Goal: Task Accomplishment & Management: Complete application form

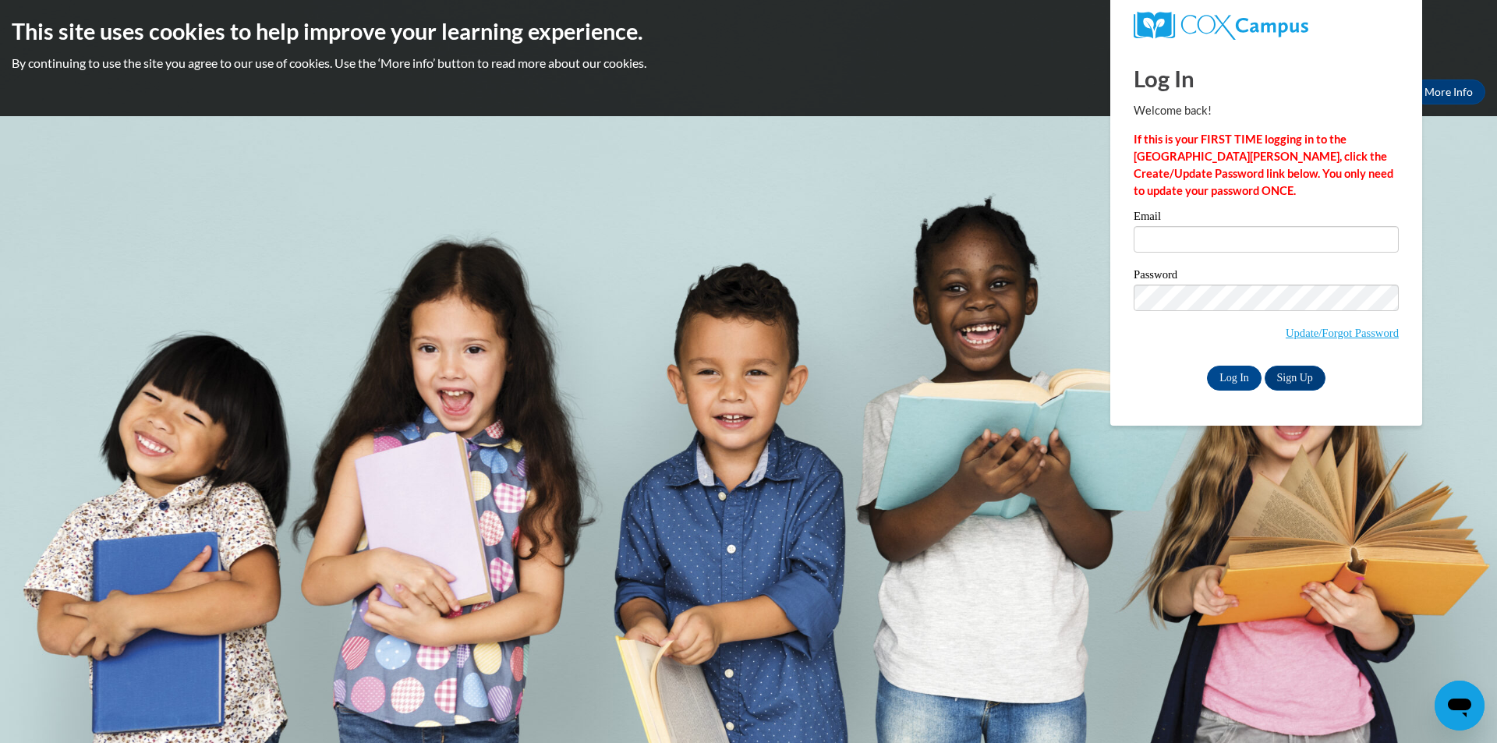
click at [1189, 265] on div "Email Password Update/Forgot Password Log In Sign Up OR" at bounding box center [1265, 299] width 265 height 179
click at [1194, 249] on input "Email" at bounding box center [1265, 239] width 265 height 27
type input "deidremcatee15@gmail.com"
click at [1207, 366] on input "Log In" at bounding box center [1234, 378] width 55 height 25
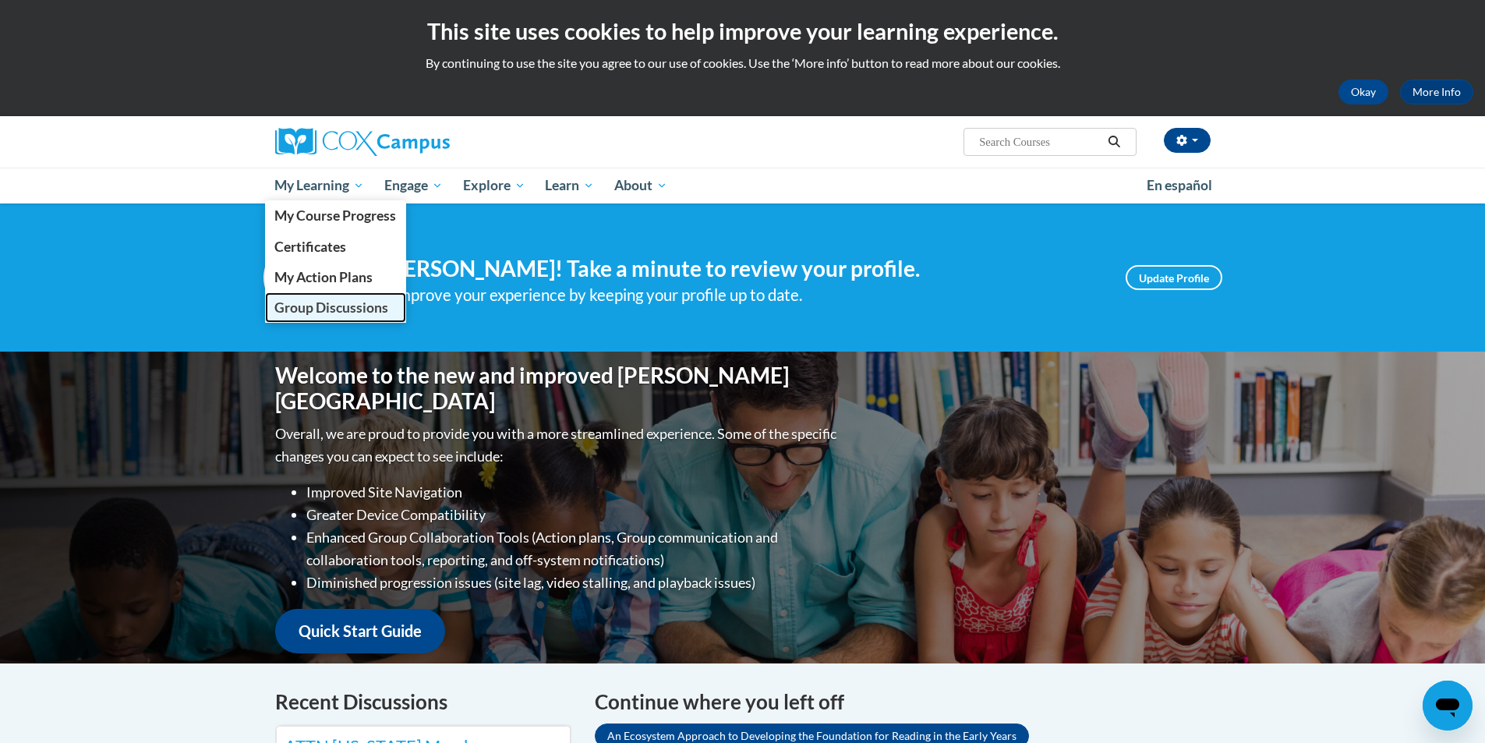
click at [345, 308] on span "Group Discussions" at bounding box center [331, 307] width 114 height 16
click at [345, 306] on span "Group Discussions" at bounding box center [331, 307] width 114 height 16
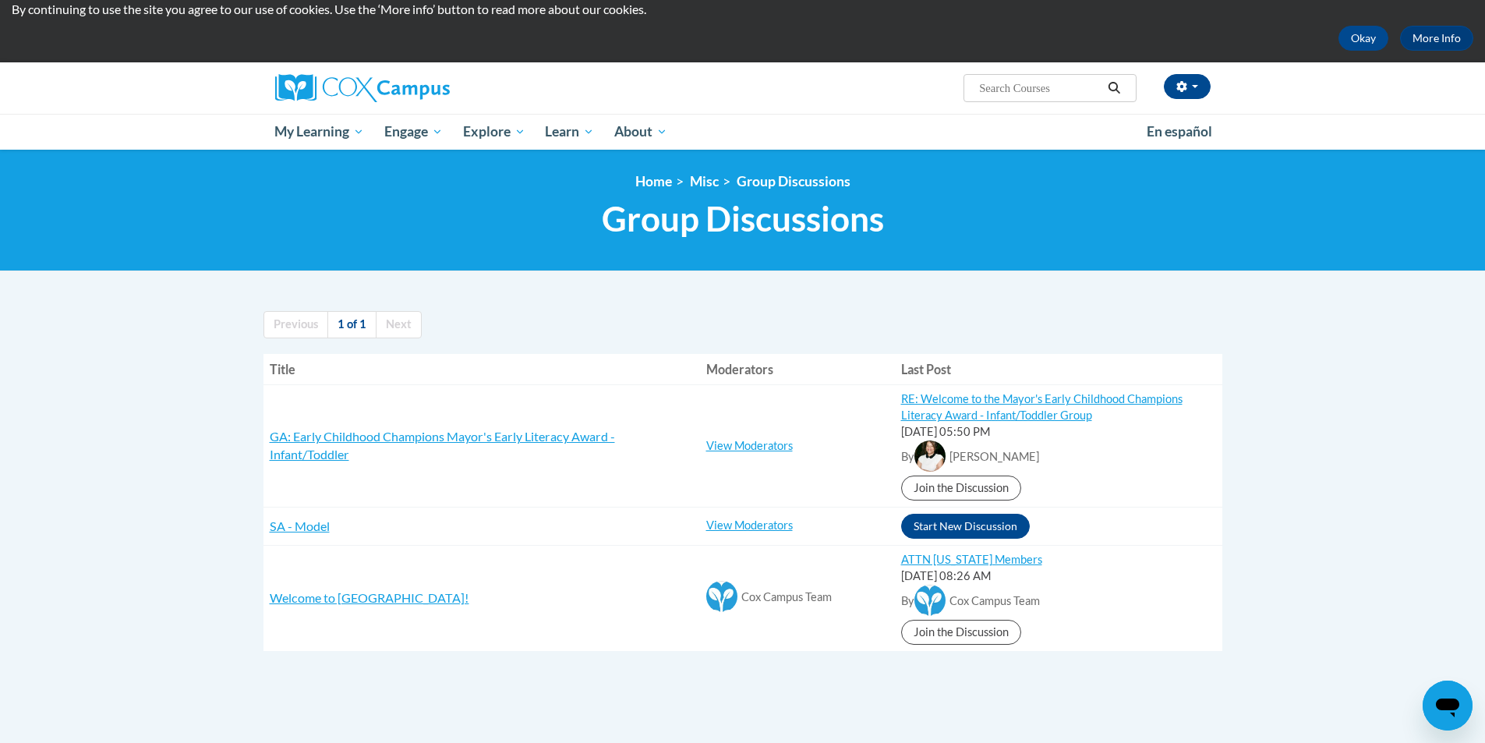
scroll to position [156, 0]
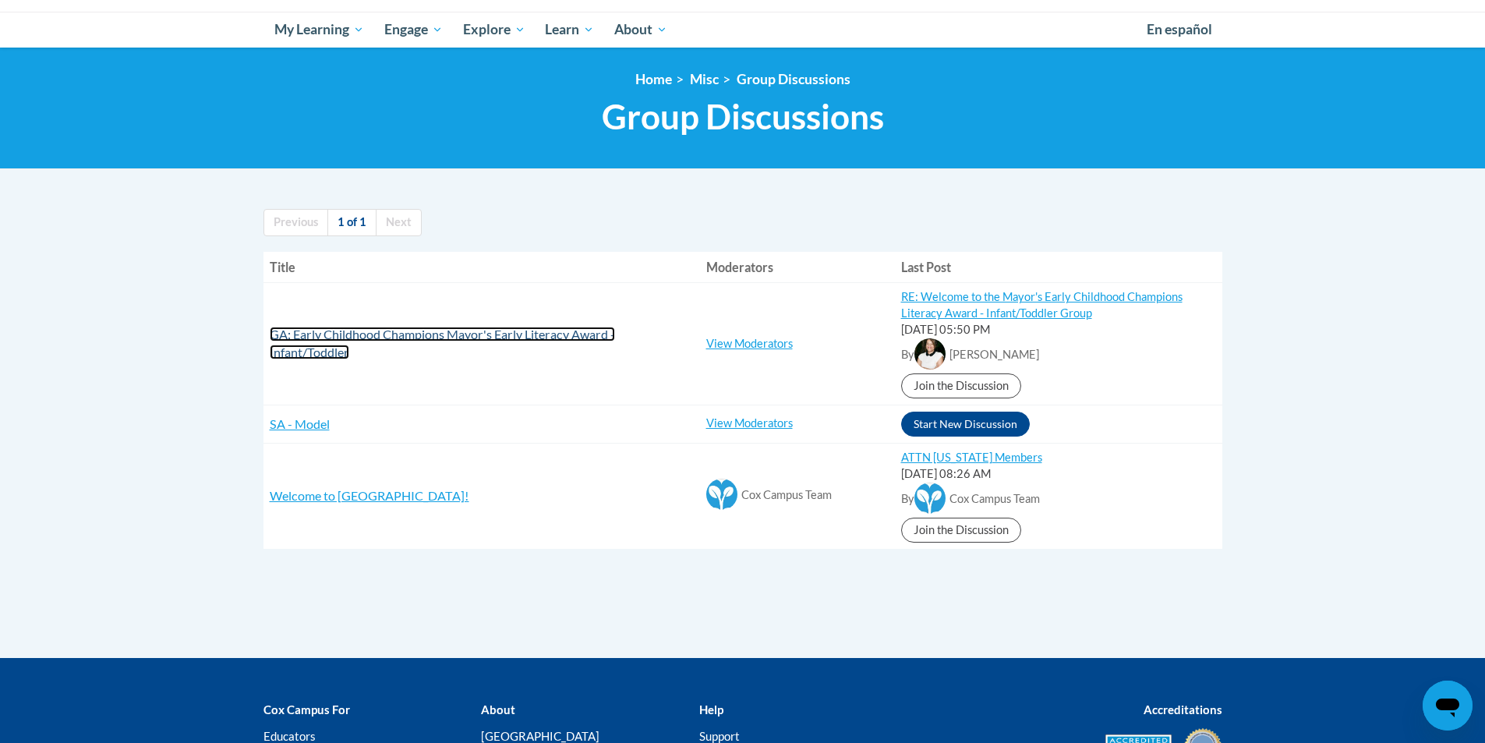
click at [346, 338] on span "GA: Early Childhood Champions Mayor's Early Literacy Award - Infant/Toddler" at bounding box center [442, 343] width 345 height 33
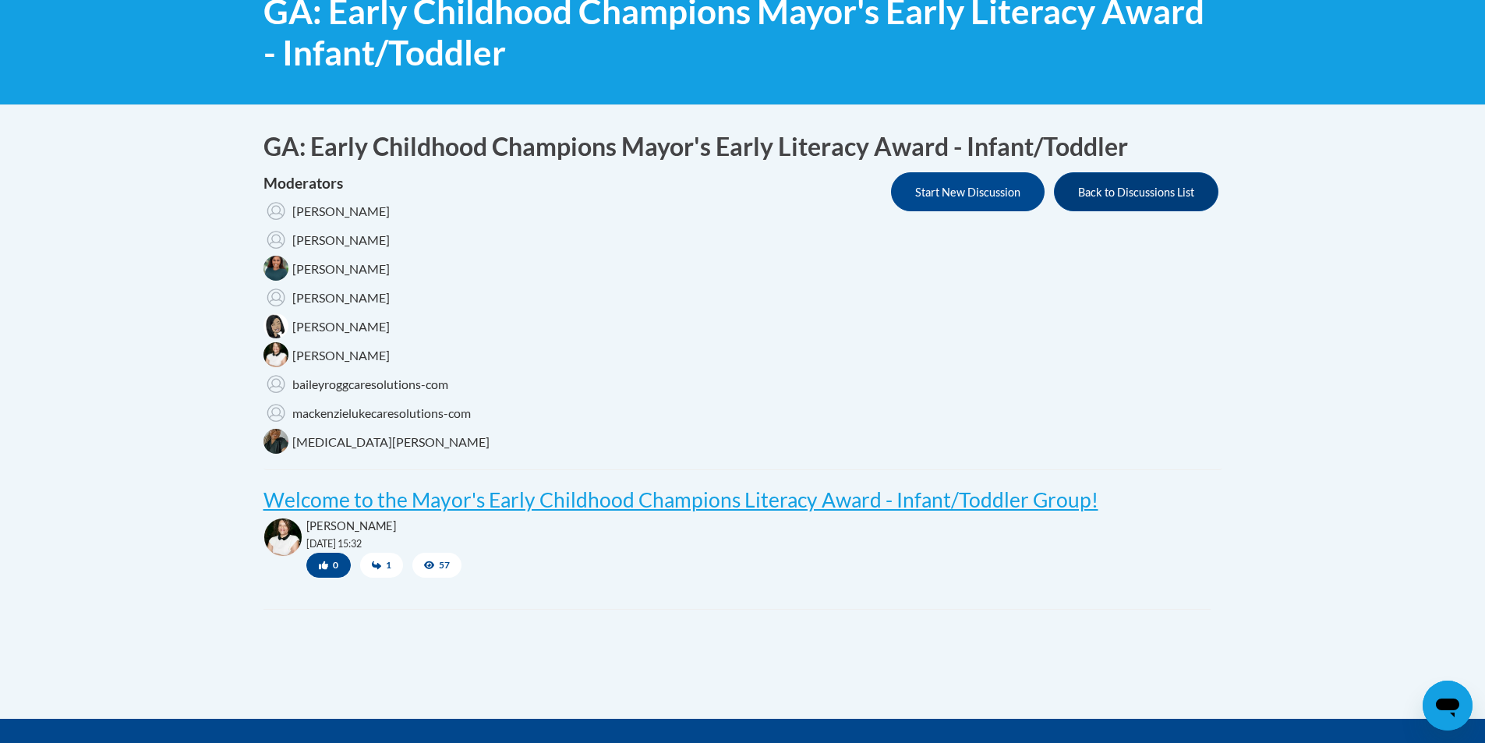
scroll to position [234, 0]
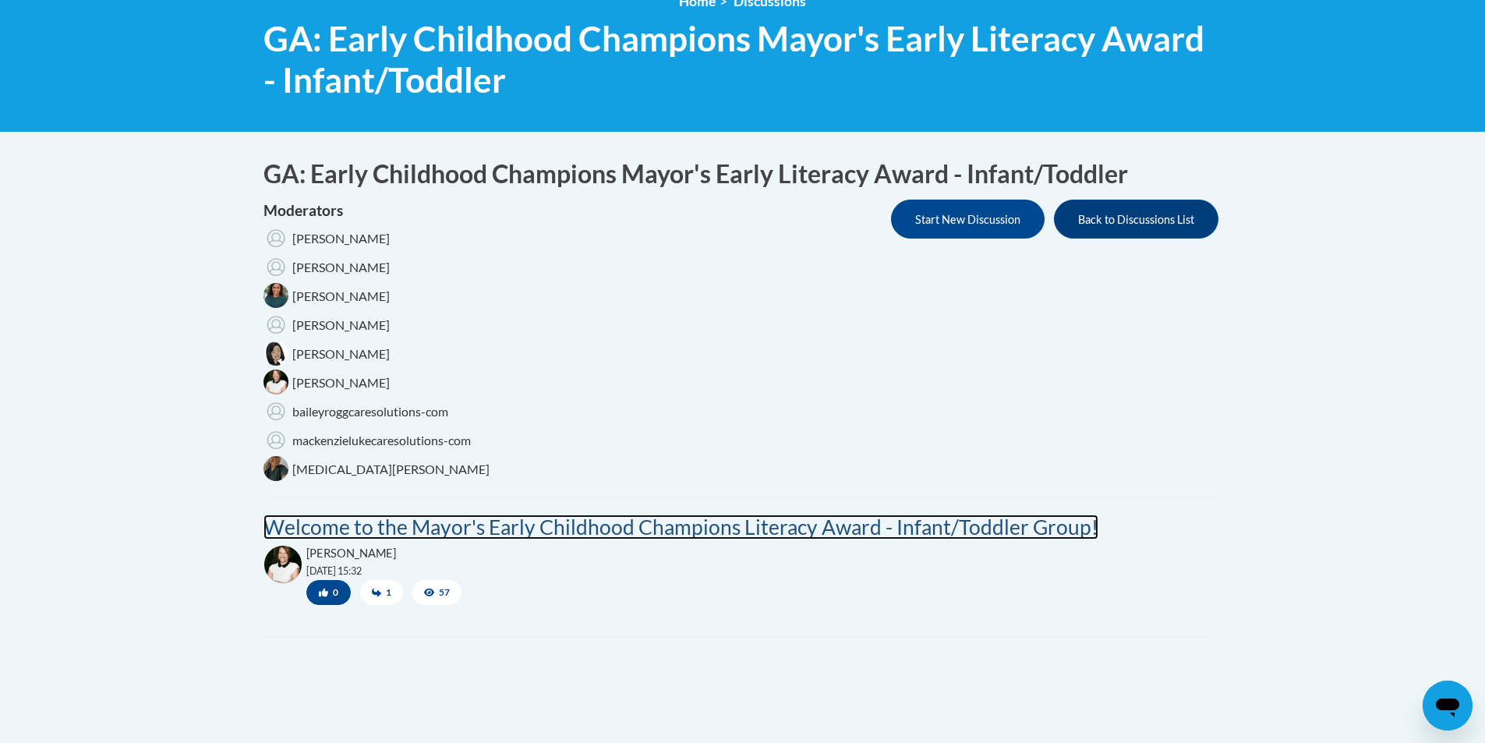
click at [436, 523] on post "Welcome to the Mayor's Early Childhood Champions Literacy Award - Infant/Toddle…" at bounding box center [680, 526] width 835 height 25
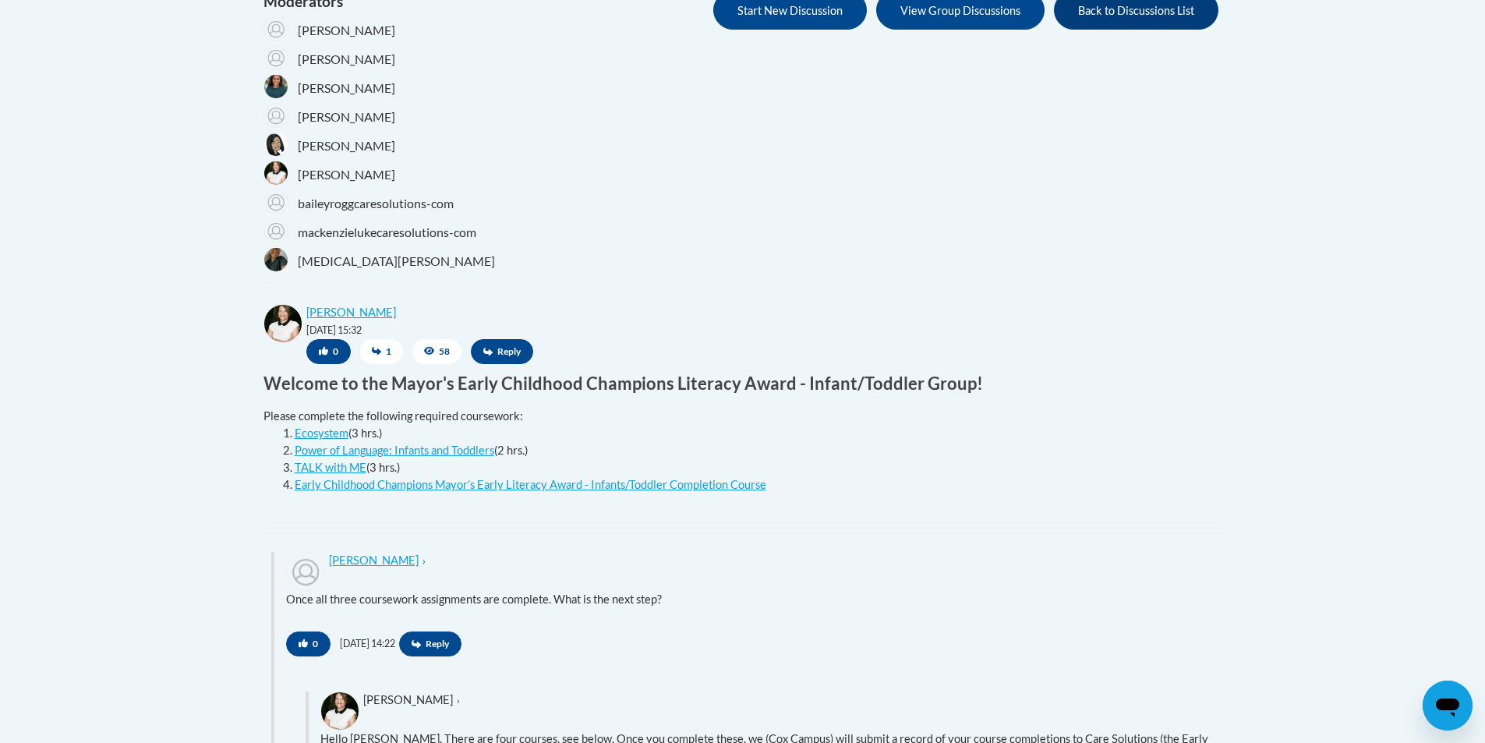
scroll to position [442, 0]
click at [329, 431] on link "Ecosystem" at bounding box center [322, 433] width 54 height 13
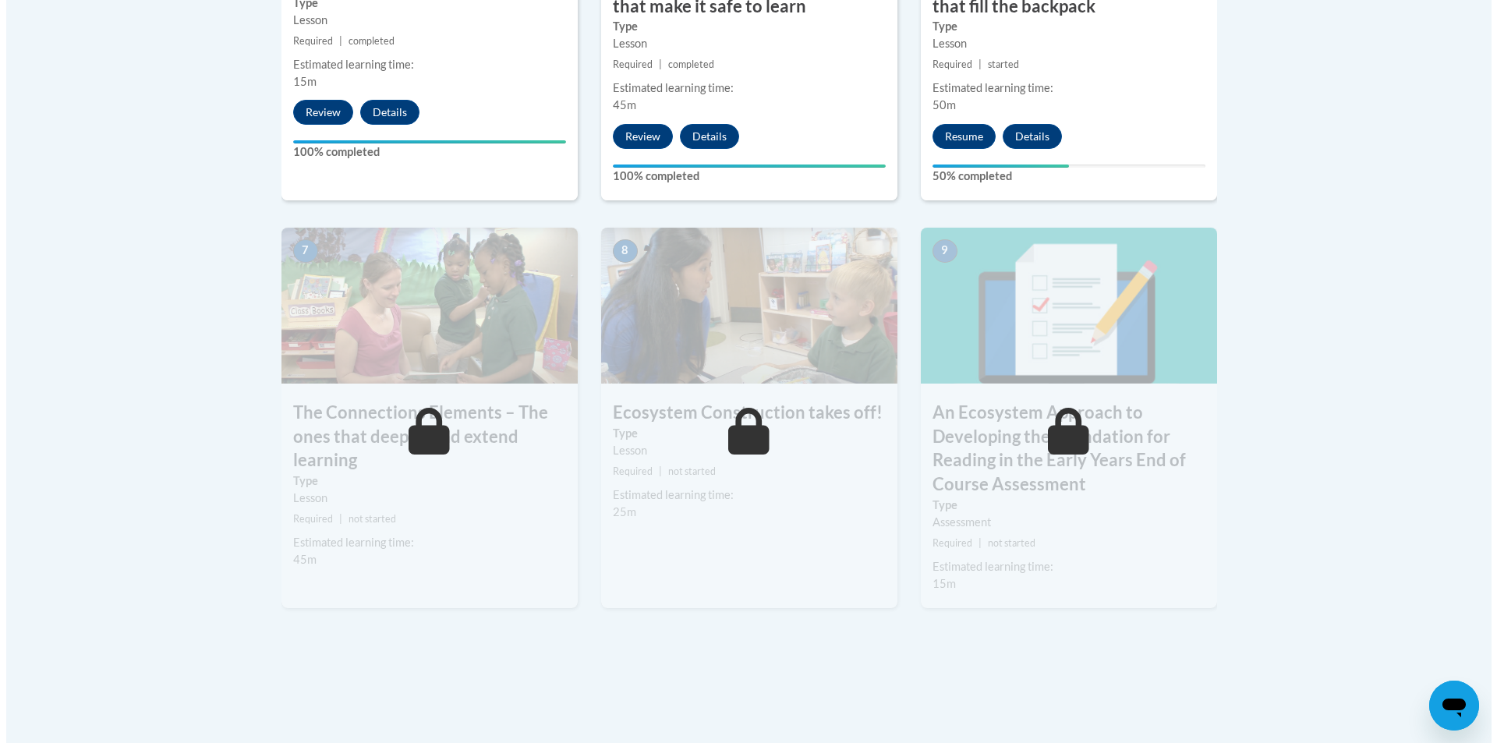
scroll to position [1169, 0]
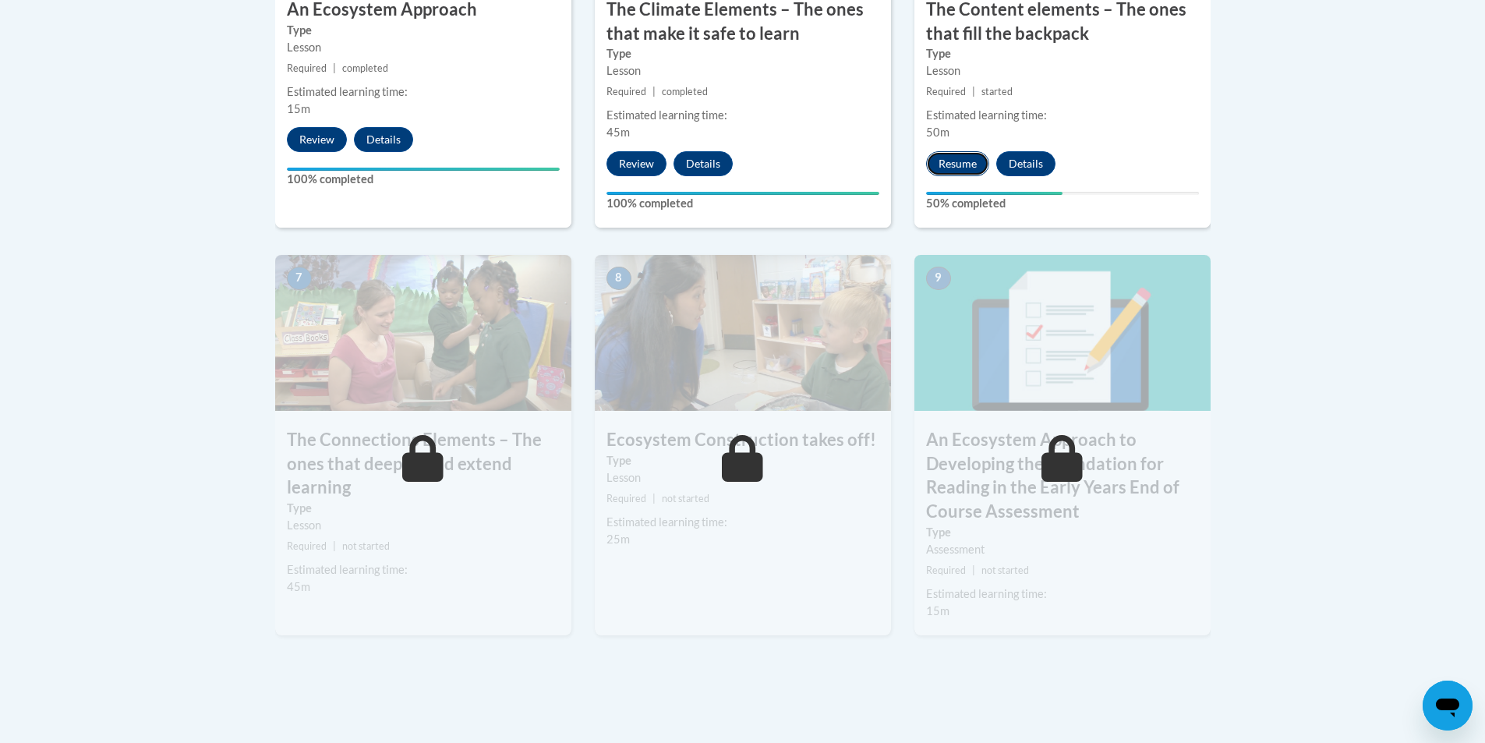
click at [935, 154] on button "Resume" at bounding box center [957, 163] width 63 height 25
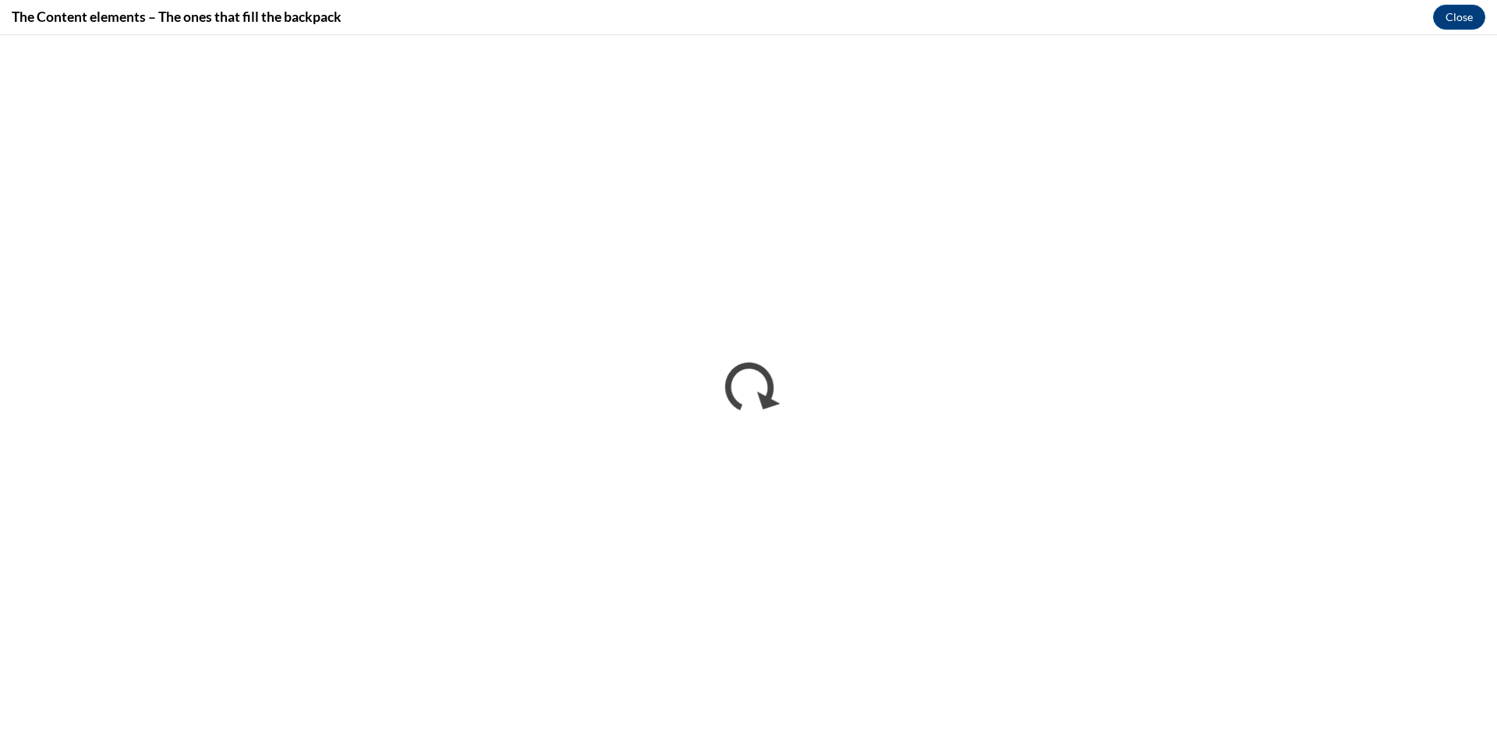
scroll to position [0, 0]
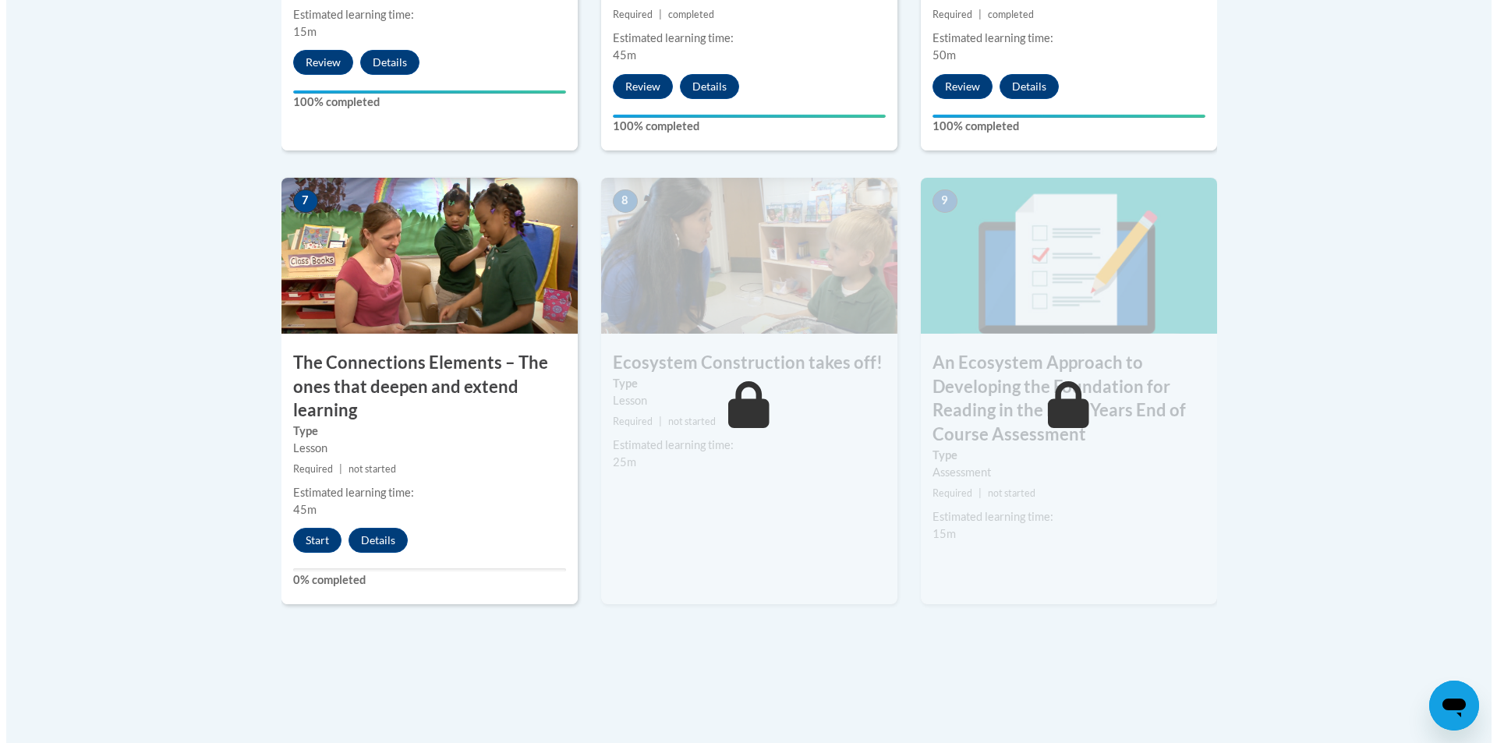
scroll to position [1247, 0]
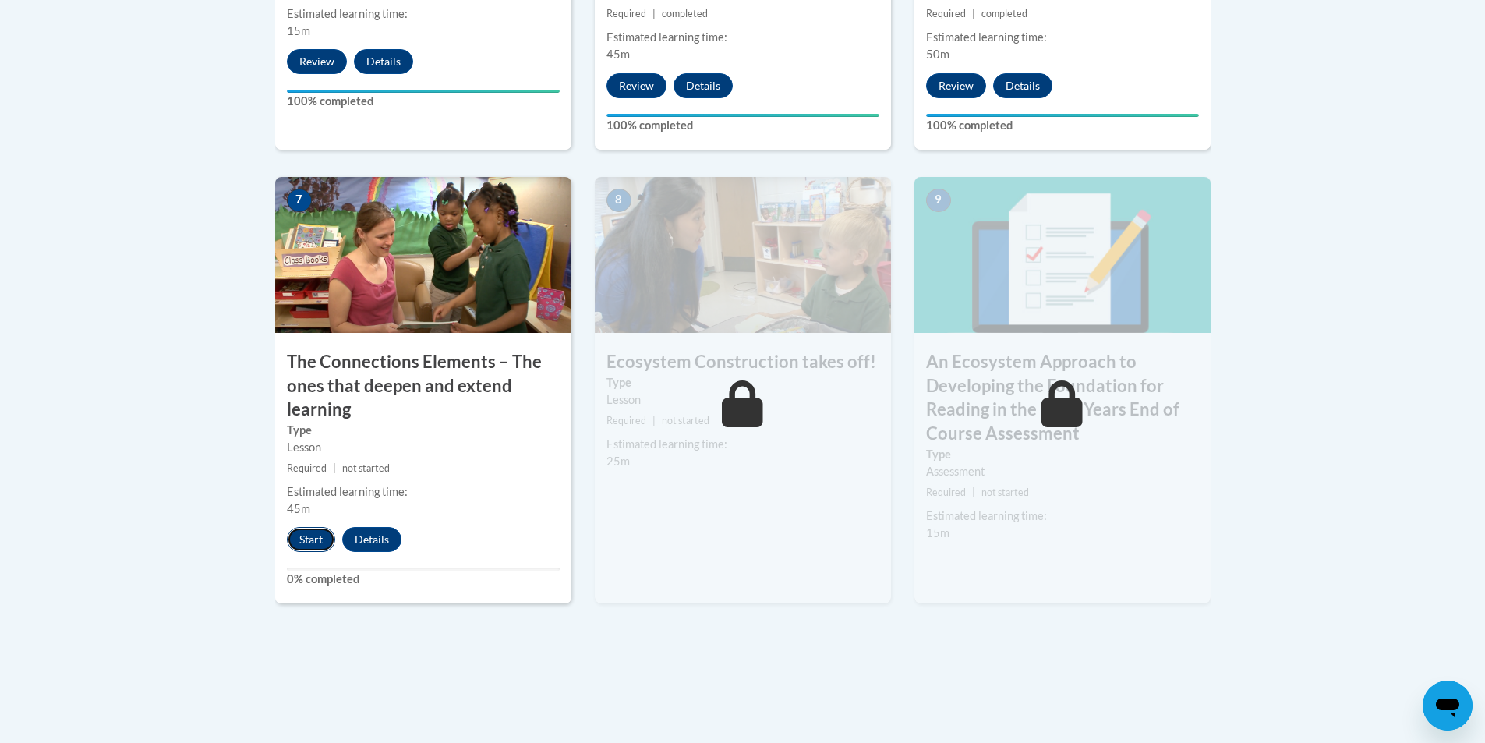
click at [318, 531] on button "Start" at bounding box center [311, 539] width 48 height 25
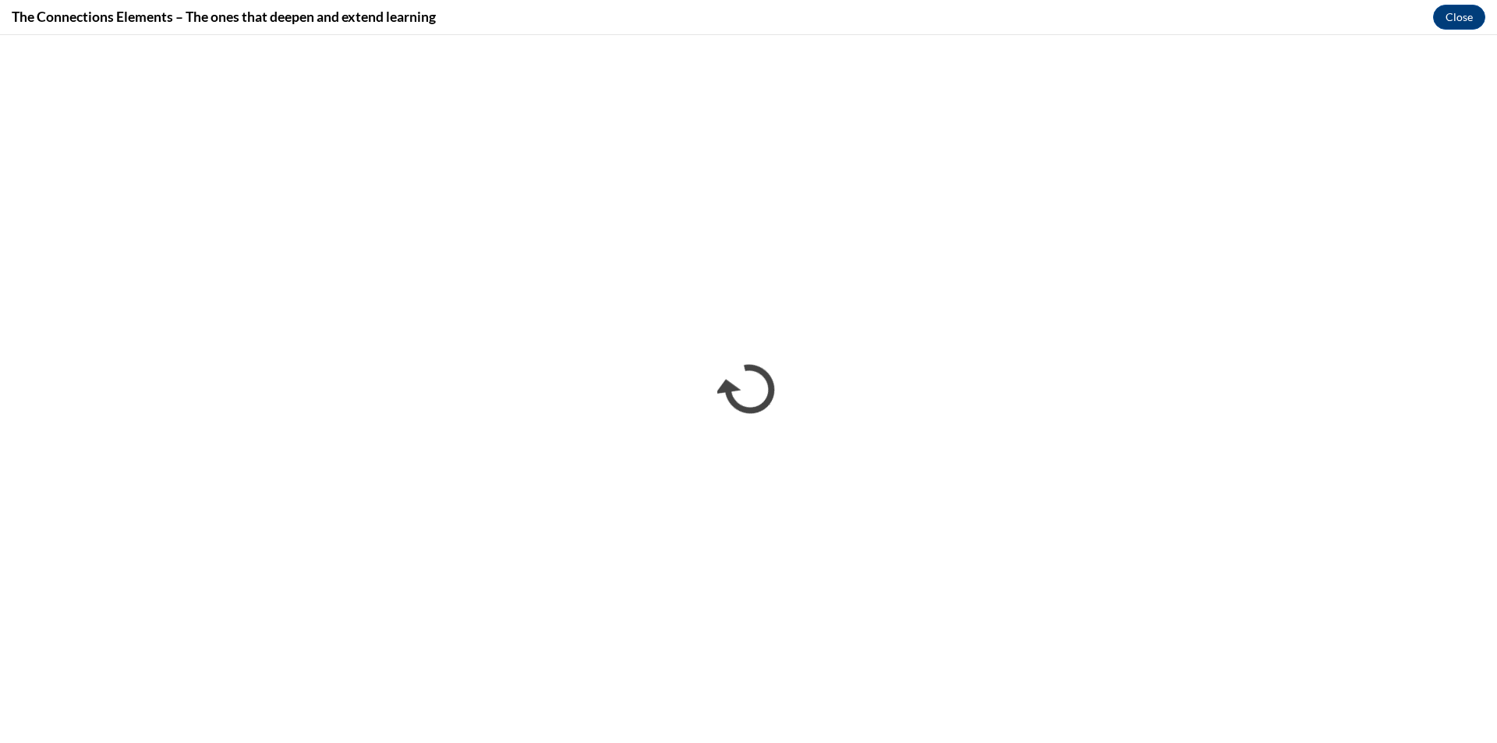
scroll to position [0, 0]
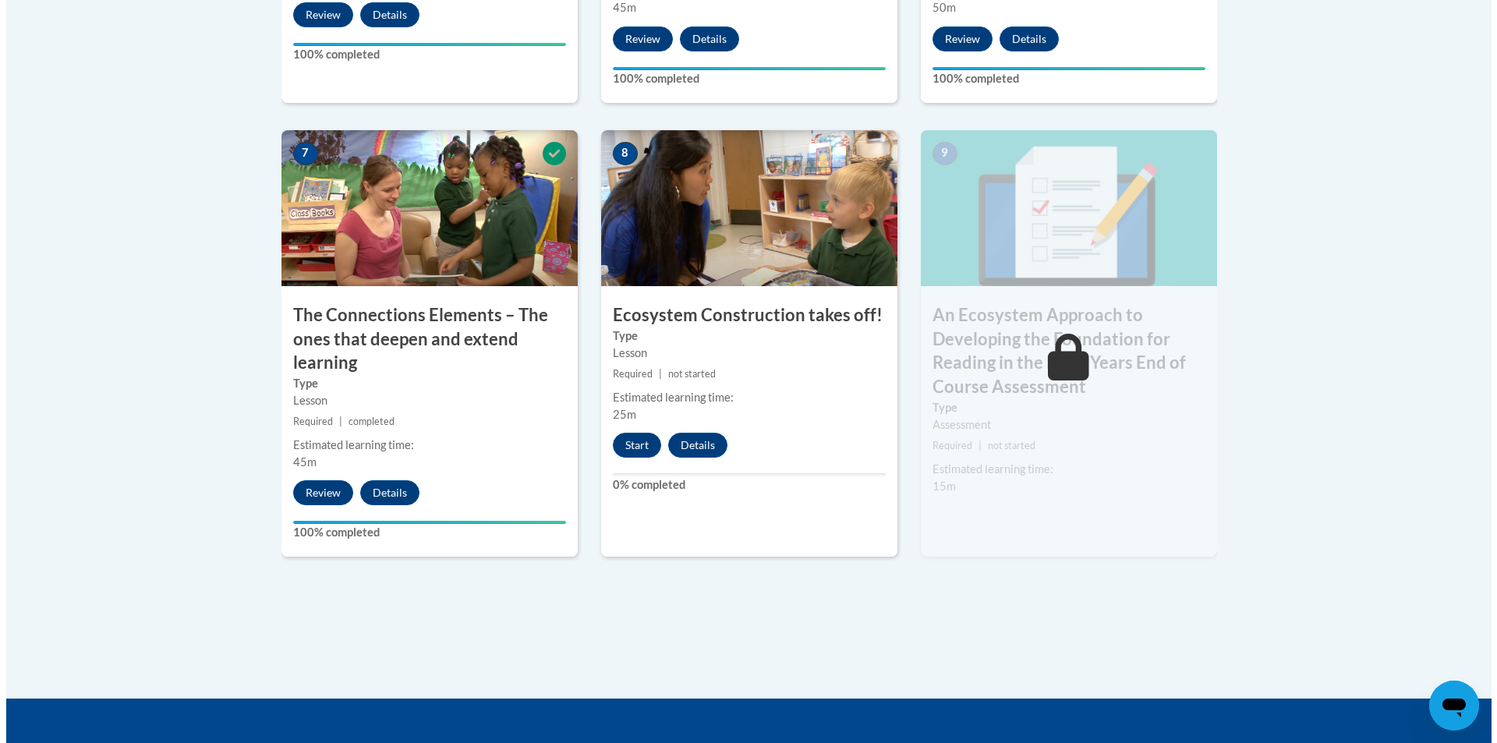
scroll to position [1325, 0]
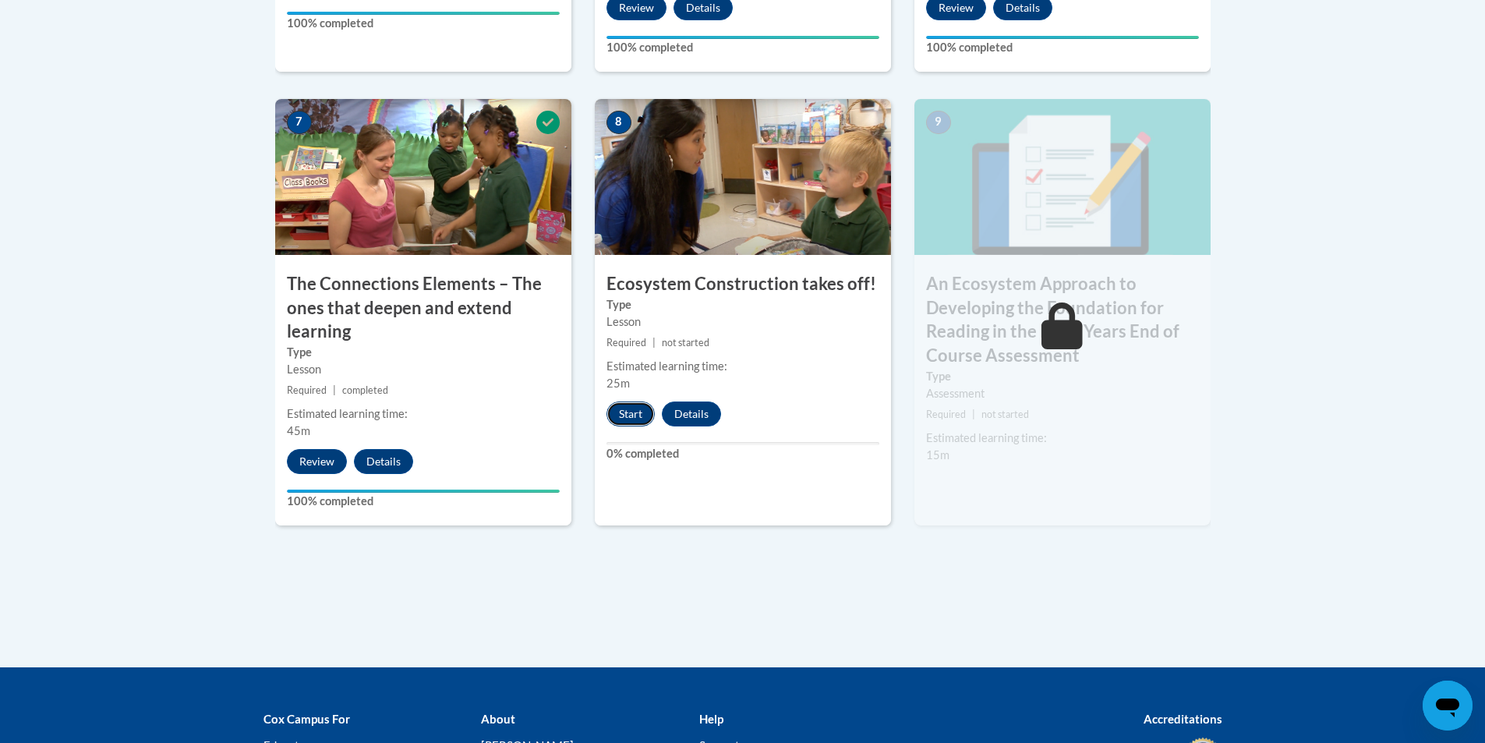
click at [640, 419] on button "Start" at bounding box center [630, 413] width 48 height 25
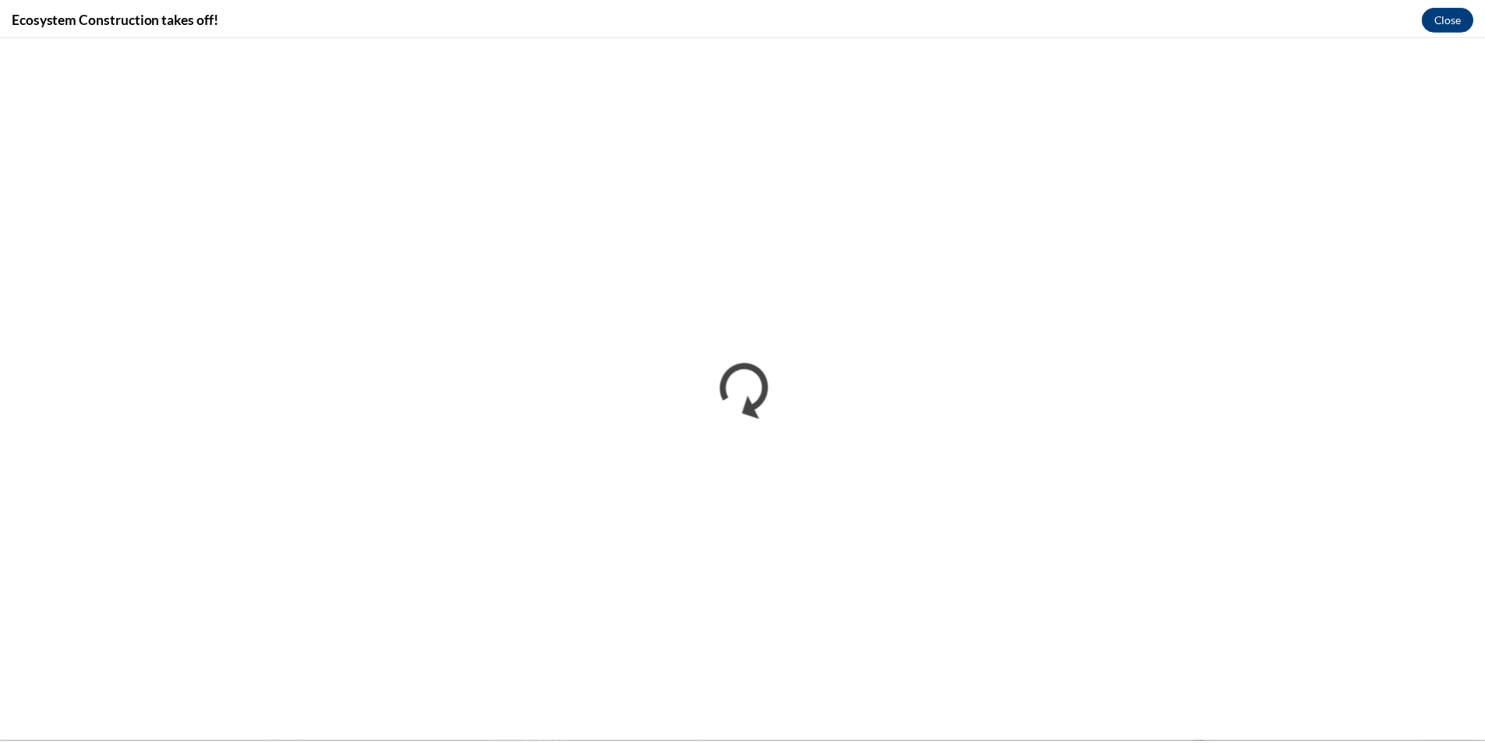
scroll to position [0, 0]
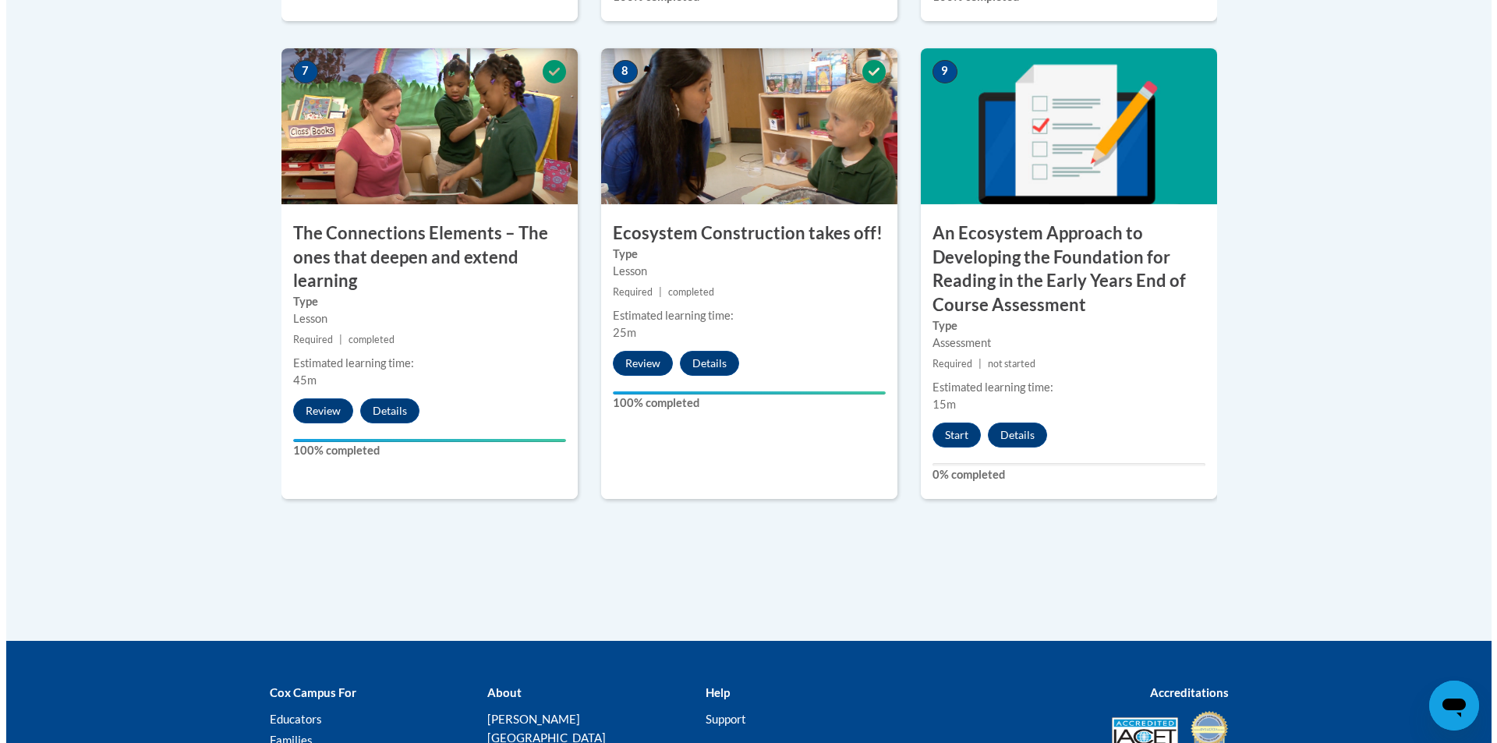
scroll to position [1403, 0]
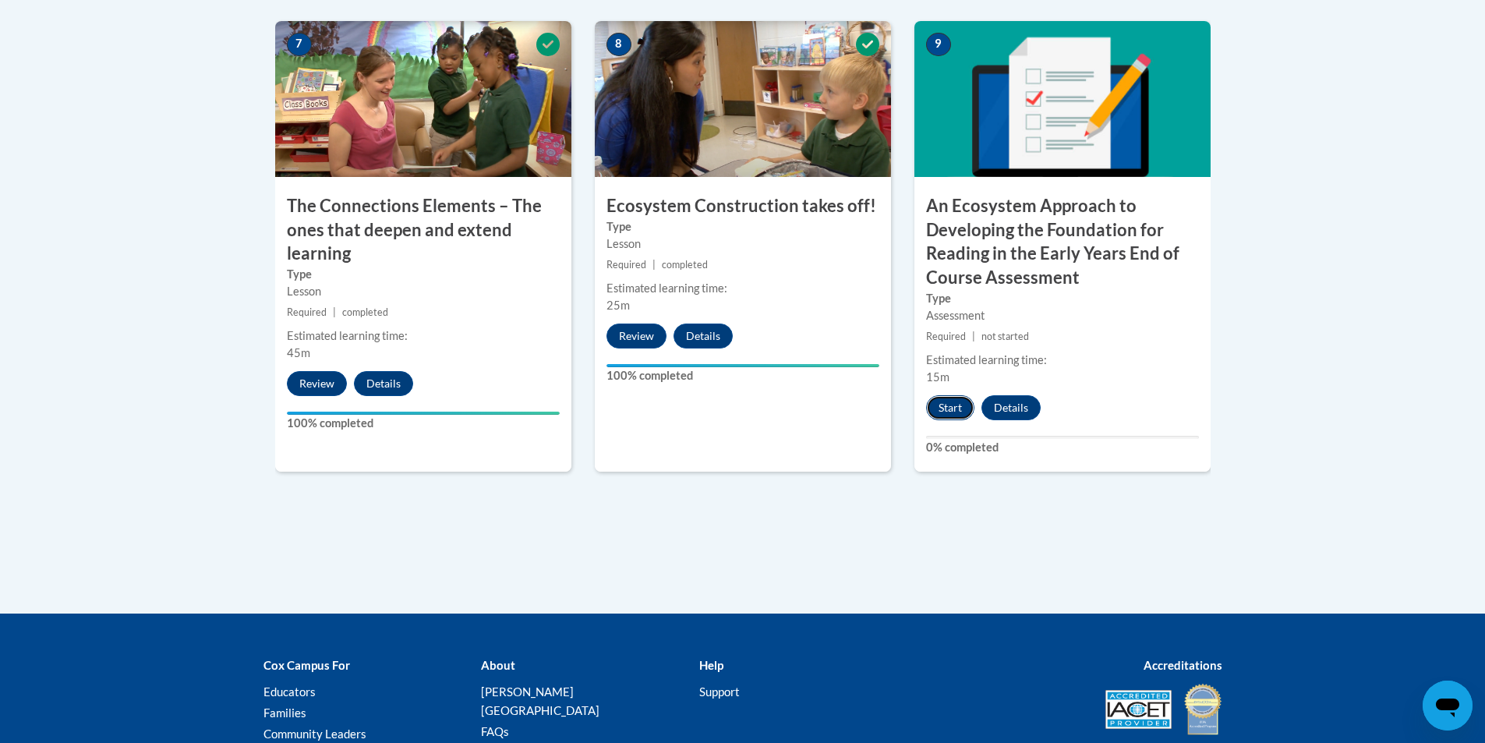
click at [939, 402] on button "Start" at bounding box center [950, 407] width 48 height 25
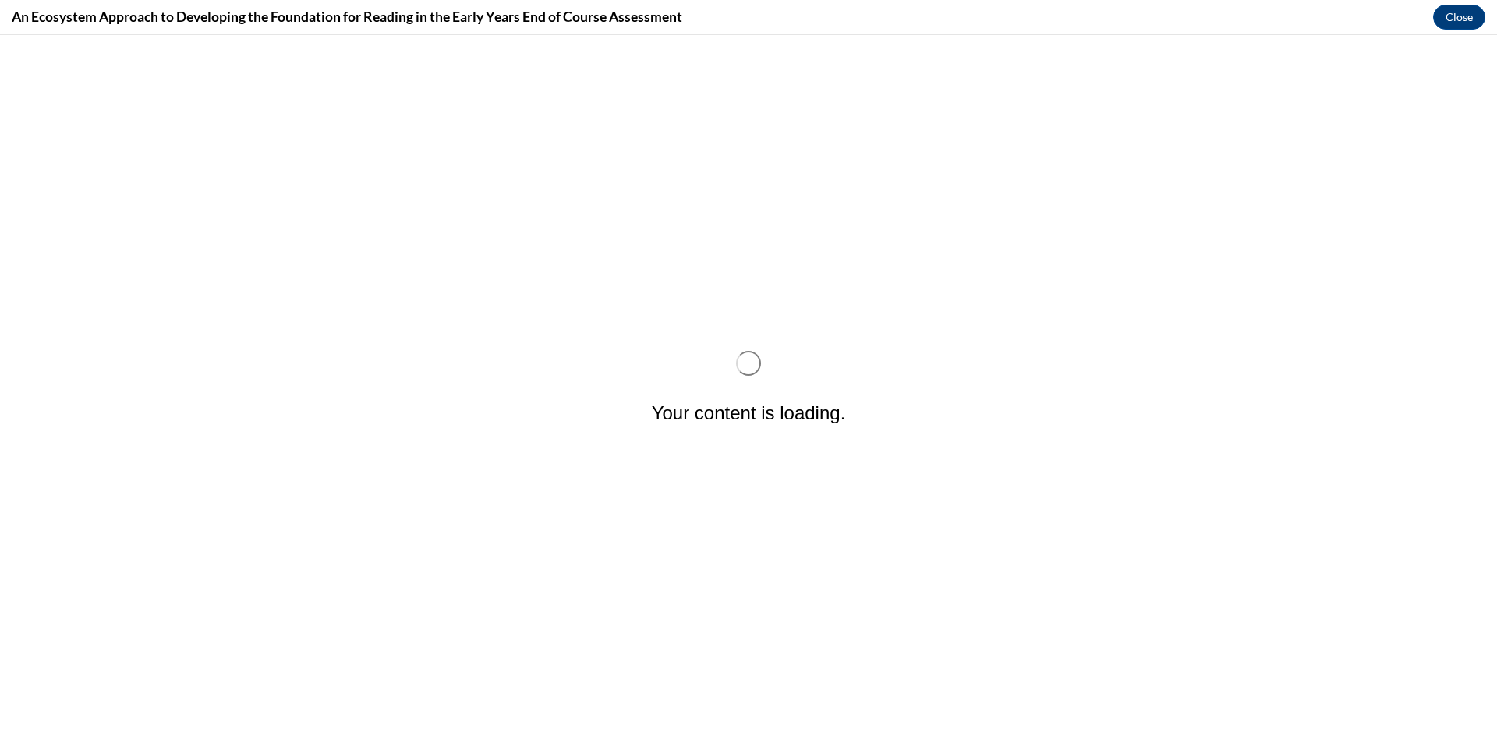
scroll to position [0, 0]
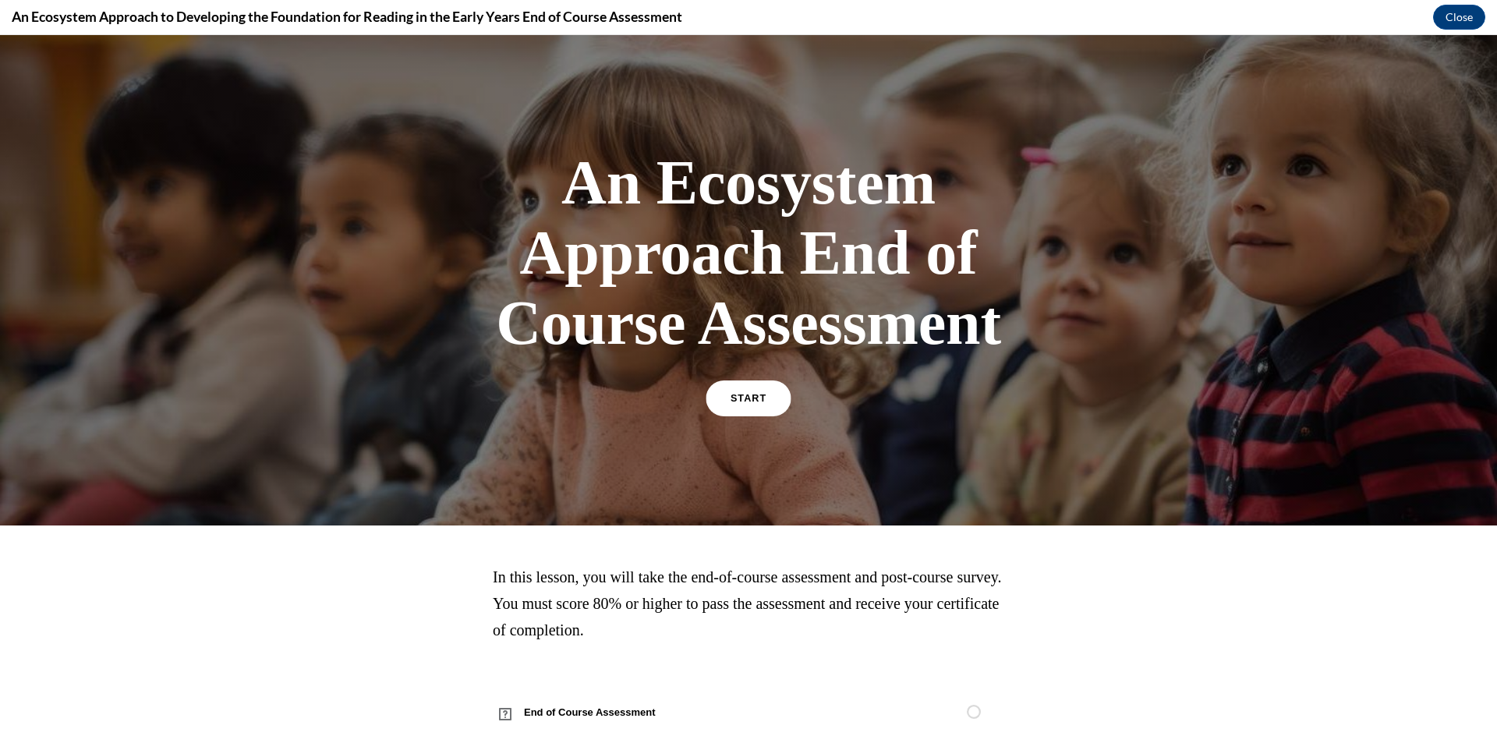
click at [739, 401] on span "START" at bounding box center [748, 399] width 36 height 12
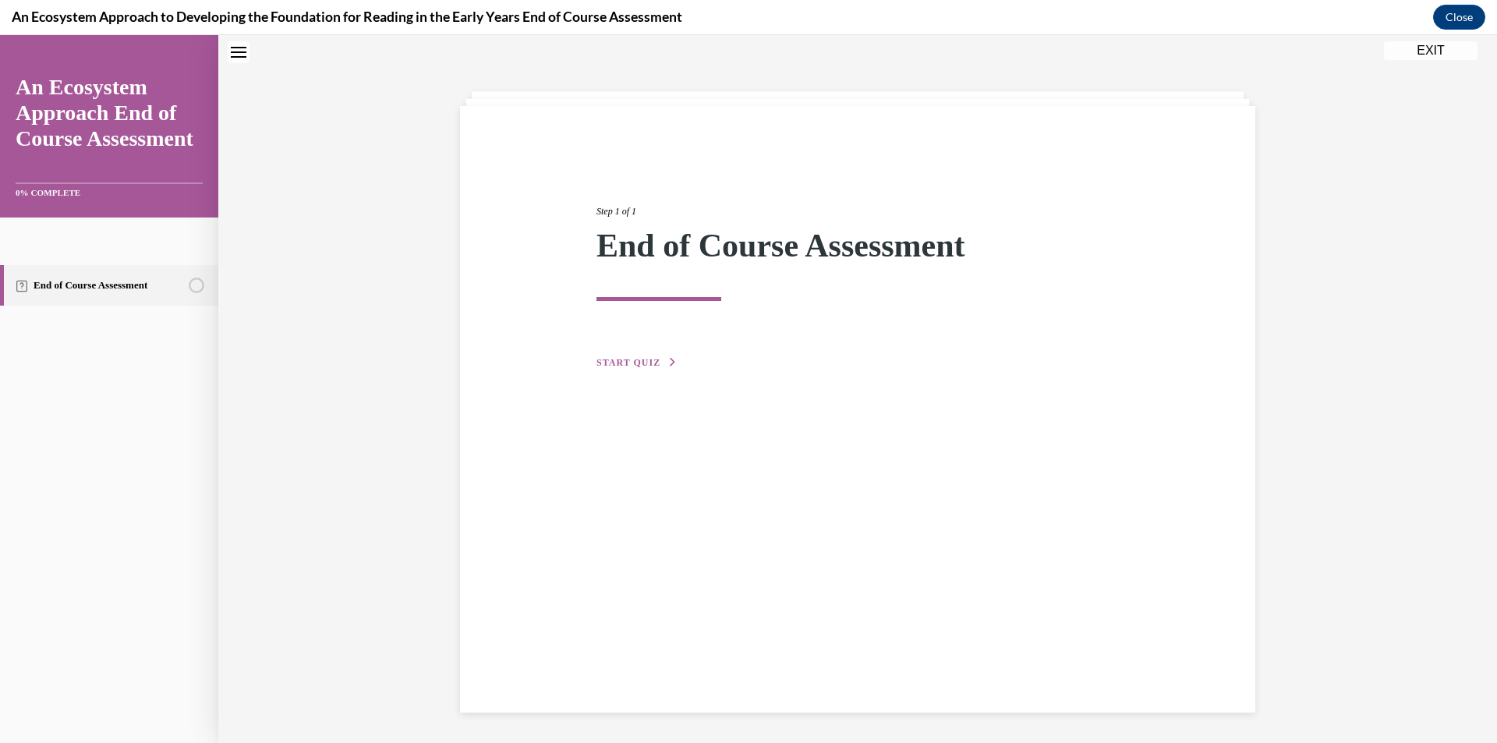
scroll to position [49, 0]
click at [629, 375] on div "Step 1 of 1 End of Course Assessment START QUIZ" at bounding box center [857, 408] width 795 height 606
click at [622, 354] on div "Step 1 of 1 End of Course Assessment START QUIZ" at bounding box center [858, 269] width 546 height 203
click at [627, 372] on div "Step 1 of 1 End of Course Assessment START QUIZ" at bounding box center [857, 408] width 795 height 606
click at [641, 355] on button "START QUIZ" at bounding box center [636, 362] width 81 height 14
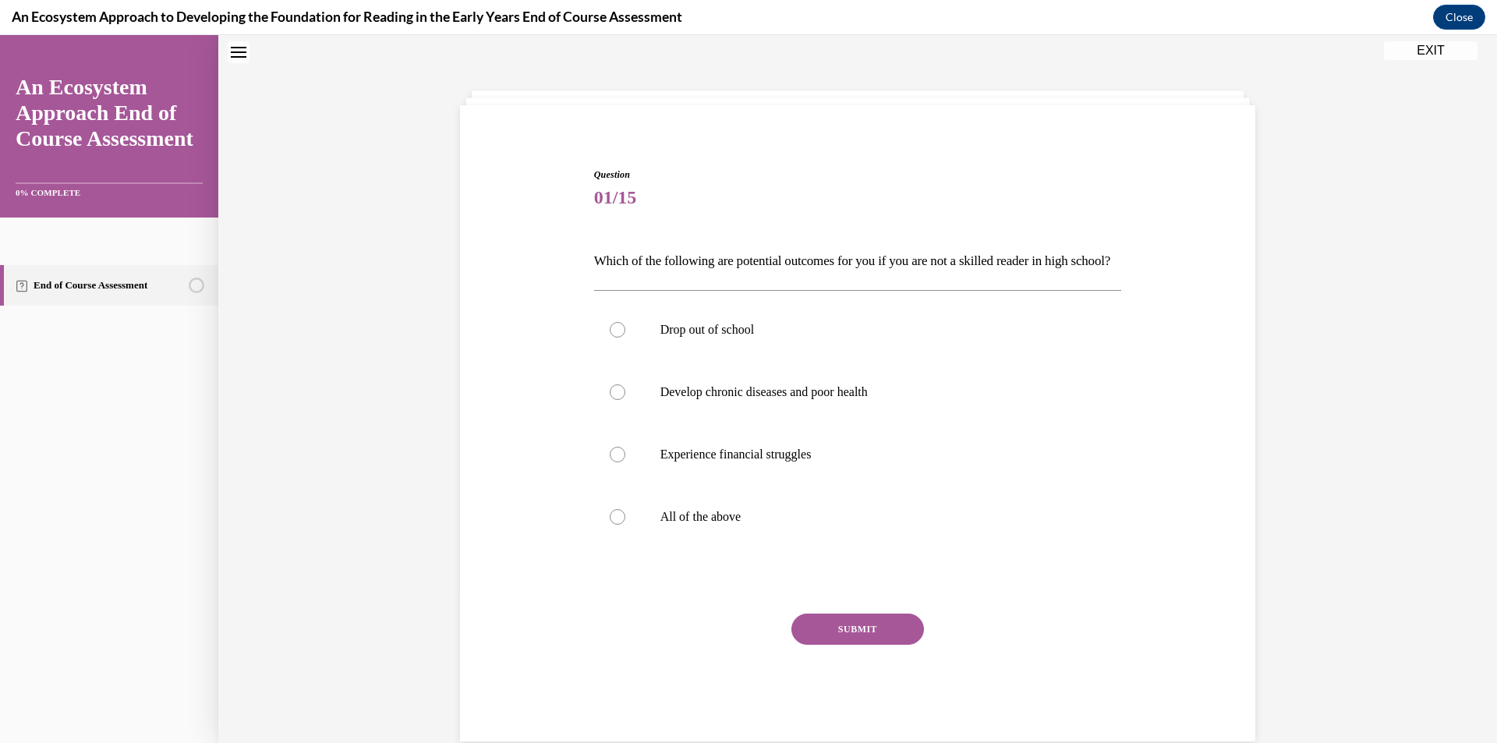
drag, startPoint x: 702, startPoint y: 283, endPoint x: 875, endPoint y: 288, distance: 172.3
click at [875, 274] on p "Which of the following are potential outcomes for you if you are not a skilled …" at bounding box center [858, 261] width 528 height 27
click at [888, 298] on div "Question 01/15 Which of the following are potential outcomes for you if you are…" at bounding box center [858, 455] width 528 height 574
click at [1009, 316] on div "Question 01/15 Which of the following are potential outcomes for you if you are…" at bounding box center [858, 455] width 528 height 574
click at [676, 525] on p "All of the above" at bounding box center [871, 517] width 422 height 16
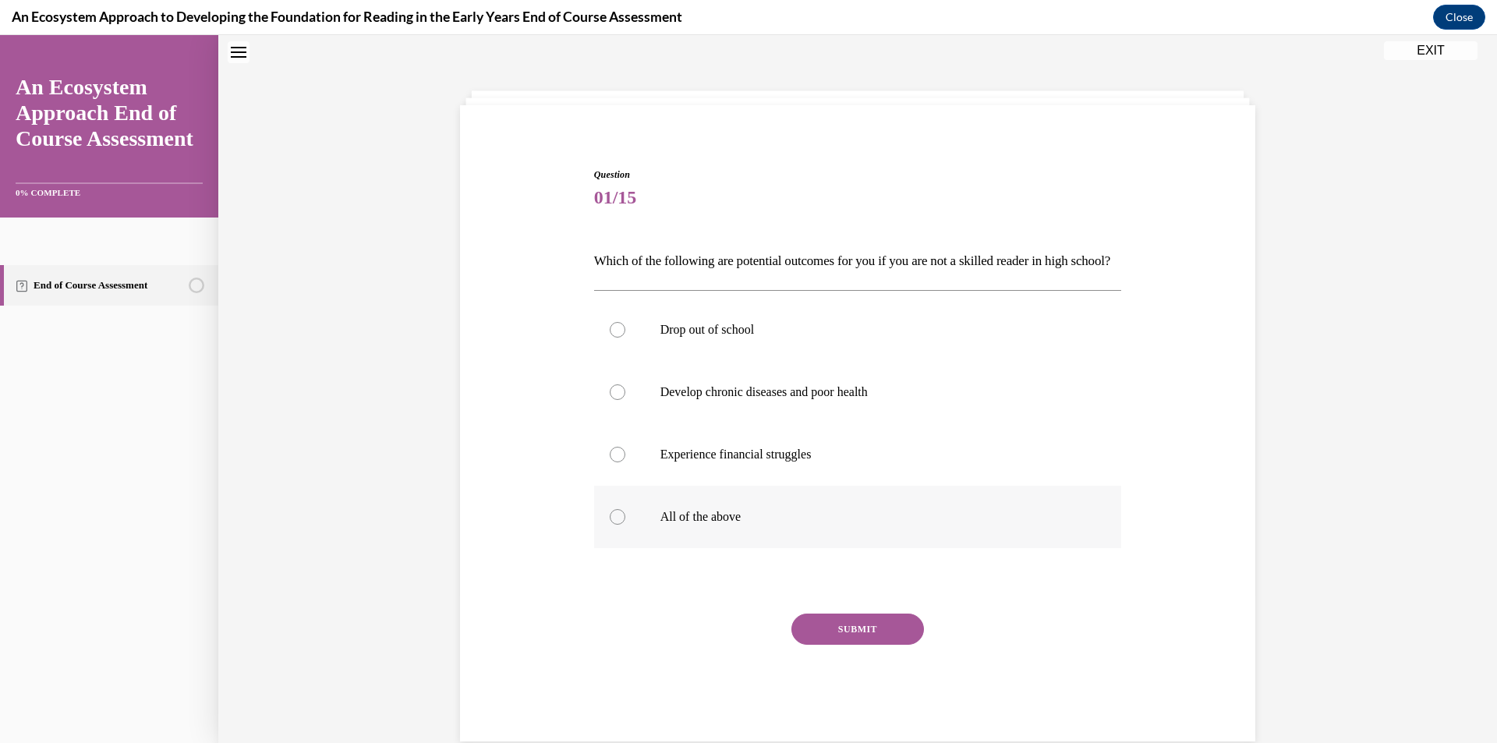
click at [625, 525] on input "All of the above" at bounding box center [618, 517] width 16 height 16
radio input "true"
click at [839, 645] on button "SUBMIT" at bounding box center [857, 628] width 133 height 31
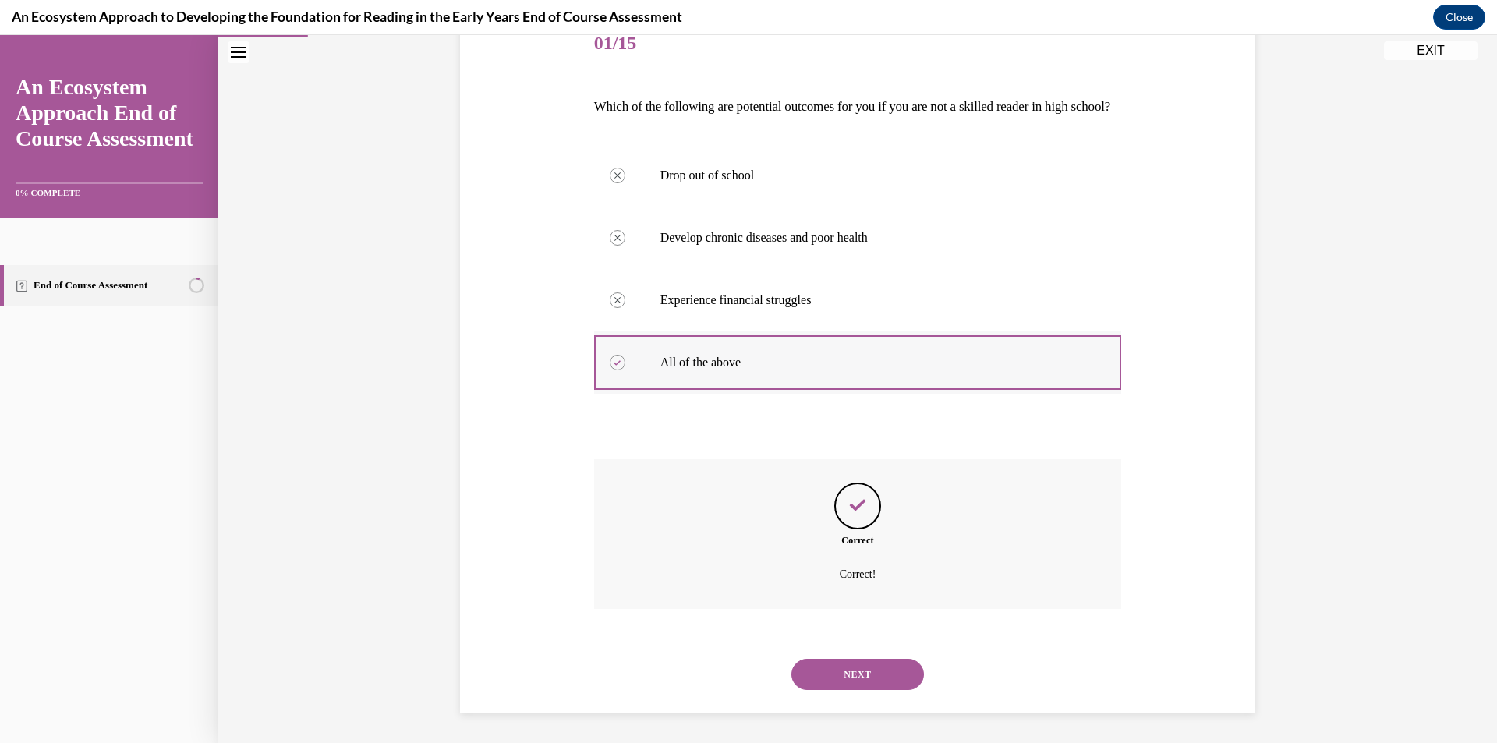
scroll to position [231, 0]
click at [877, 676] on button "NEXT" at bounding box center [857, 672] width 133 height 31
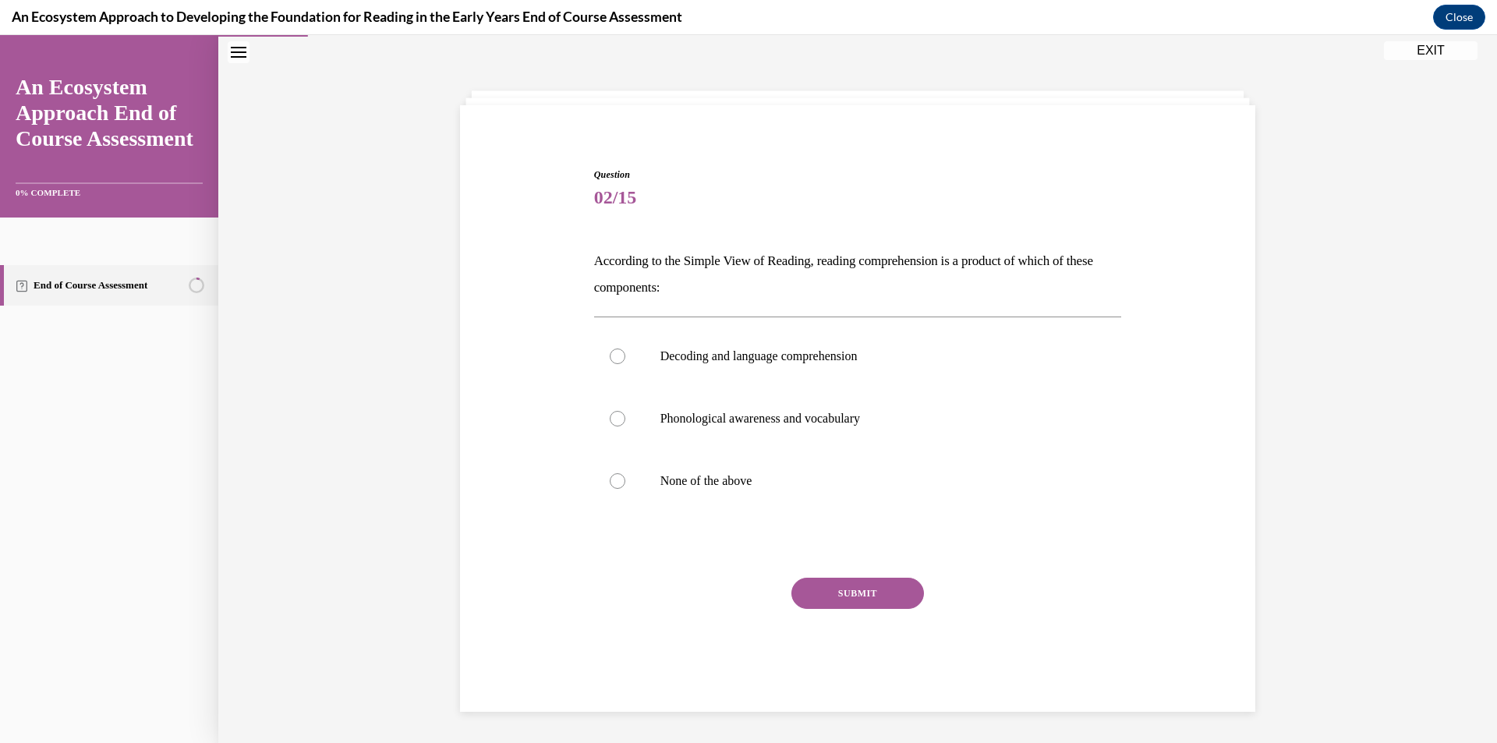
scroll to position [49, 0]
click at [786, 345] on label "Decoding and language comprehension" at bounding box center [858, 356] width 528 height 62
click at [722, 334] on label "Decoding and language comprehension" at bounding box center [858, 356] width 528 height 62
click at [625, 348] on input "Decoding and language comprehension" at bounding box center [618, 356] width 16 height 16
radio input "true"
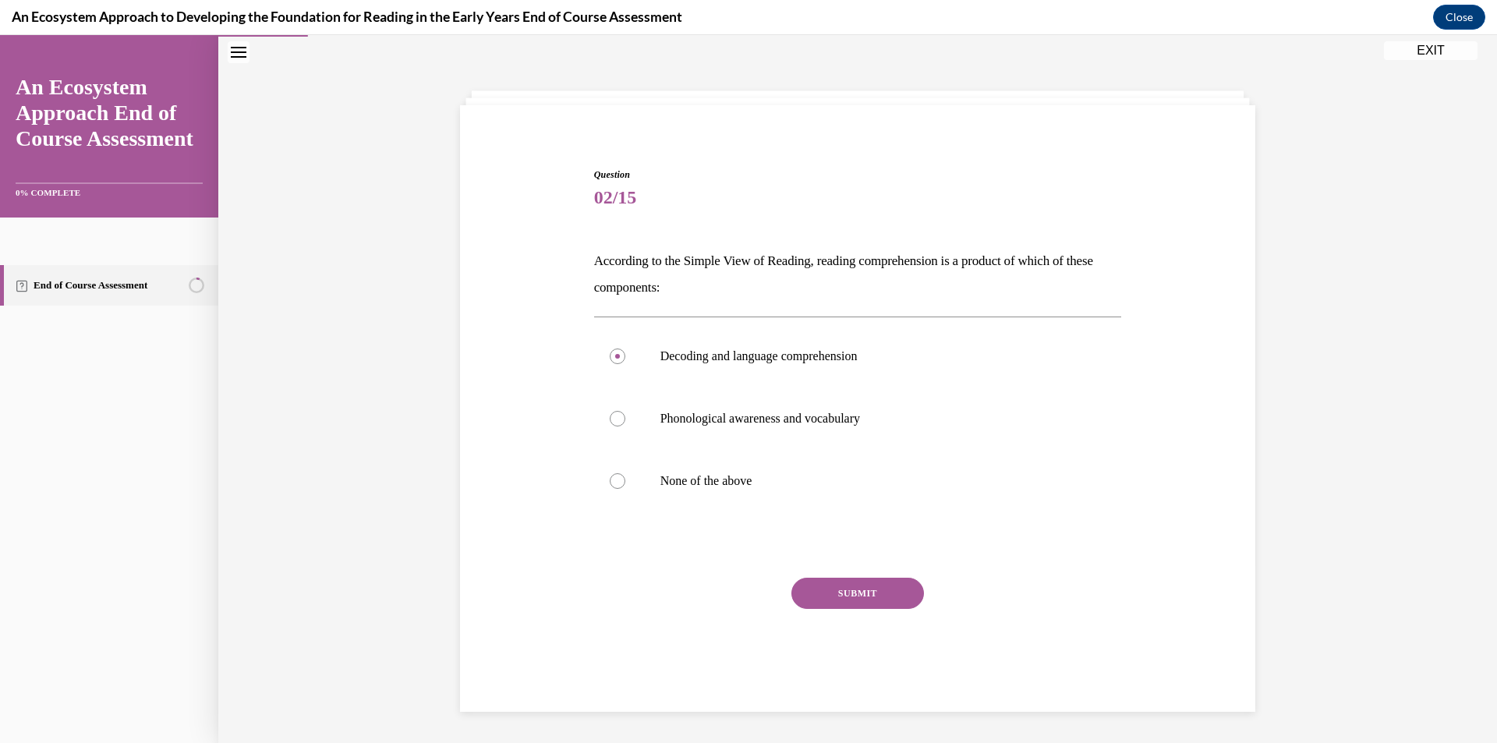
click at [888, 611] on div "SUBMIT" at bounding box center [858, 617] width 528 height 78
click at [882, 595] on button "SUBMIT" at bounding box center [857, 593] width 133 height 31
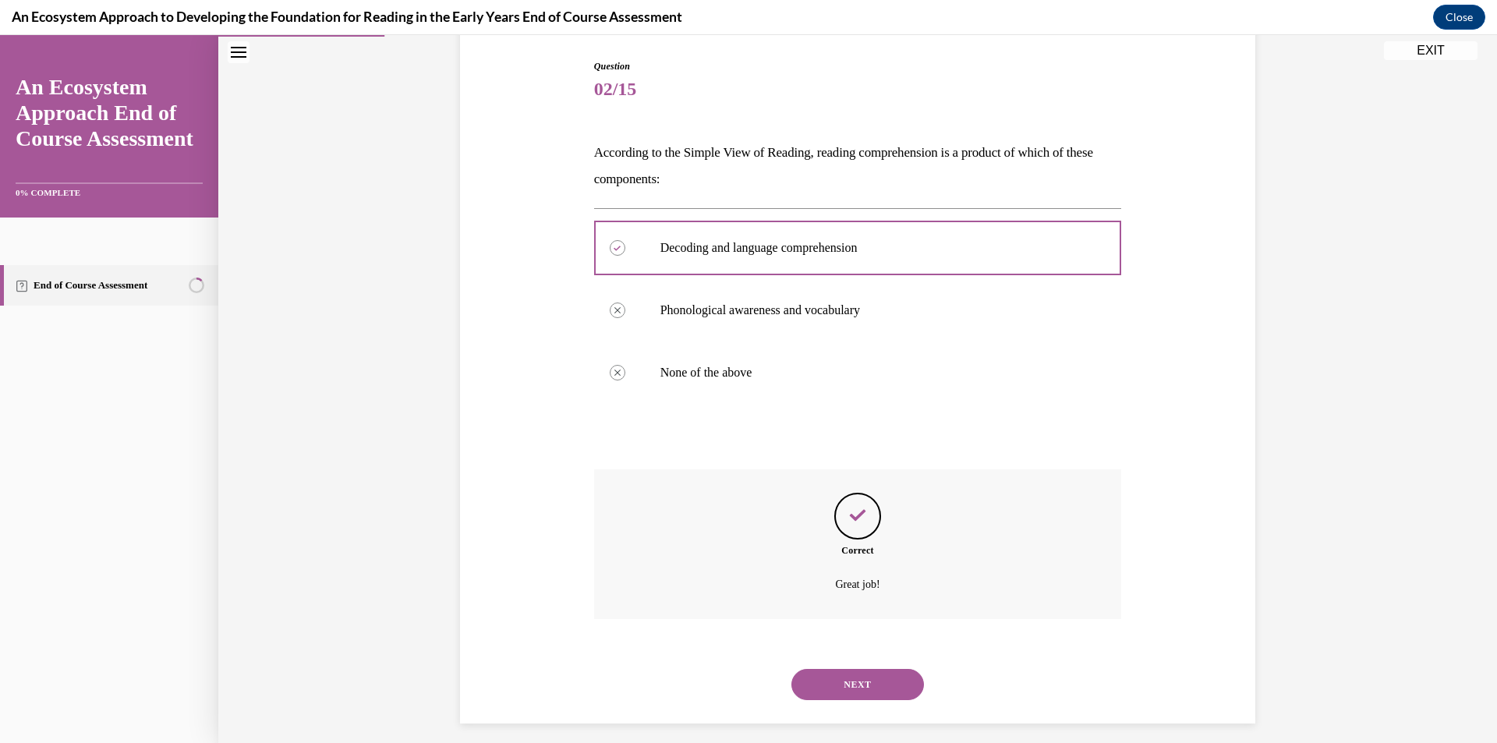
scroll to position [169, 0]
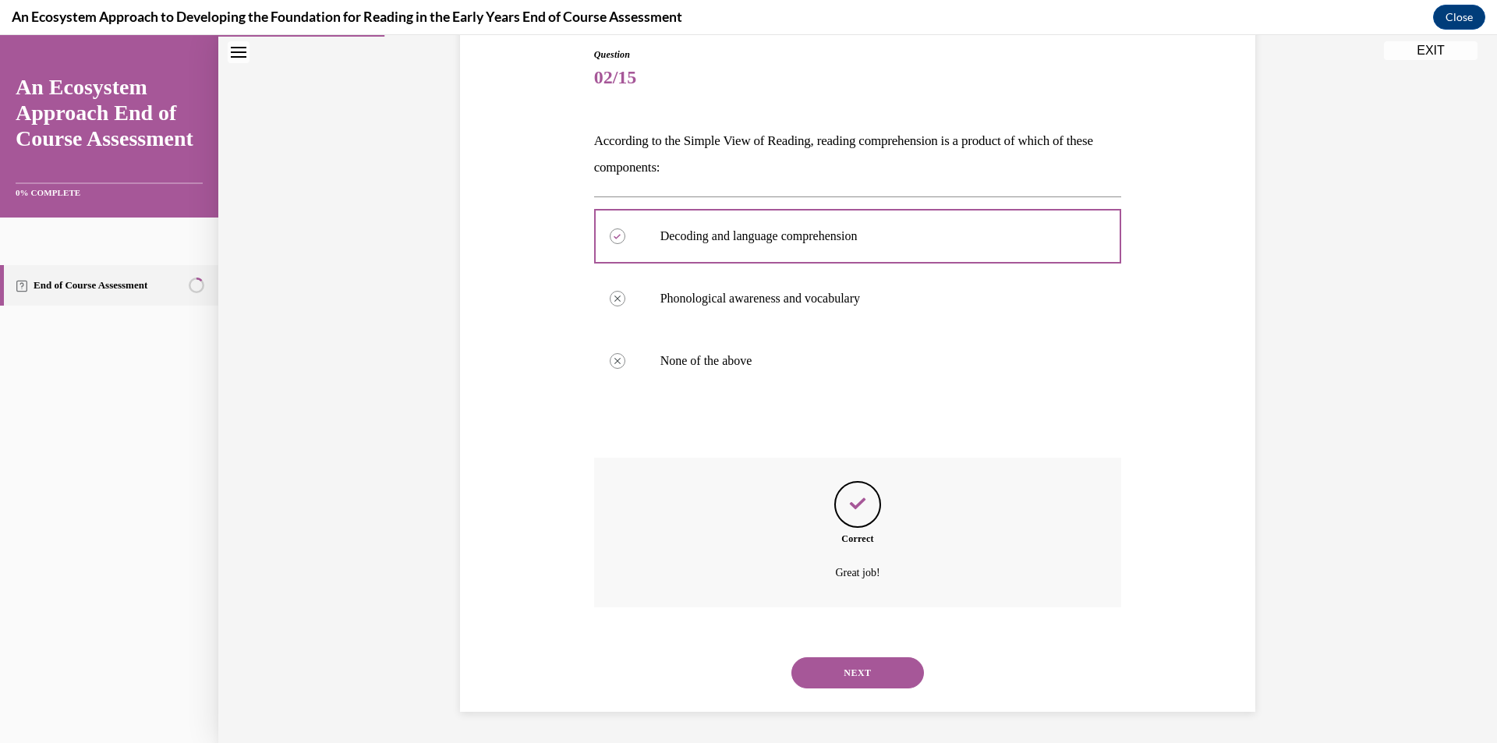
click at [846, 652] on div "NEXT" at bounding box center [858, 672] width 528 height 62
click at [846, 659] on button "NEXT" at bounding box center [857, 672] width 133 height 31
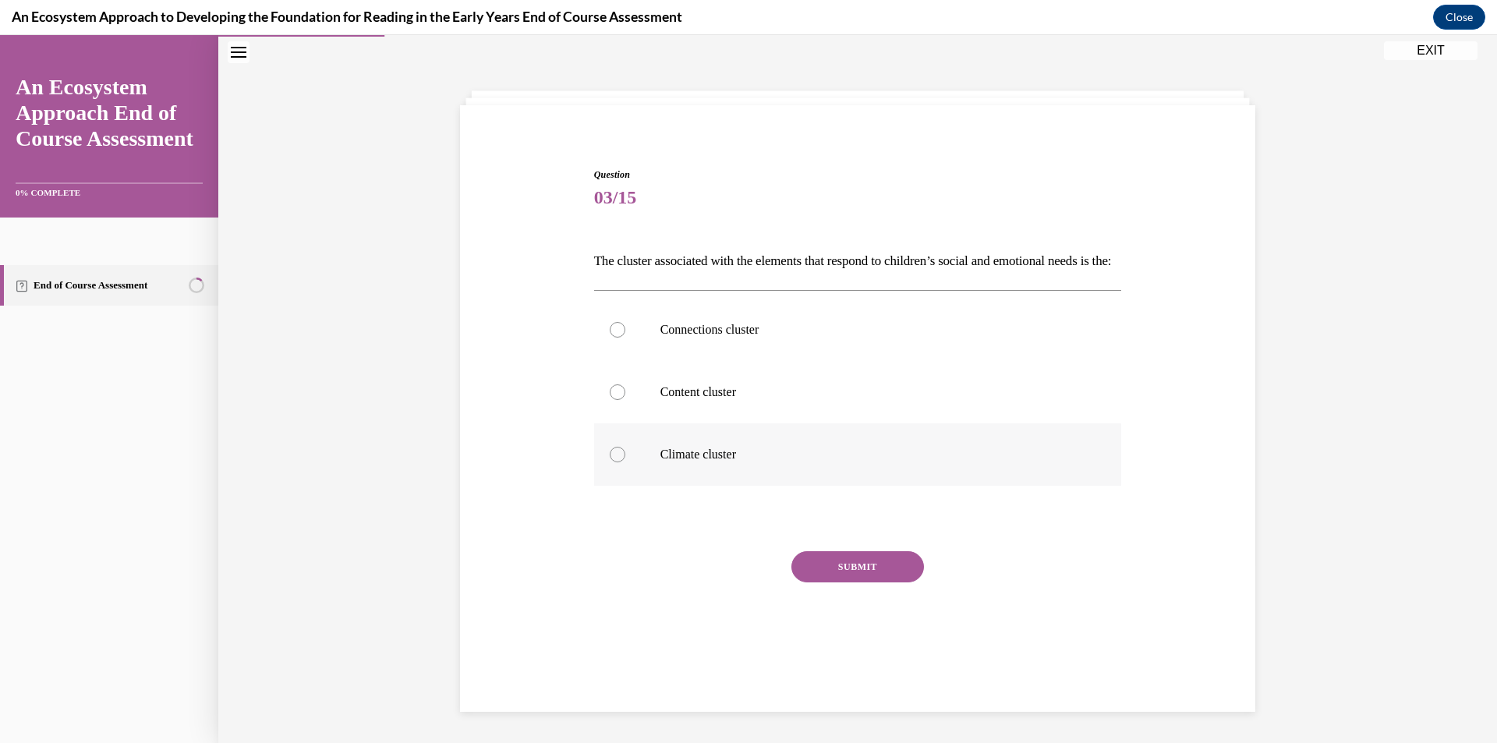
click at [691, 486] on label "Climate cluster" at bounding box center [858, 454] width 528 height 62
click at [625, 462] on input "Climate cluster" at bounding box center [618, 455] width 16 height 16
radio input "true"
drag, startPoint x: 843, startPoint y: 604, endPoint x: 840, endPoint y: 596, distance: 8.4
click at [843, 598] on div "SUBMIT" at bounding box center [858, 590] width 528 height 78
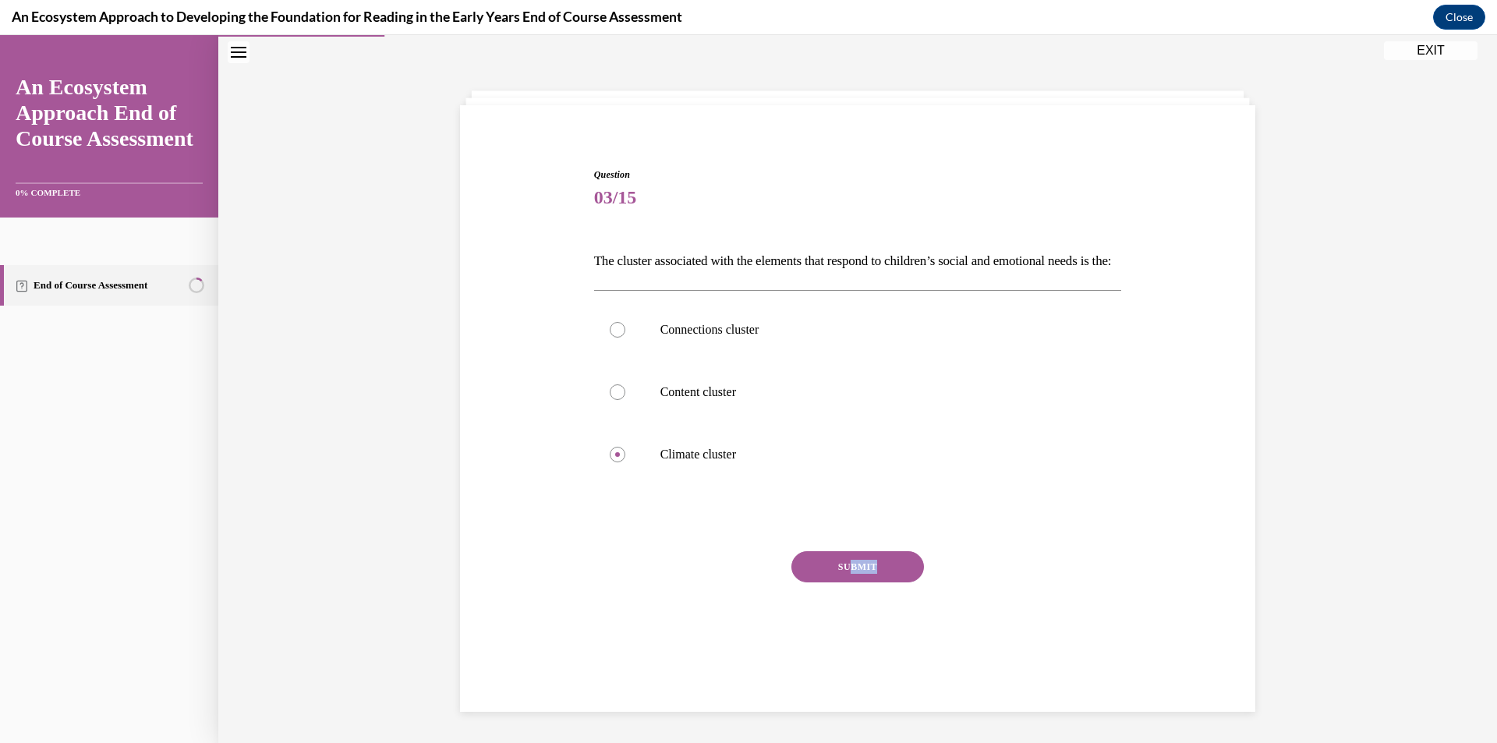
click at [839, 582] on button "SUBMIT" at bounding box center [857, 566] width 133 height 31
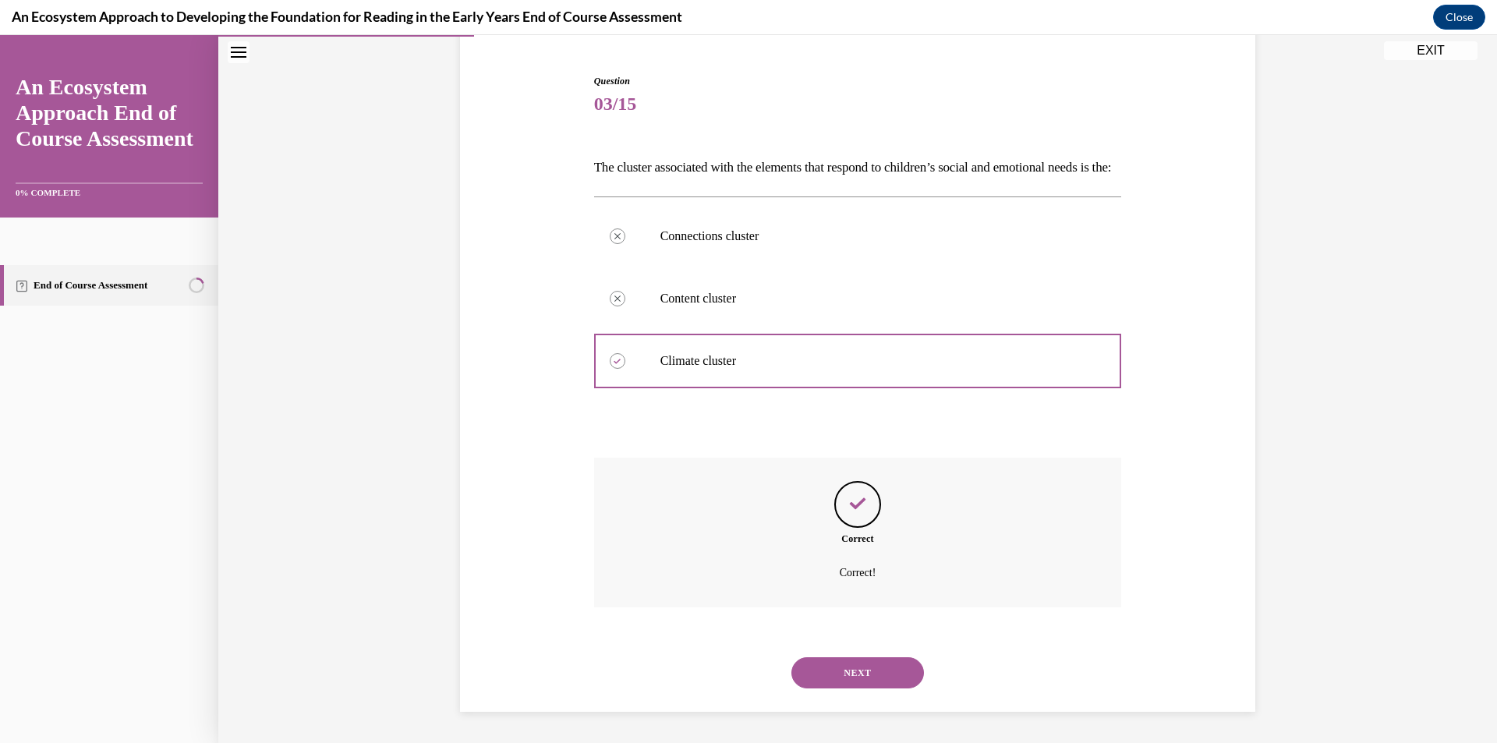
scroll to position [169, 0]
click at [831, 663] on button "NEXT" at bounding box center [857, 672] width 133 height 31
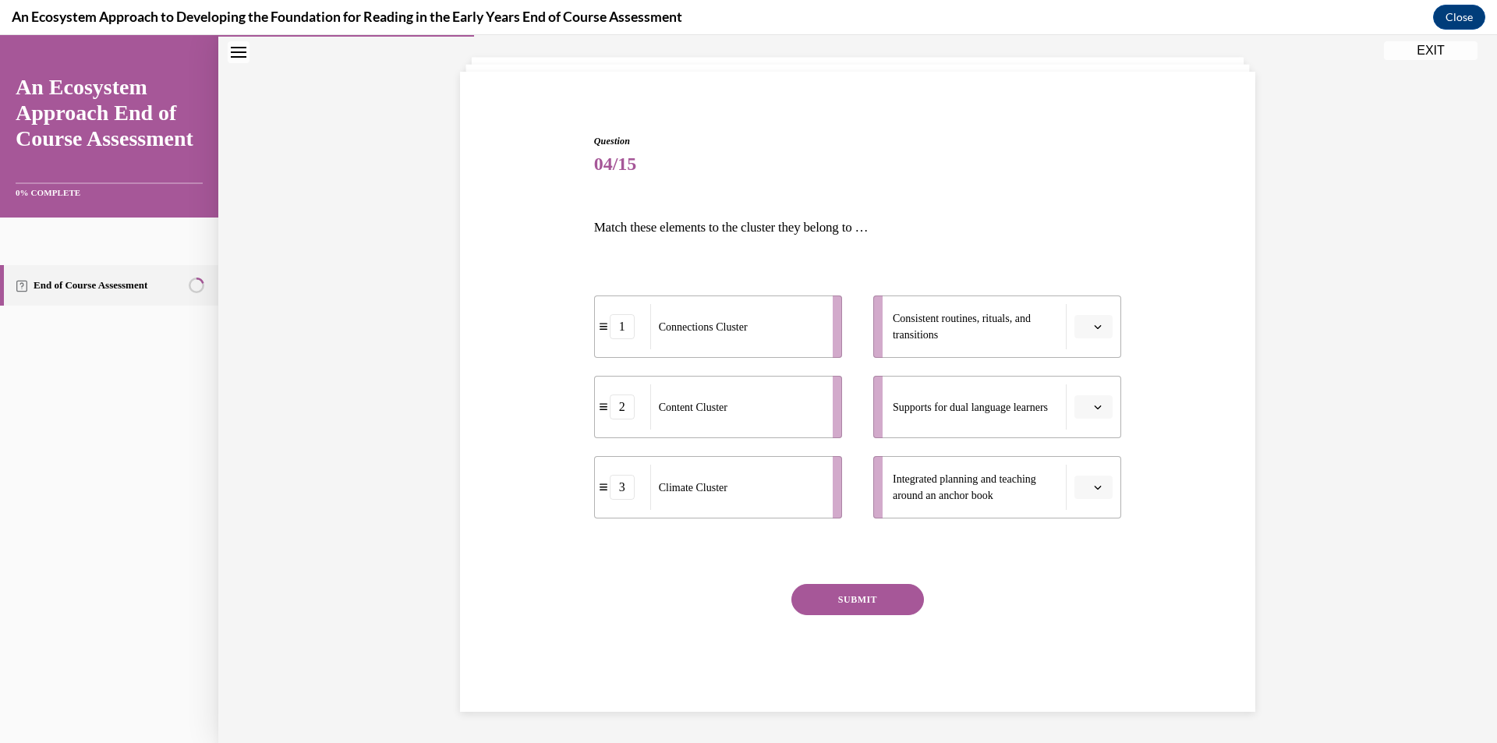
click at [1095, 339] on li "Consistent routines, rituals, and transitions" at bounding box center [997, 326] width 248 height 62
click at [1096, 334] on button "button" at bounding box center [1093, 326] width 38 height 23
click at [1096, 331] on span "button" at bounding box center [1097, 326] width 11 height 11
click at [1088, 390] on div "1" at bounding box center [1085, 392] width 39 height 31
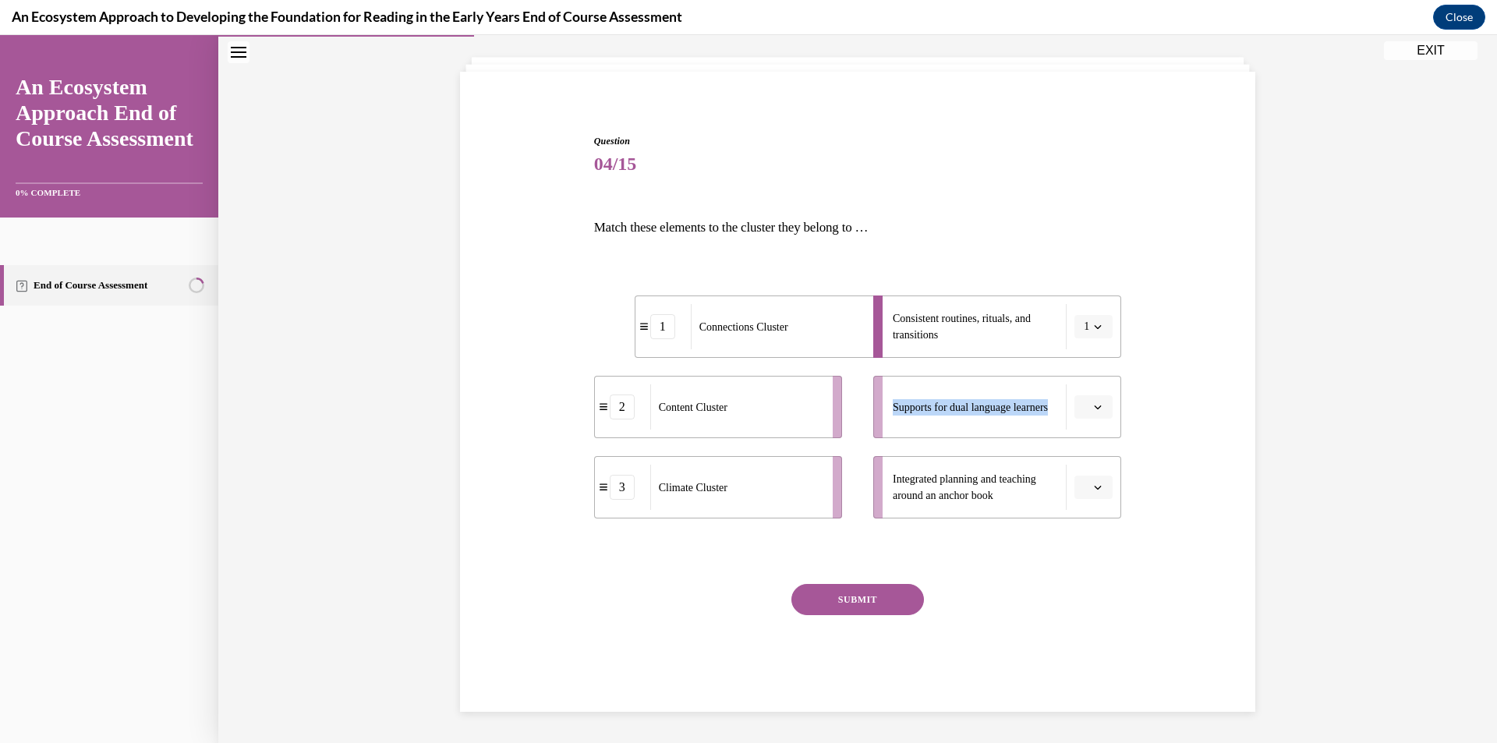
drag, startPoint x: 1088, startPoint y: 390, endPoint x: 1087, endPoint y: 353, distance: 37.4
click at [1087, 353] on ul "Consistent routines, rituals, and transitions 1 Supports for dual language lear…" at bounding box center [988, 406] width 263 height 223
click at [922, 237] on p "Match these elements to the cluster they belong to …" at bounding box center [858, 227] width 528 height 27
drag, startPoint x: 666, startPoint y: 299, endPoint x: 580, endPoint y: 280, distance: 88.7
click at [580, 280] on div "Connections Cluster" at bounding box center [664, 298] width 172 height 45
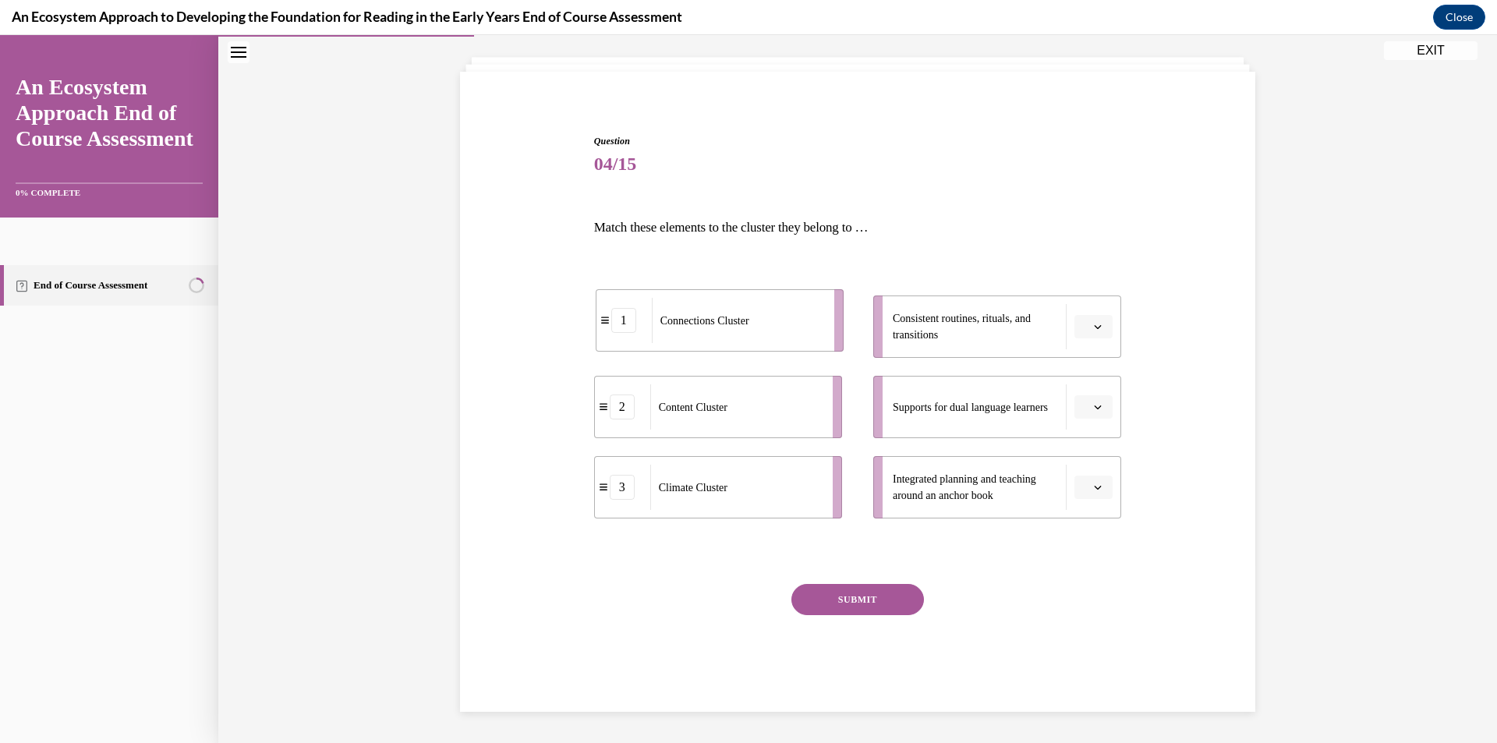
click at [725, 316] on span "Connections Cluster" at bounding box center [704, 321] width 89 height 12
click at [725, 316] on div "Connections Cluster" at bounding box center [736, 326] width 172 height 45
drag, startPoint x: 723, startPoint y: 501, endPoint x: 917, endPoint y: 325, distance: 262.1
click at [917, 325] on div "Climate Cluster" at bounding box center [932, 313] width 172 height 45
drag, startPoint x: 723, startPoint y: 429, endPoint x: 859, endPoint y: 408, distance: 138.0
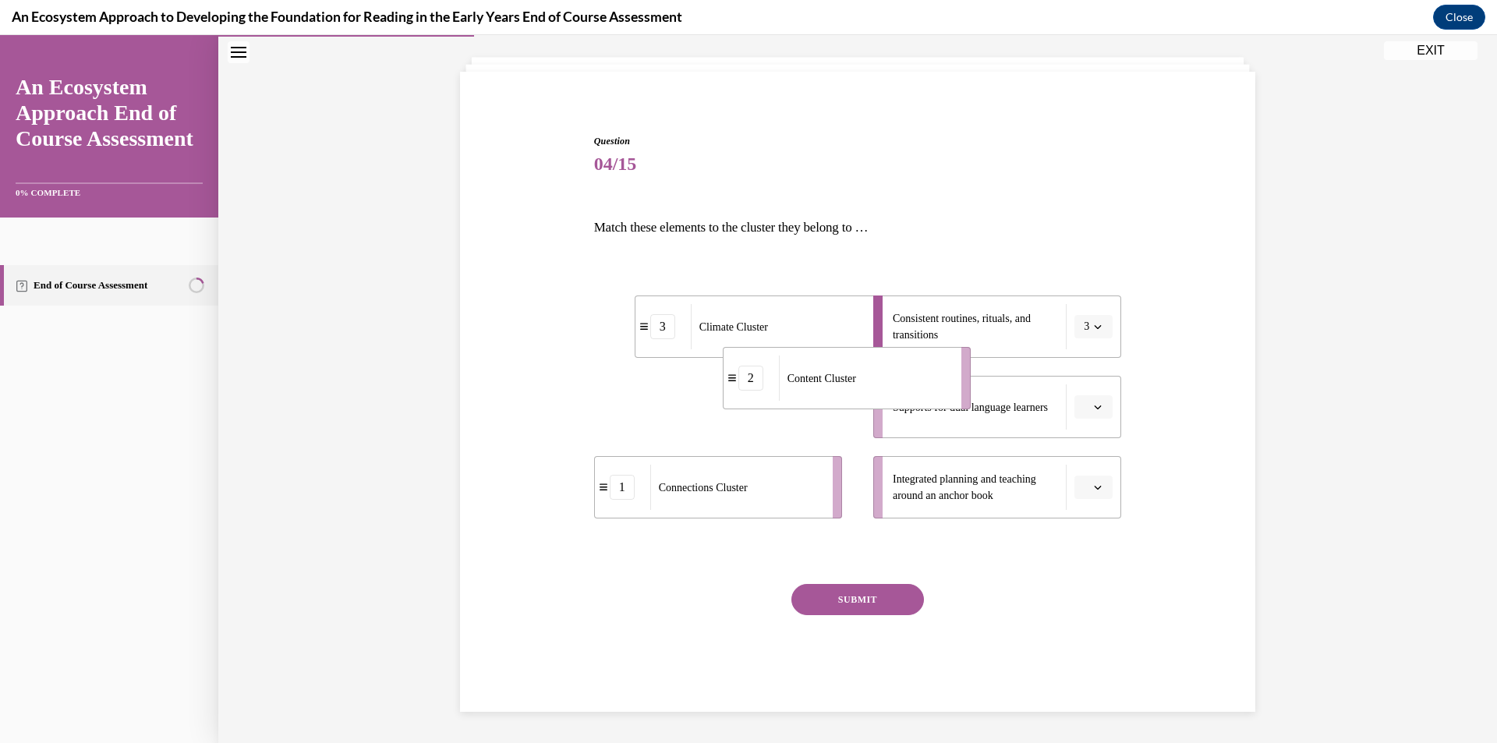
click at [859, 401] on div "Content Cluster" at bounding box center [865, 377] width 172 height 45
drag, startPoint x: 694, startPoint y: 532, endPoint x: 684, endPoint y: 489, distance: 43.1
click at [698, 520] on div "Question 04/15 Match these elements to the cluster they belong to … 3 Climate C…" at bounding box center [858, 423] width 528 height 578
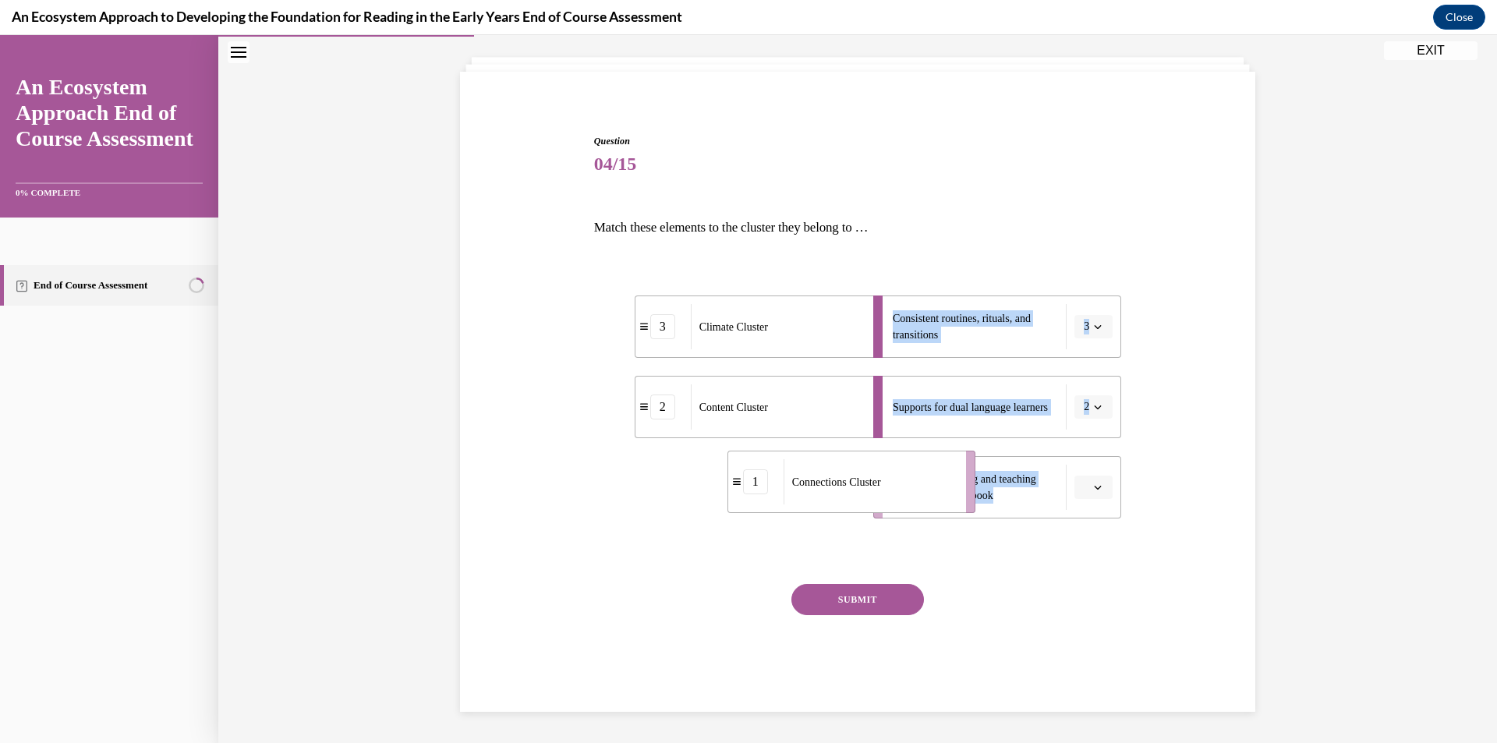
drag, startPoint x: 663, startPoint y: 468, endPoint x: 765, endPoint y: 475, distance: 103.2
click at [783, 475] on div "Connections Cluster" at bounding box center [869, 481] width 172 height 45
click at [980, 546] on div at bounding box center [858, 551] width 528 height 19
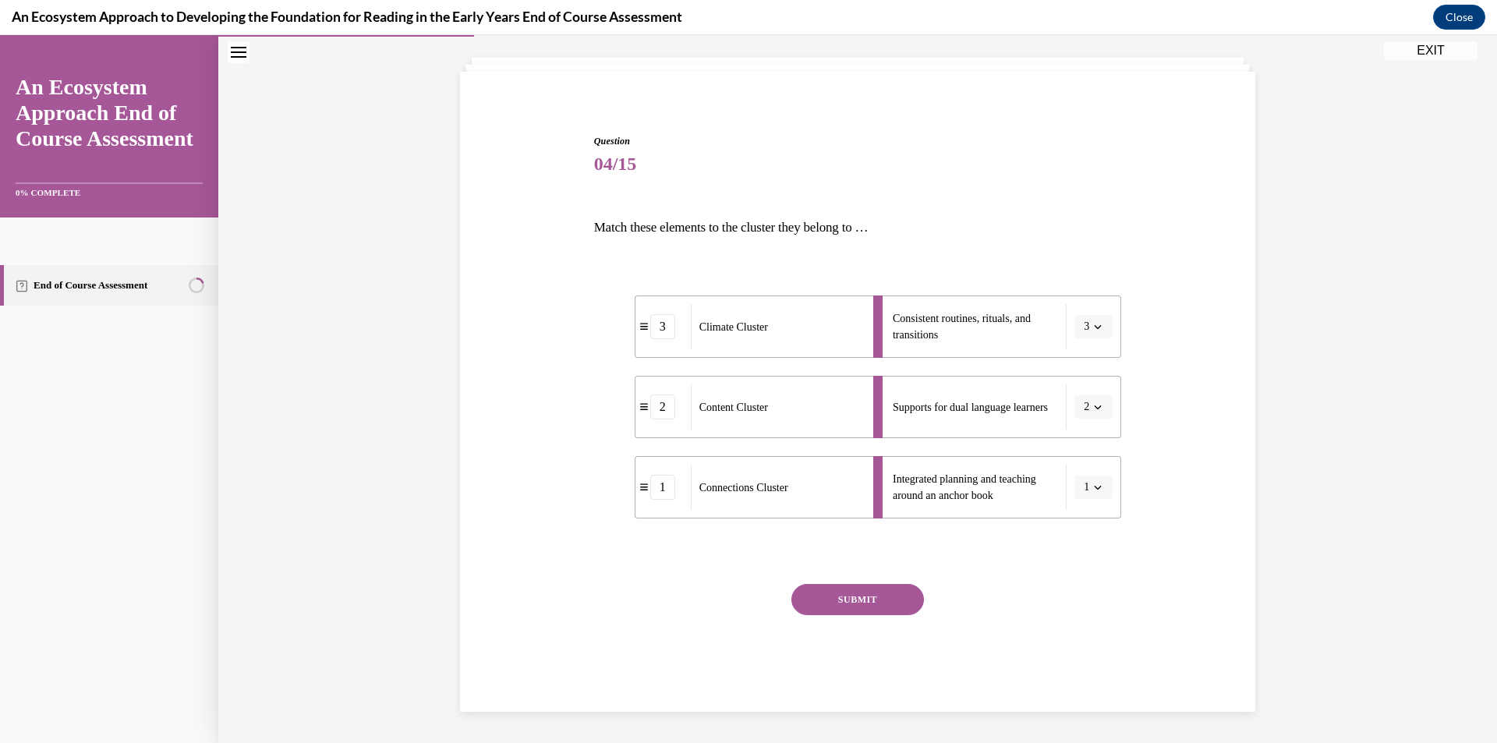
click at [882, 602] on button "SUBMIT" at bounding box center [857, 599] width 133 height 31
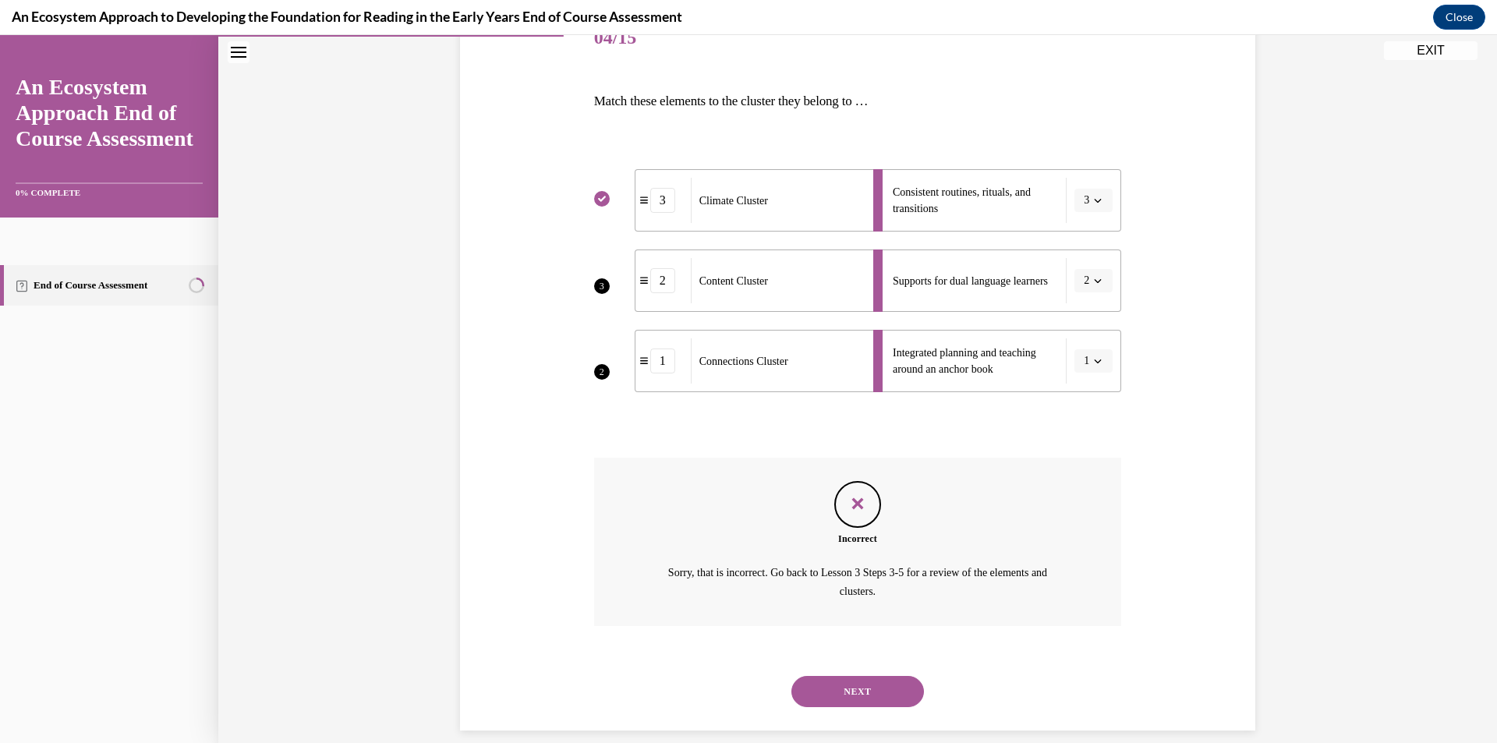
scroll to position [228, 0]
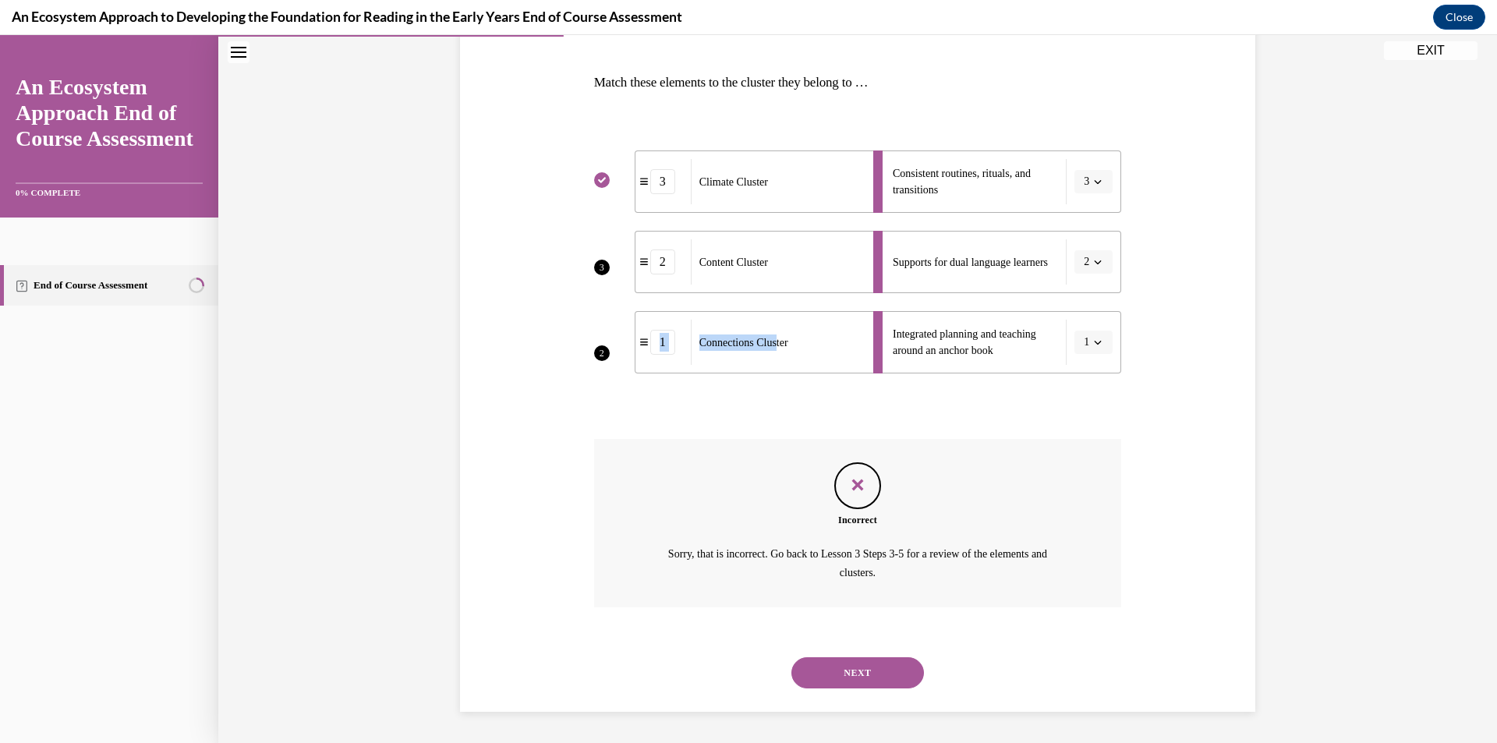
drag, startPoint x: 778, startPoint y: 346, endPoint x: 808, endPoint y: 253, distance: 98.3
click at [808, 253] on ul "3 Climate Cluster 2 Content Cluster 1 Connections Cluster" at bounding box center [725, 261] width 263 height 223
click at [801, 574] on p "Sorry, that is incorrect. Go back to Lesson 3 Steps 3-5 for a review of the ele…" at bounding box center [857, 563] width 410 height 37
click at [825, 648] on div "NEXT" at bounding box center [858, 672] width 528 height 62
click at [823, 660] on button "NEXT" at bounding box center [857, 672] width 133 height 31
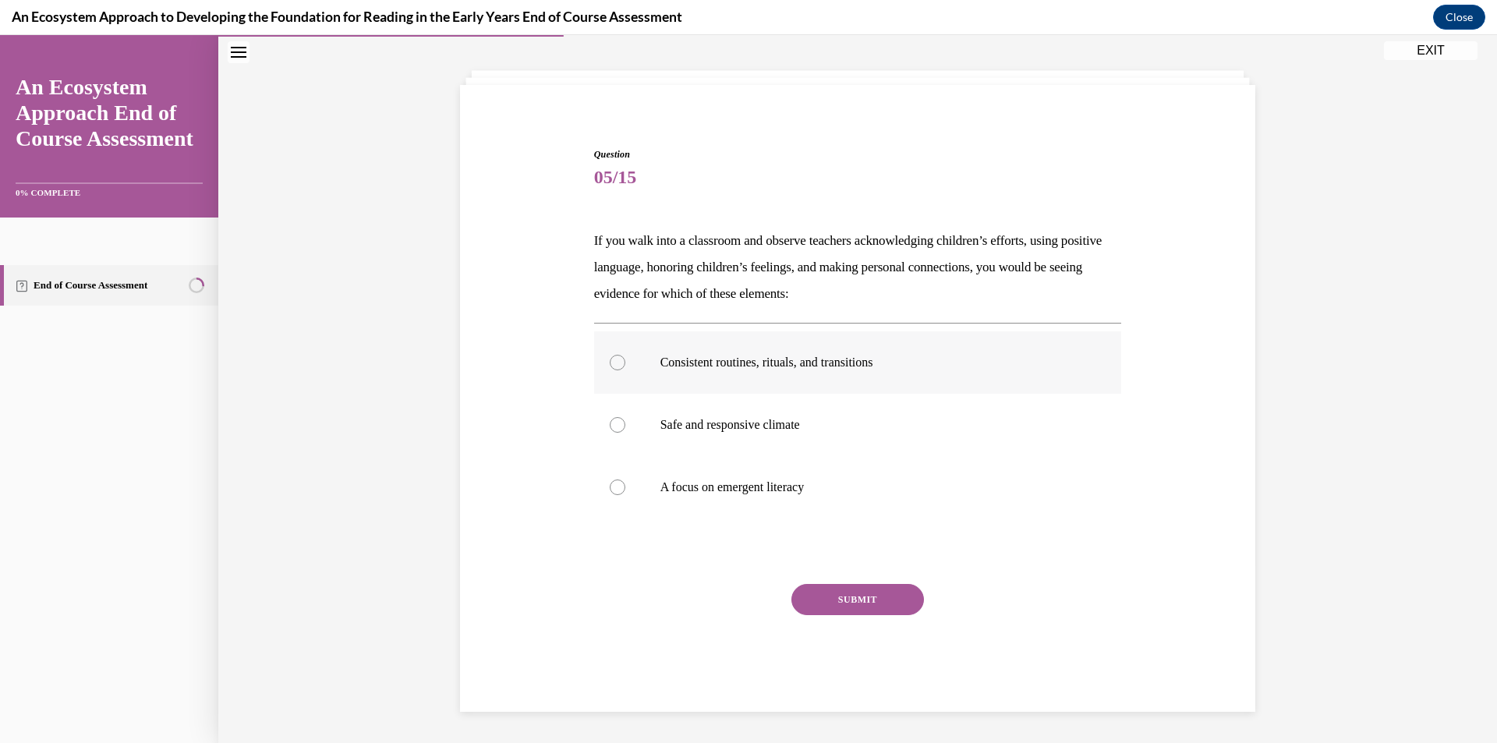
scroll to position [0, 0]
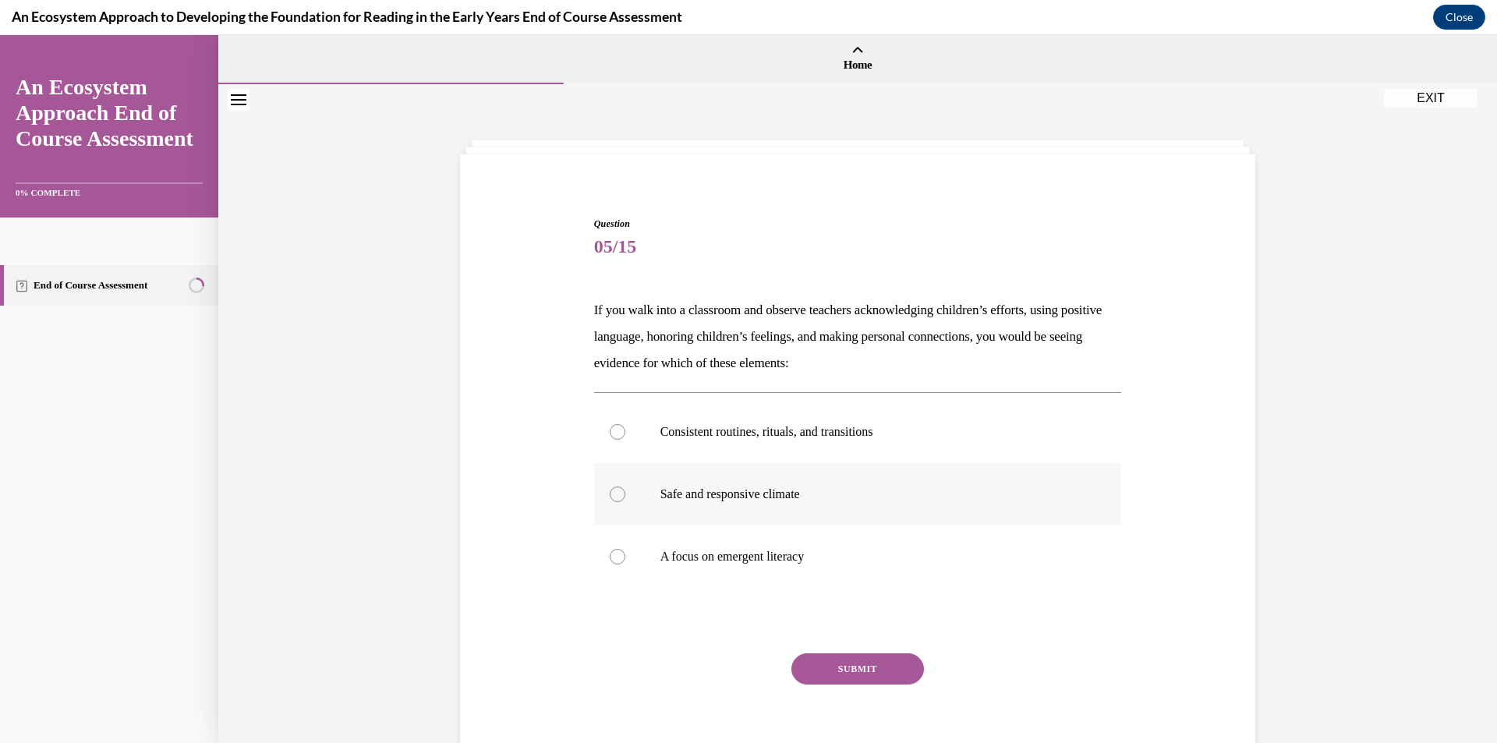
click at [701, 494] on p "Safe and responsive climate" at bounding box center [871, 494] width 422 height 16
click at [625, 494] on input "Safe and responsive climate" at bounding box center [618, 494] width 16 height 16
radio input "true"
click at [871, 663] on button "SUBMIT" at bounding box center [857, 668] width 133 height 31
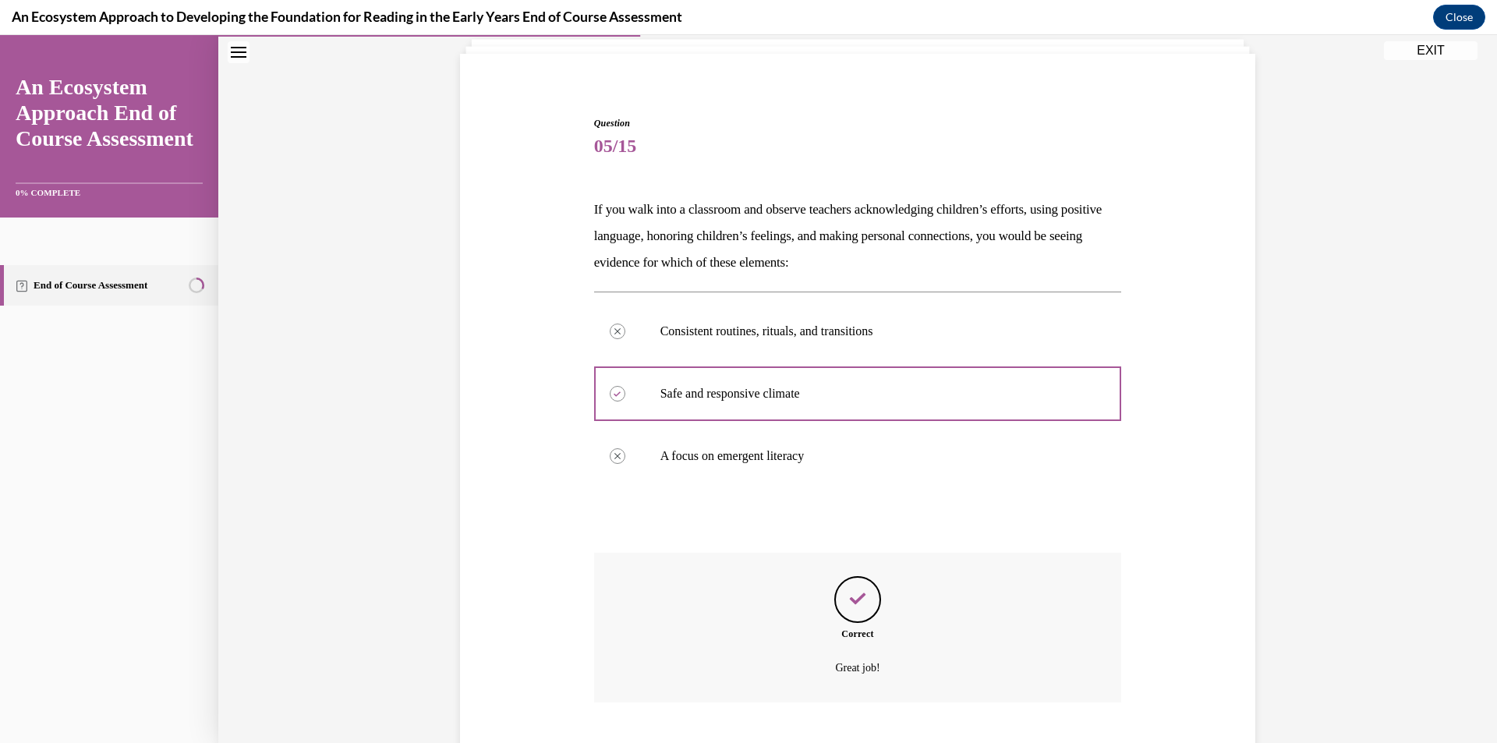
scroll to position [196, 0]
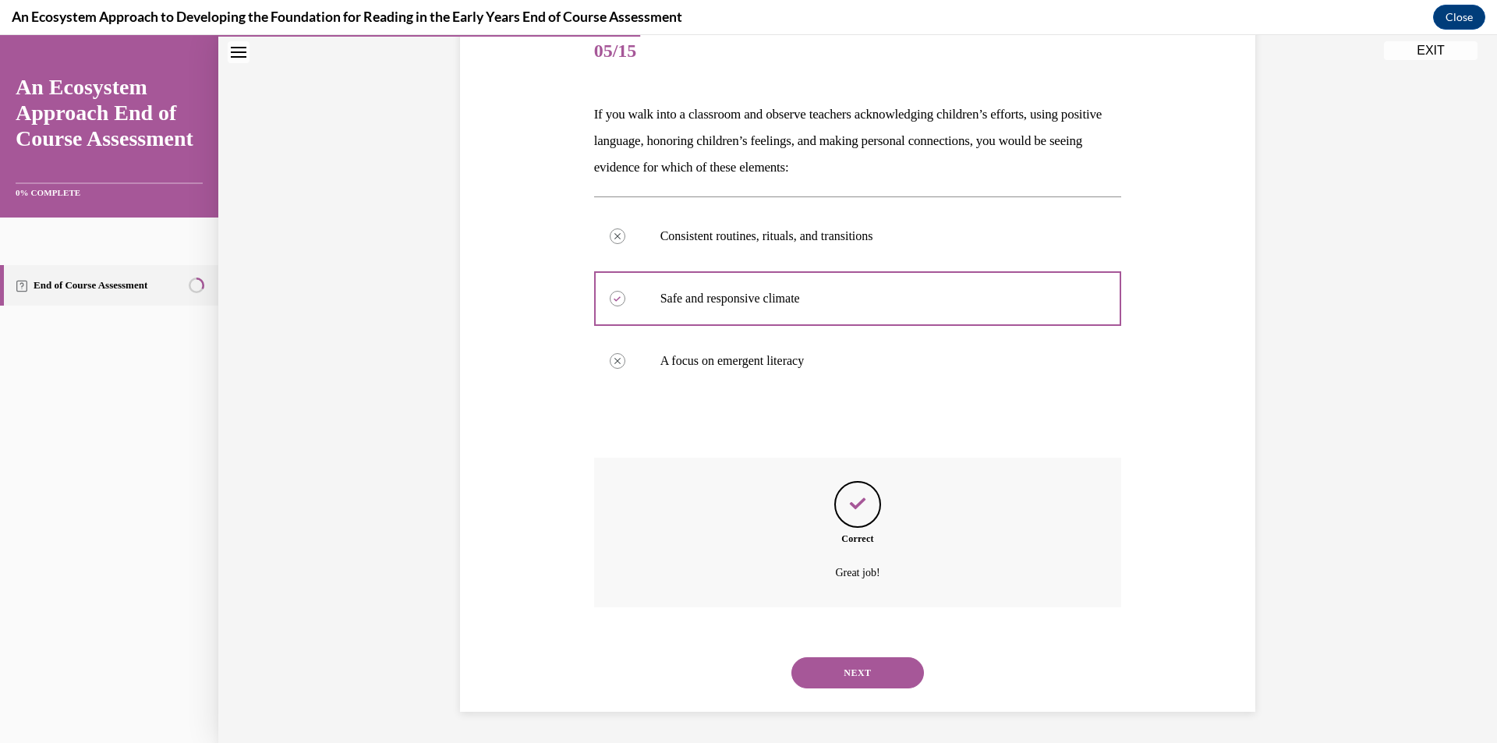
click at [814, 666] on button "NEXT" at bounding box center [857, 672] width 133 height 31
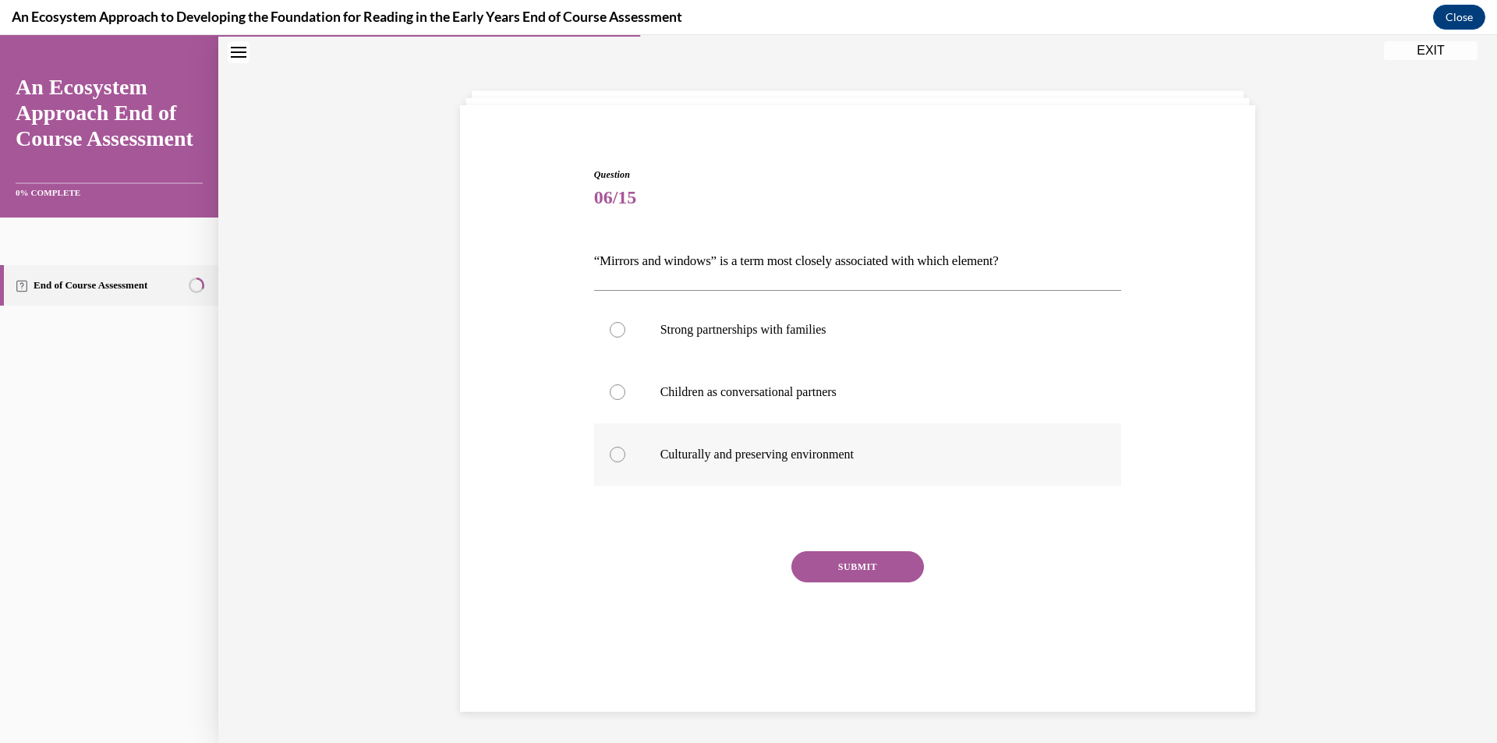
drag, startPoint x: 734, startPoint y: 462, endPoint x: 993, endPoint y: 616, distance: 300.9
click at [735, 462] on label "Culturally and preserving environment" at bounding box center [858, 454] width 528 height 62
click at [625, 462] on input "Culturally and preserving environment" at bounding box center [618, 455] width 16 height 16
radio input "true"
click at [889, 585] on div "SUBMIT" at bounding box center [858, 590] width 528 height 78
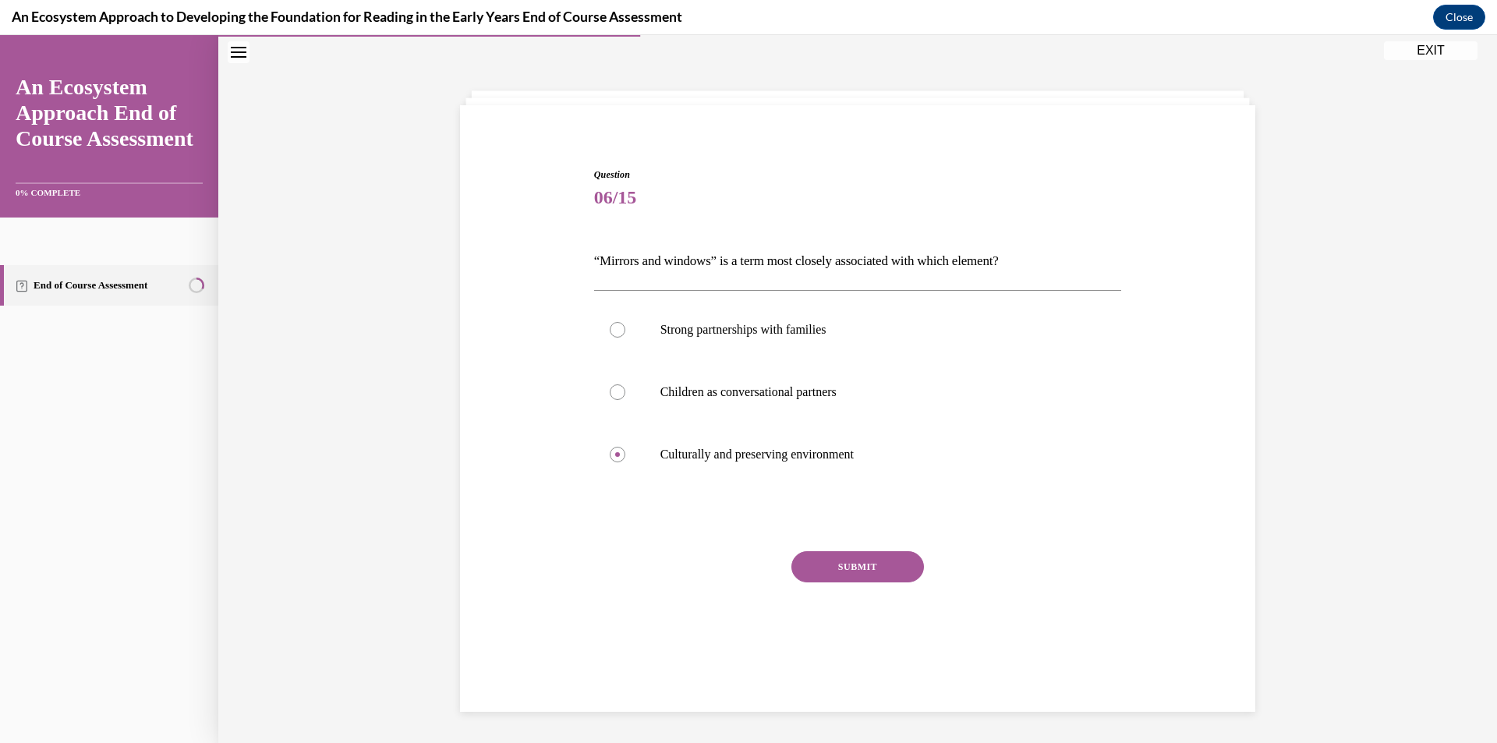
click at [894, 569] on button "SUBMIT" at bounding box center [857, 566] width 133 height 31
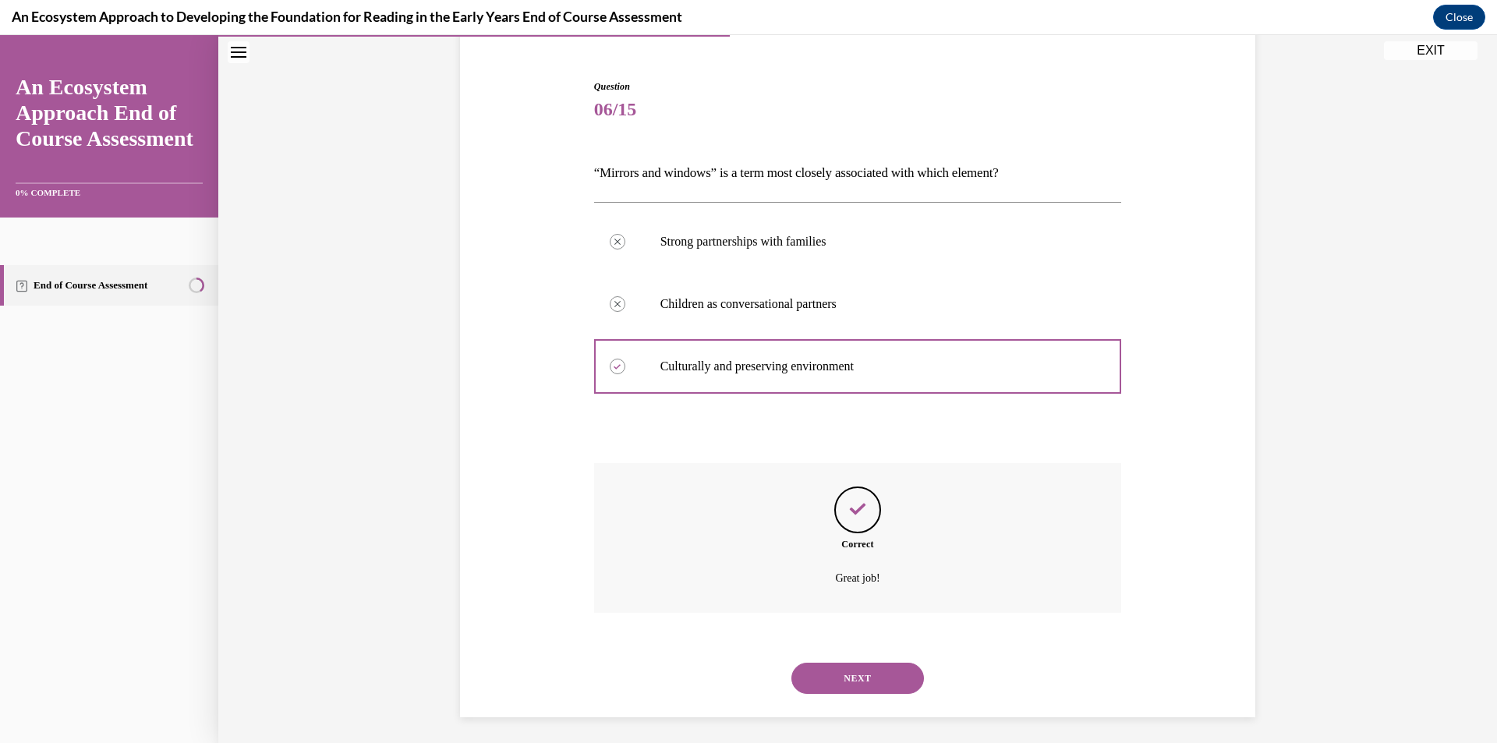
scroll to position [143, 0]
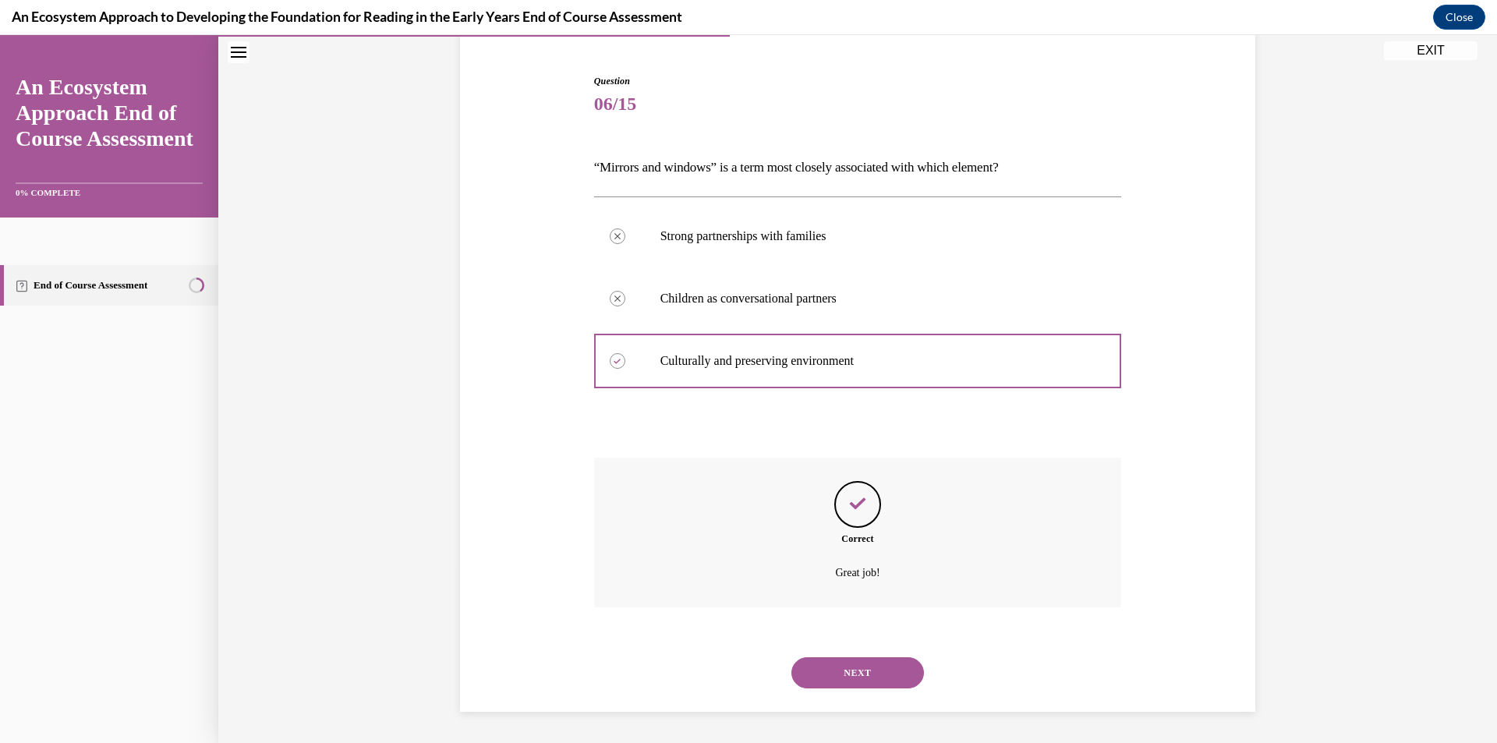
click at [830, 650] on div "NEXT" at bounding box center [858, 672] width 528 height 62
click at [829, 661] on button "NEXT" at bounding box center [857, 672] width 133 height 31
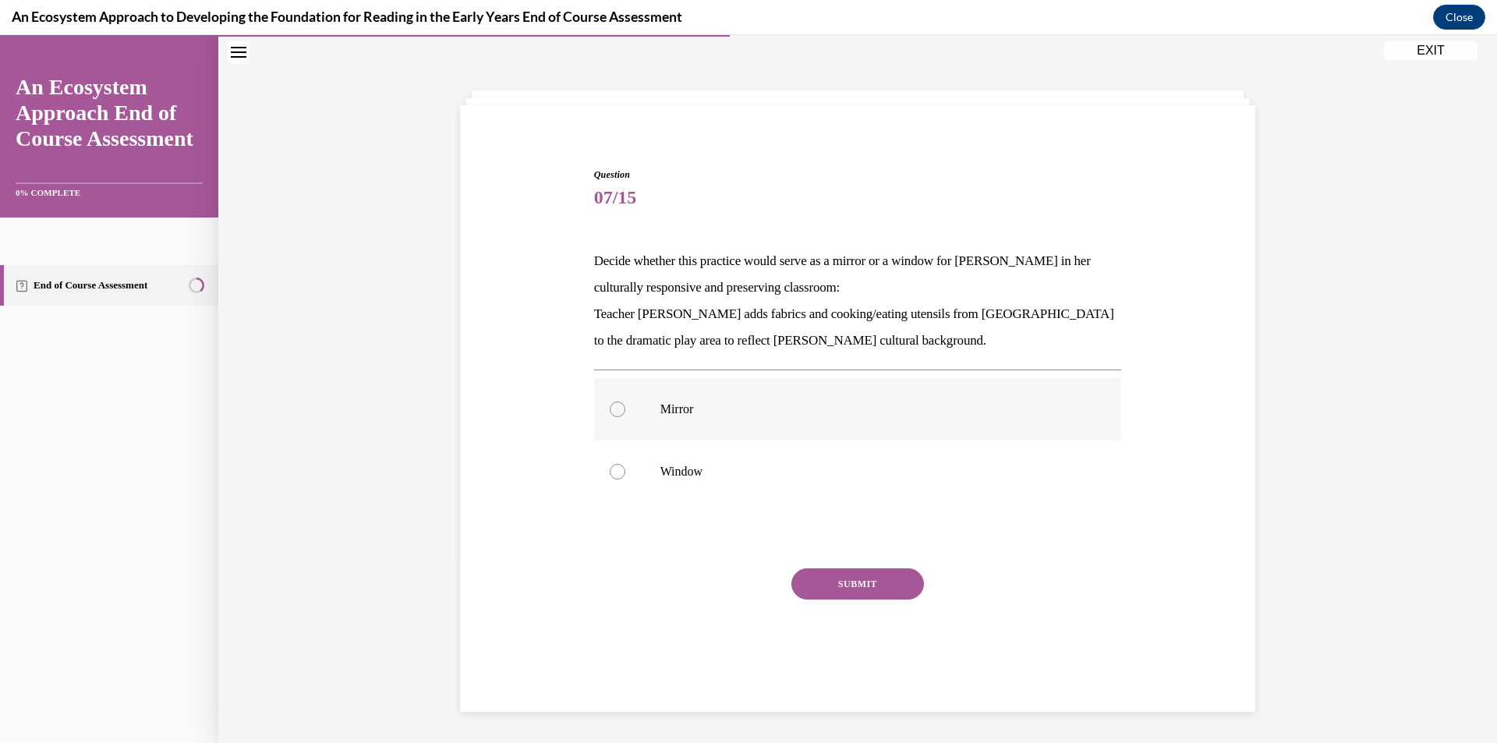
click at [694, 435] on label "Mirror" at bounding box center [858, 409] width 528 height 62
click at [625, 417] on input "Mirror" at bounding box center [618, 409] width 16 height 16
radio input "true"
click at [843, 583] on button "SUBMIT" at bounding box center [857, 583] width 133 height 31
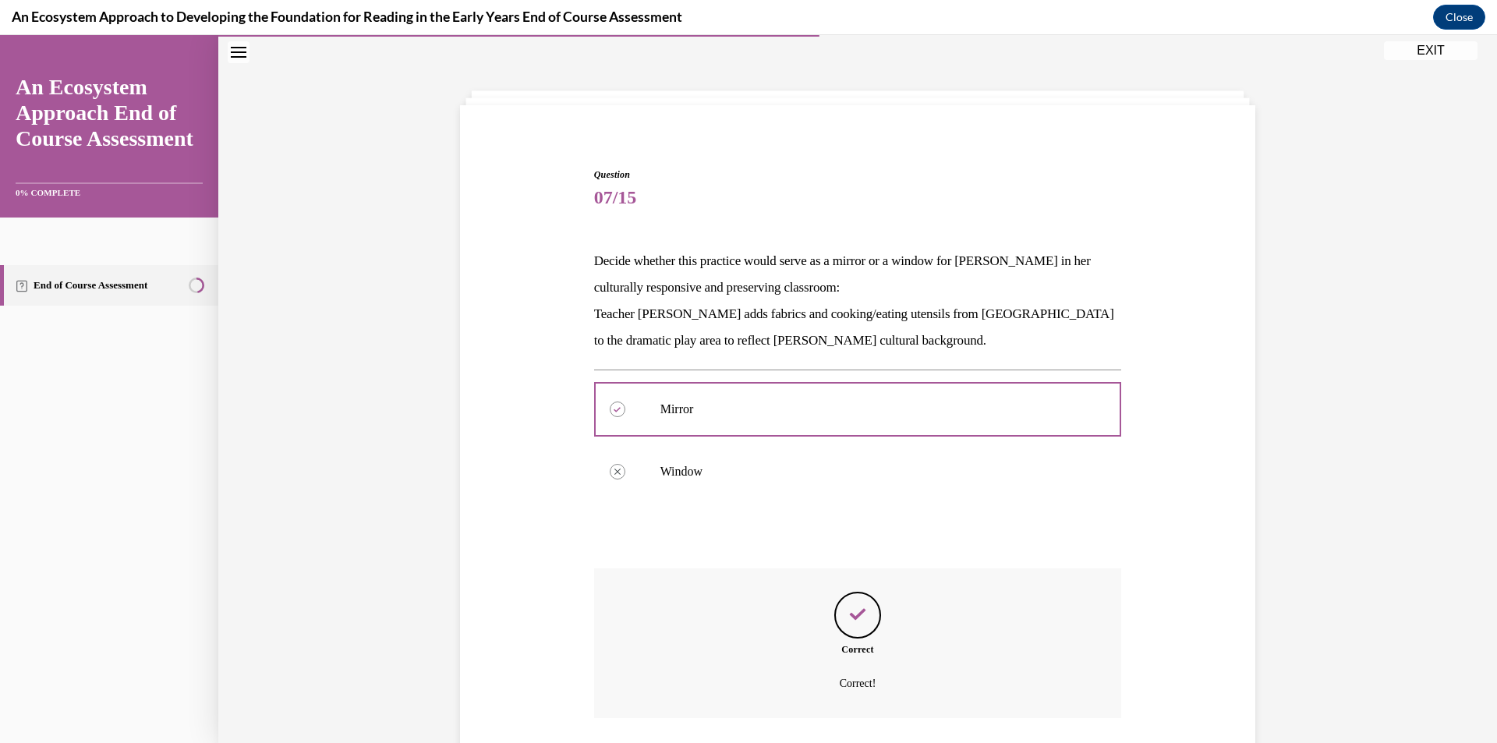
scroll to position [160, 0]
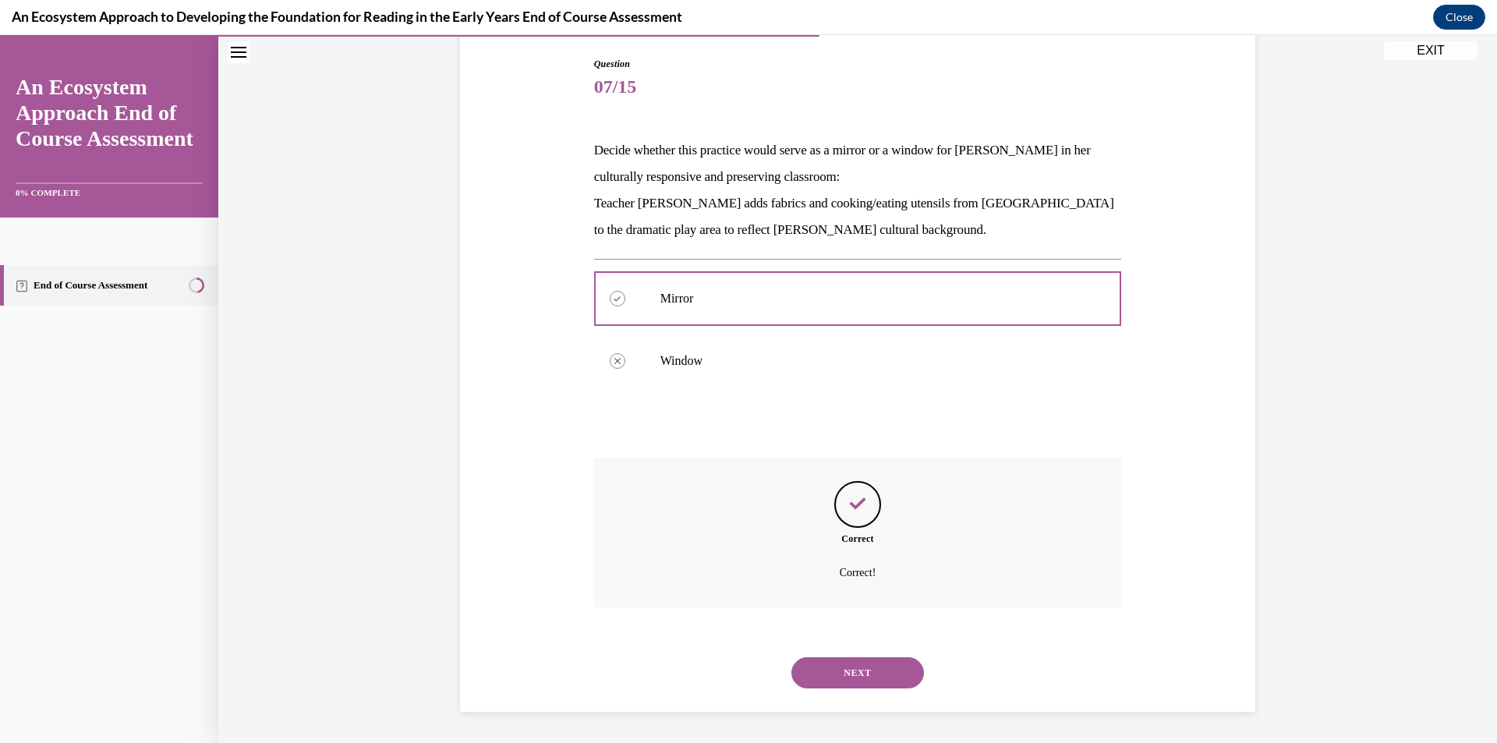
click at [848, 677] on button "NEXT" at bounding box center [857, 672] width 133 height 31
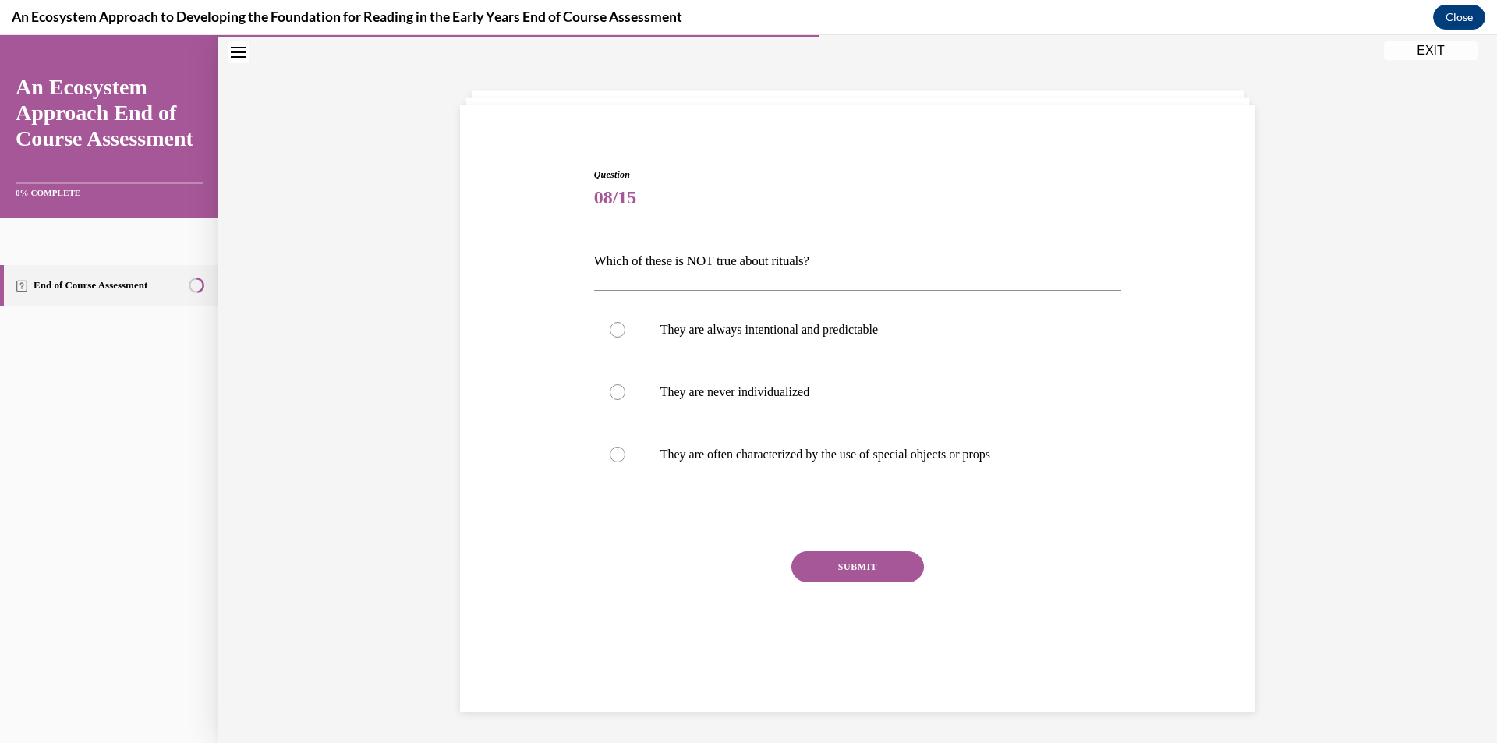
scroll to position [49, 0]
click at [711, 380] on label "They are never individualized" at bounding box center [858, 392] width 528 height 62
click at [625, 384] on input "They are never individualized" at bounding box center [618, 392] width 16 height 16
radio input "true"
click at [849, 575] on button "SUBMIT" at bounding box center [857, 566] width 133 height 31
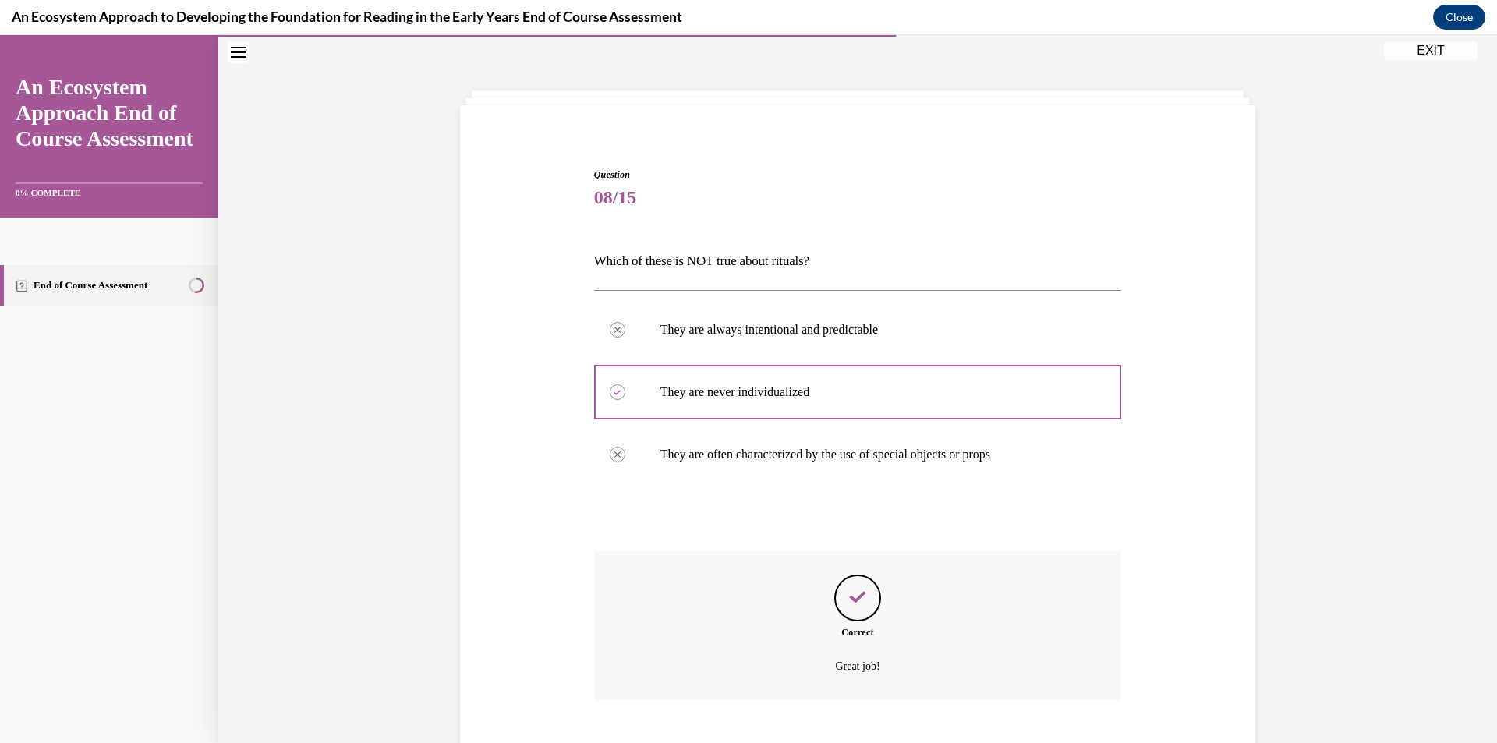
scroll to position [143, 0]
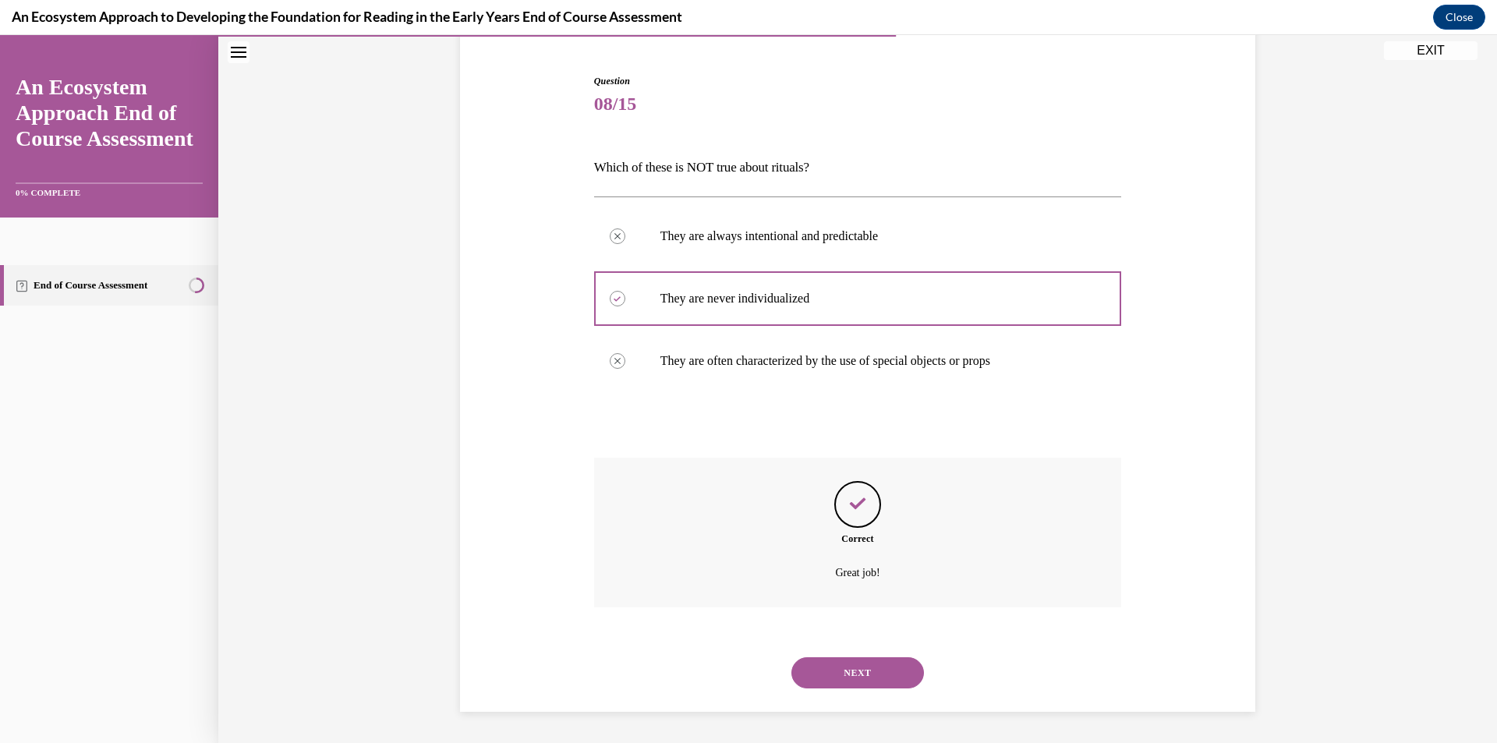
drag, startPoint x: 835, startPoint y: 672, endPoint x: 848, endPoint y: 676, distance: 13.8
click at [842, 672] on button "NEXT" at bounding box center [857, 672] width 133 height 31
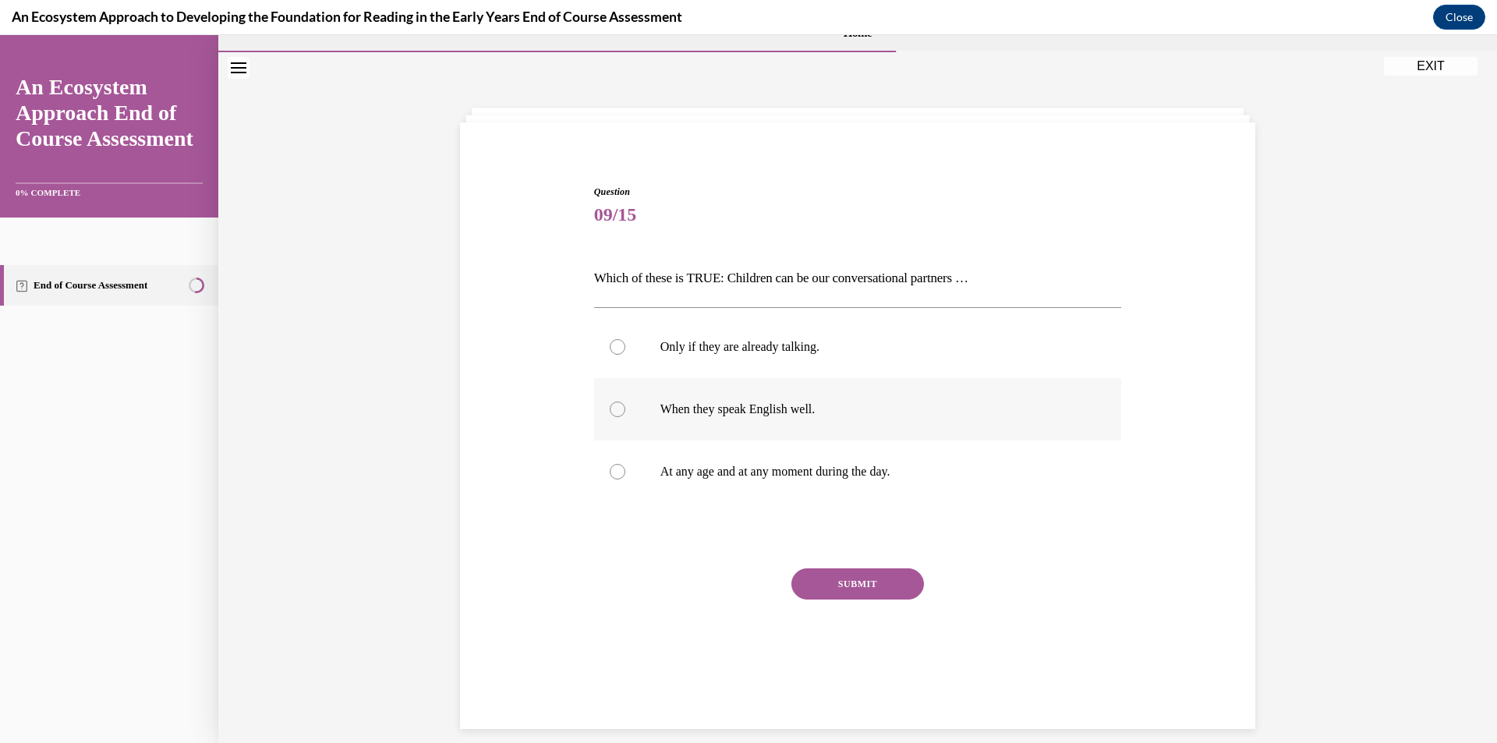
scroll to position [49, 0]
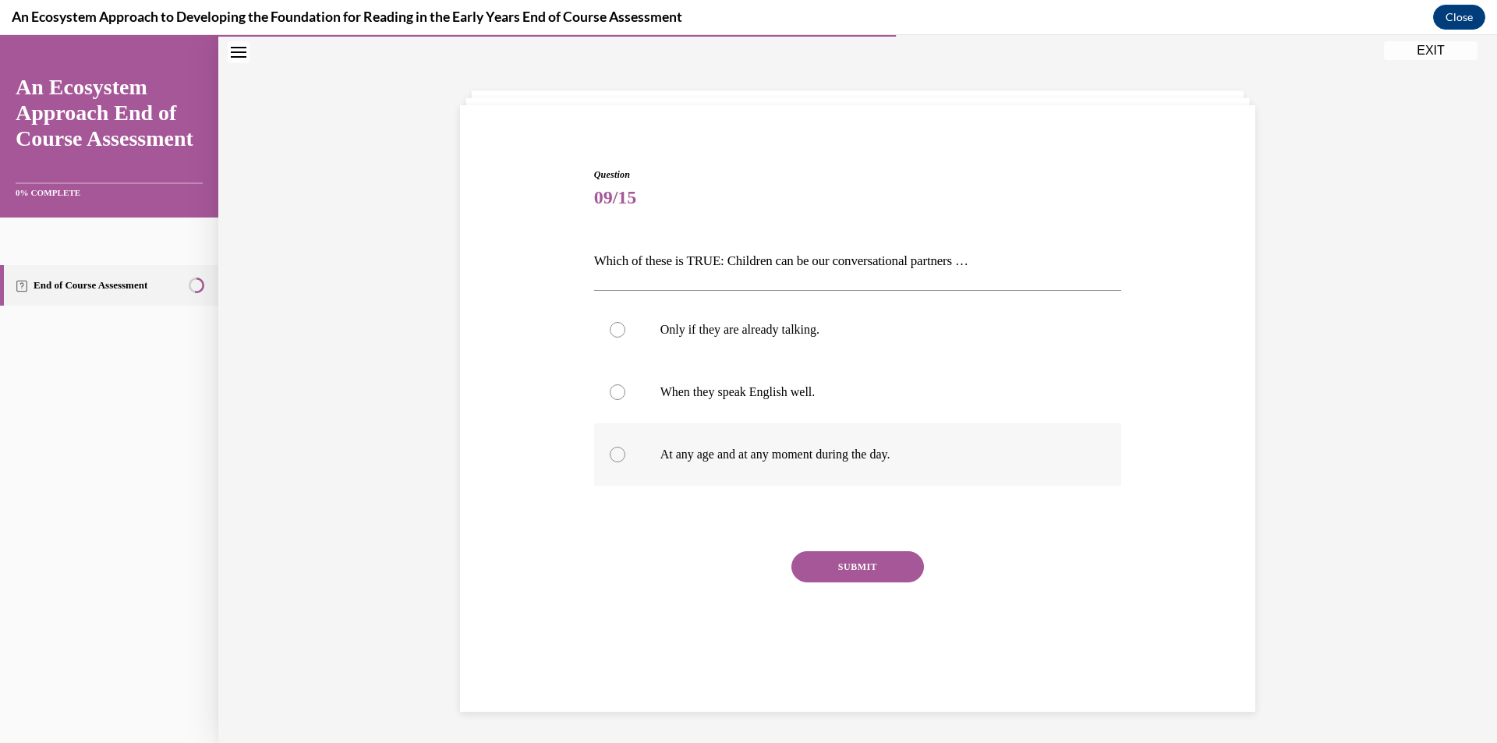
click at [680, 459] on p "At any age and at any moment during the day." at bounding box center [871, 455] width 422 height 16
click at [625, 459] on input "At any age and at any moment during the day." at bounding box center [618, 455] width 16 height 16
radio input "true"
click at [847, 597] on div "SUBMIT" at bounding box center [858, 590] width 528 height 78
click at [829, 568] on button "SUBMIT" at bounding box center [857, 566] width 133 height 31
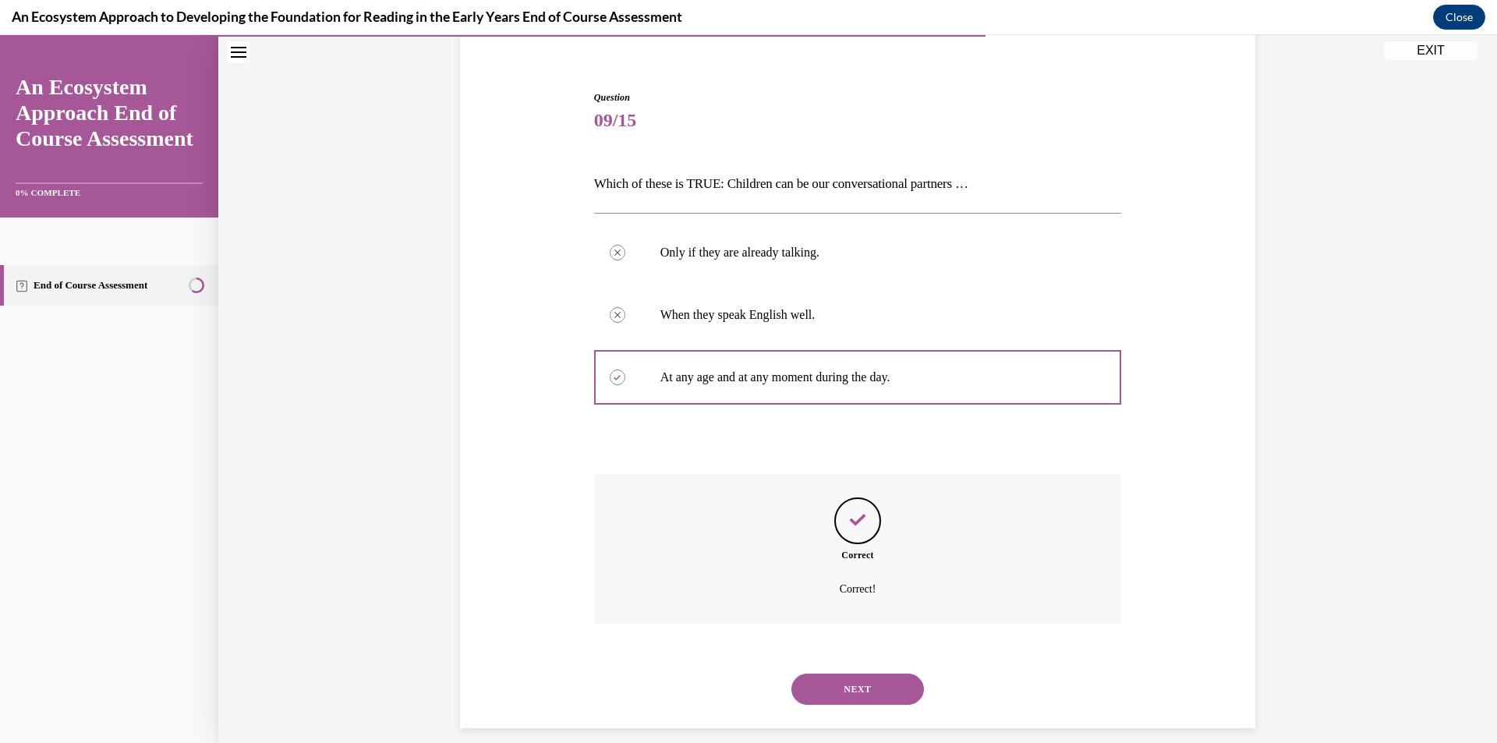
scroll to position [143, 0]
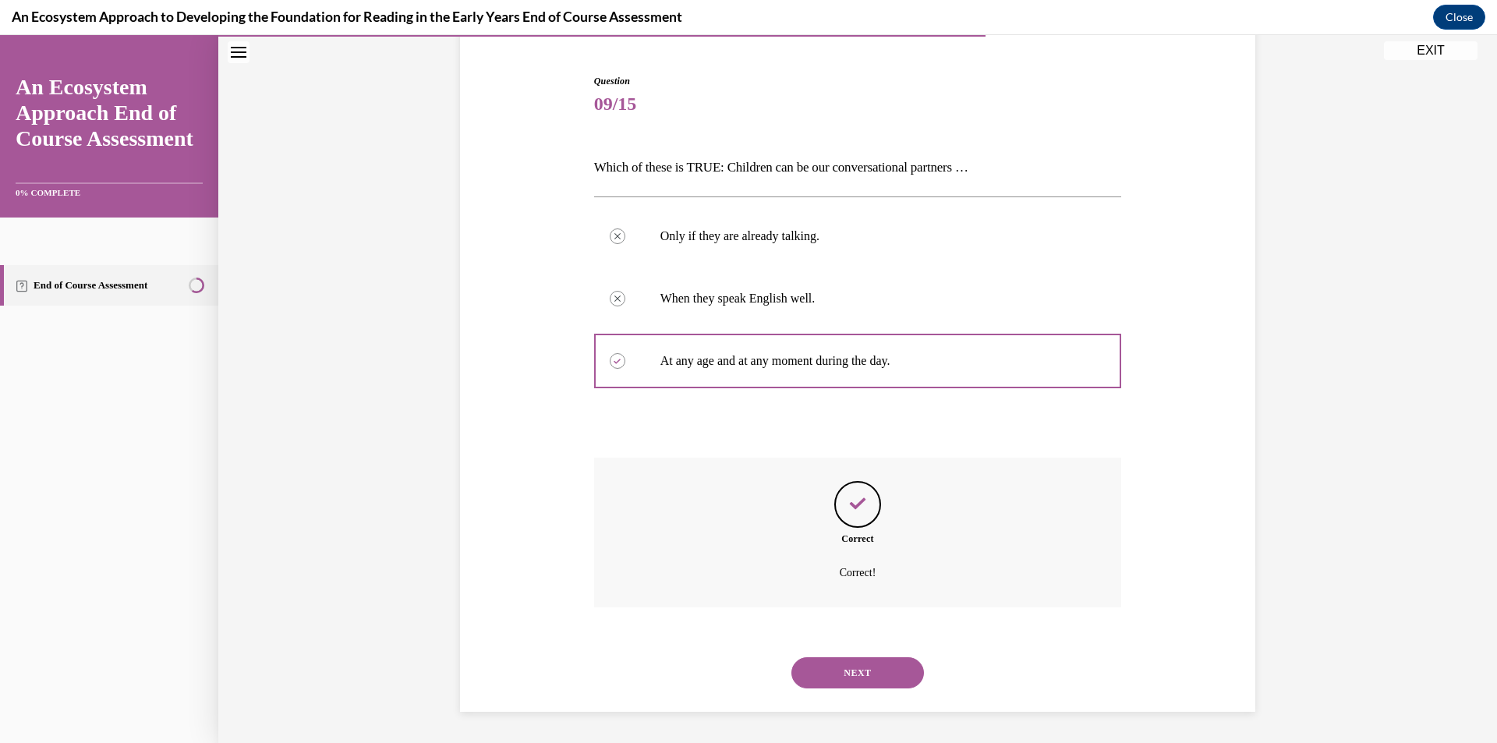
drag, startPoint x: 811, startPoint y: 667, endPoint x: 808, endPoint y: 656, distance: 11.3
click at [811, 666] on button "NEXT" at bounding box center [857, 672] width 133 height 31
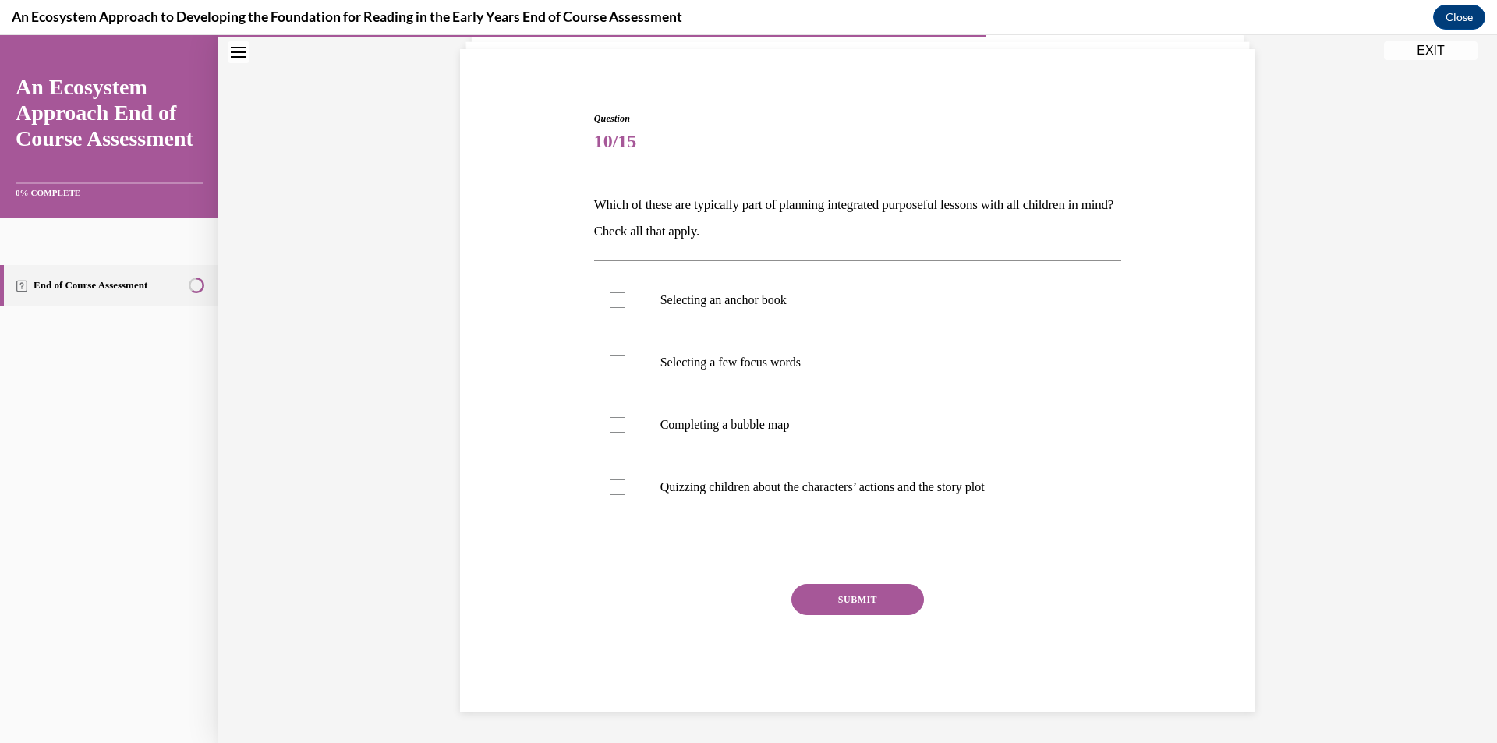
scroll to position [105, 0]
click at [733, 288] on label "Selecting an anchor book" at bounding box center [858, 300] width 528 height 62
click at [625, 292] on input "Selecting an anchor book" at bounding box center [618, 300] width 16 height 16
checkbox input "true"
click at [737, 387] on label "Selecting a few focus words" at bounding box center [858, 362] width 528 height 62
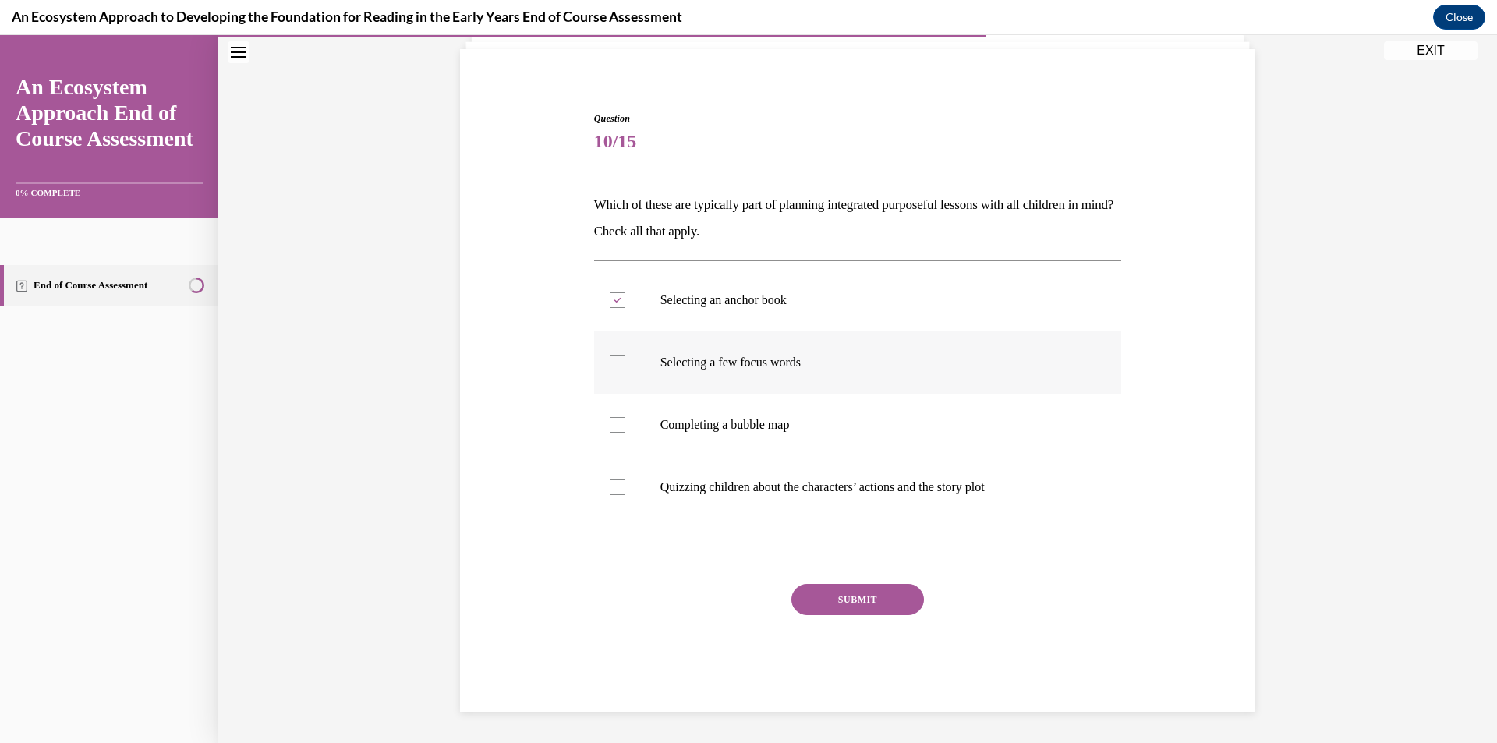
click at [625, 370] on input "Selecting a few focus words" at bounding box center [618, 363] width 16 height 16
checkbox input "true"
click at [737, 433] on label "Completing a bubble map" at bounding box center [858, 425] width 528 height 62
click at [625, 433] on input "Completing a bubble map" at bounding box center [618, 425] width 16 height 16
checkbox input "true"
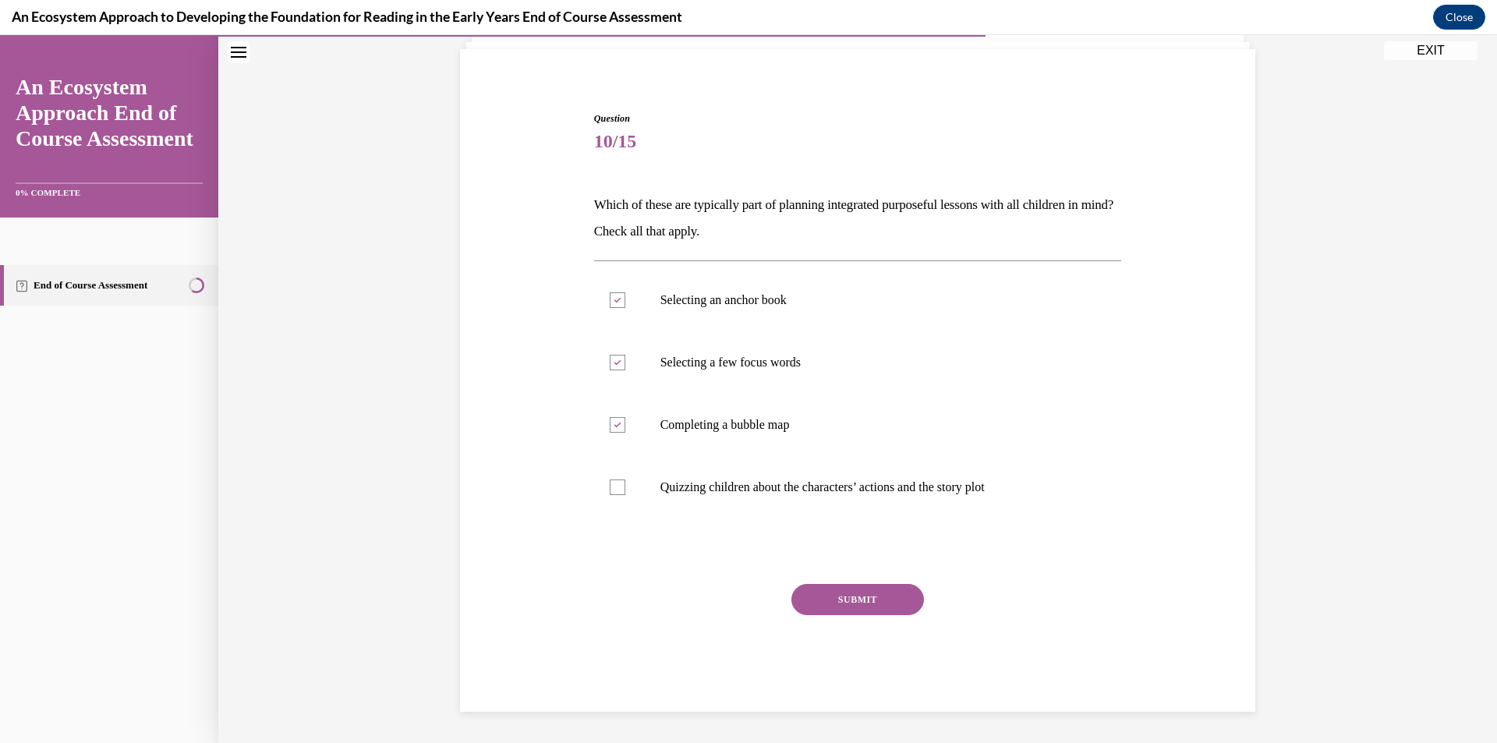
click at [815, 589] on button "SUBMIT" at bounding box center [857, 599] width 133 height 31
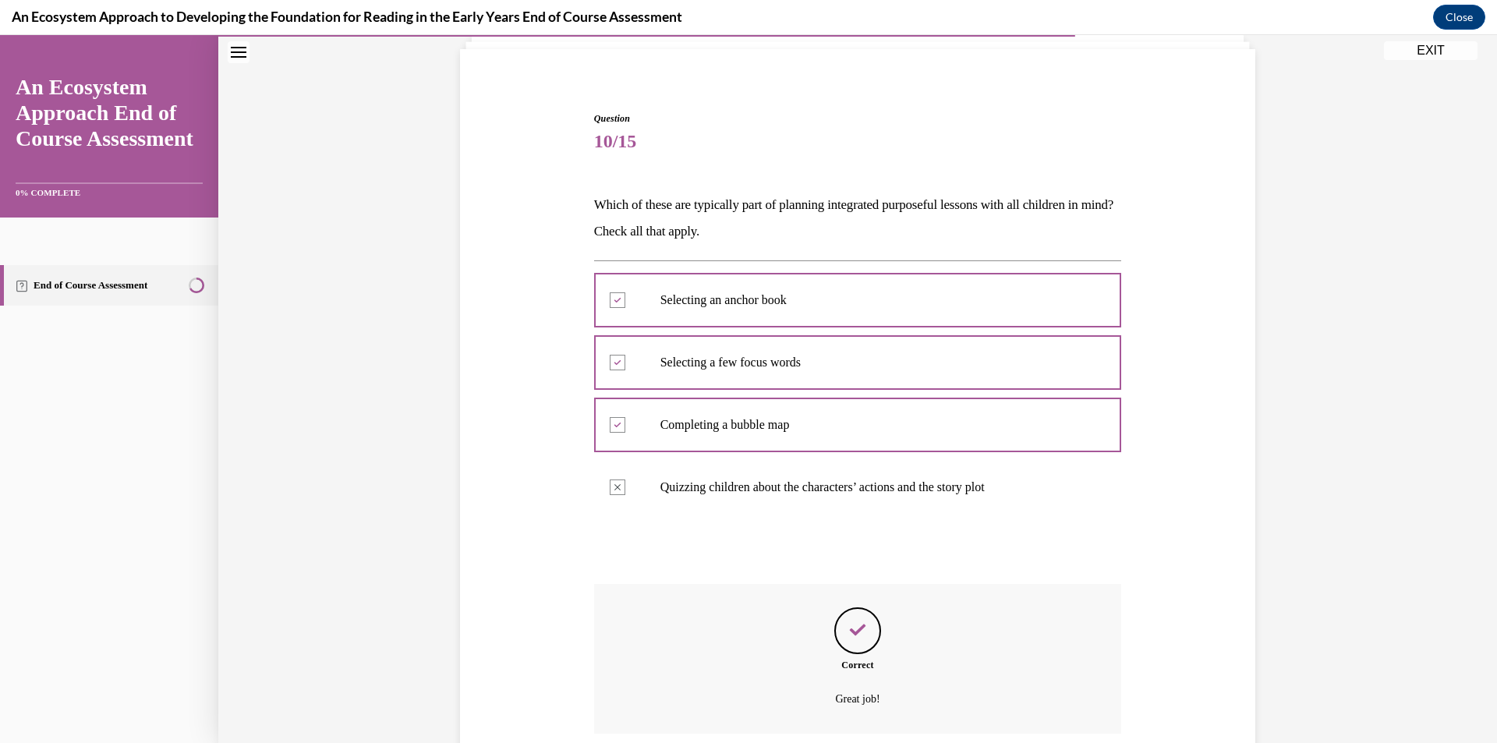
scroll to position [231, 0]
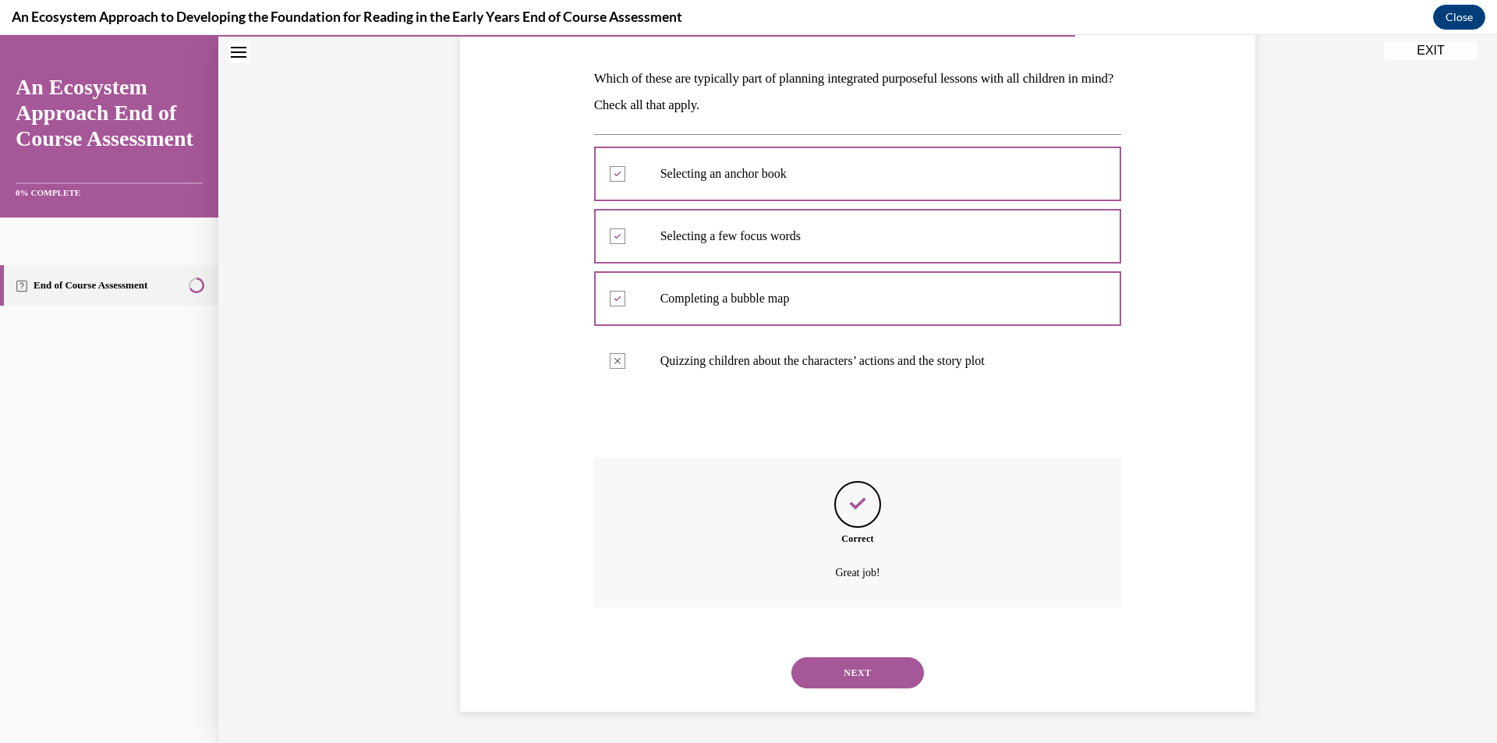
click at [842, 680] on button "NEXT" at bounding box center [857, 672] width 133 height 31
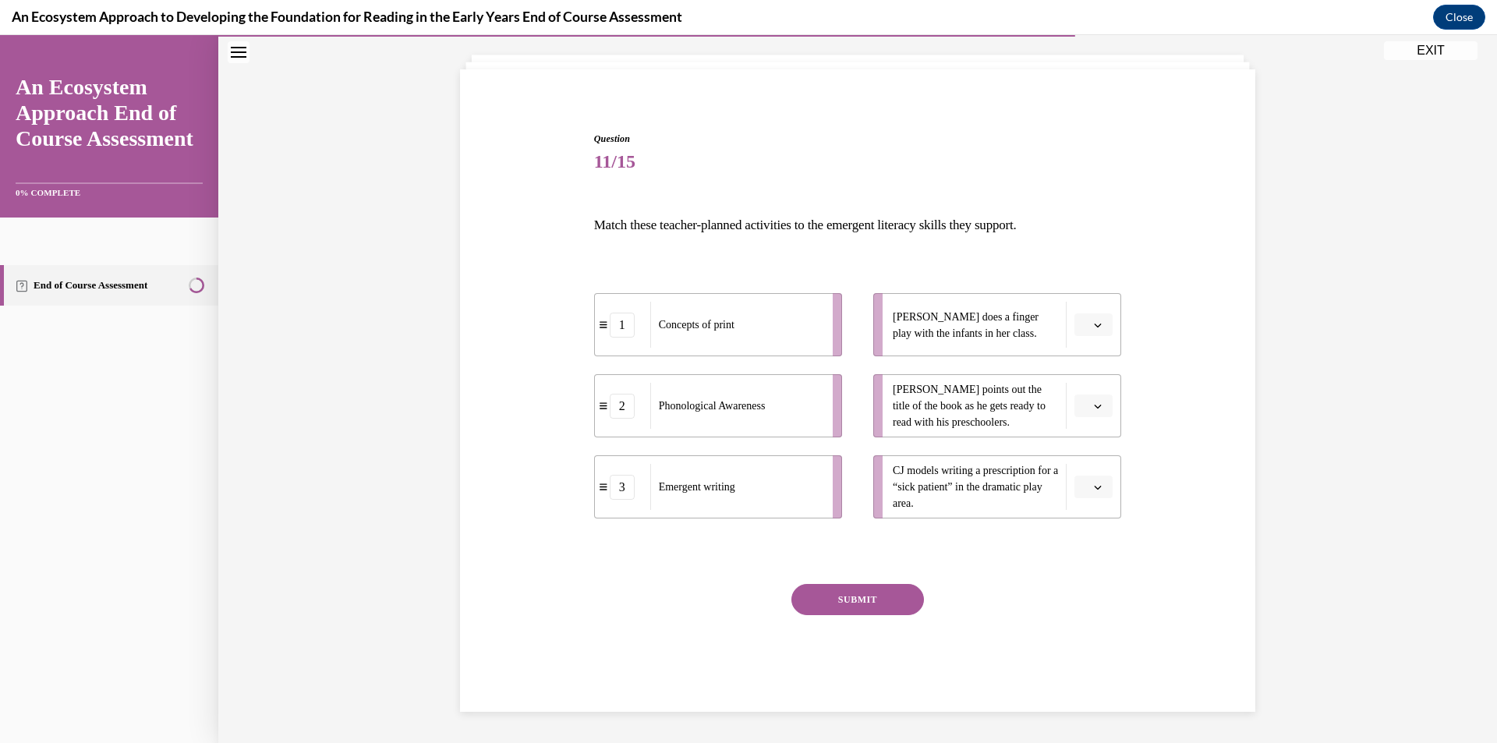
scroll to position [85, 0]
drag, startPoint x: 738, startPoint y: 345, endPoint x: 875, endPoint y: 431, distance: 161.8
drag, startPoint x: 733, startPoint y: 337, endPoint x: 860, endPoint y: 335, distance: 127.1
click at [860, 335] on div "Phonological Awareness" at bounding box center [863, 323] width 172 height 46
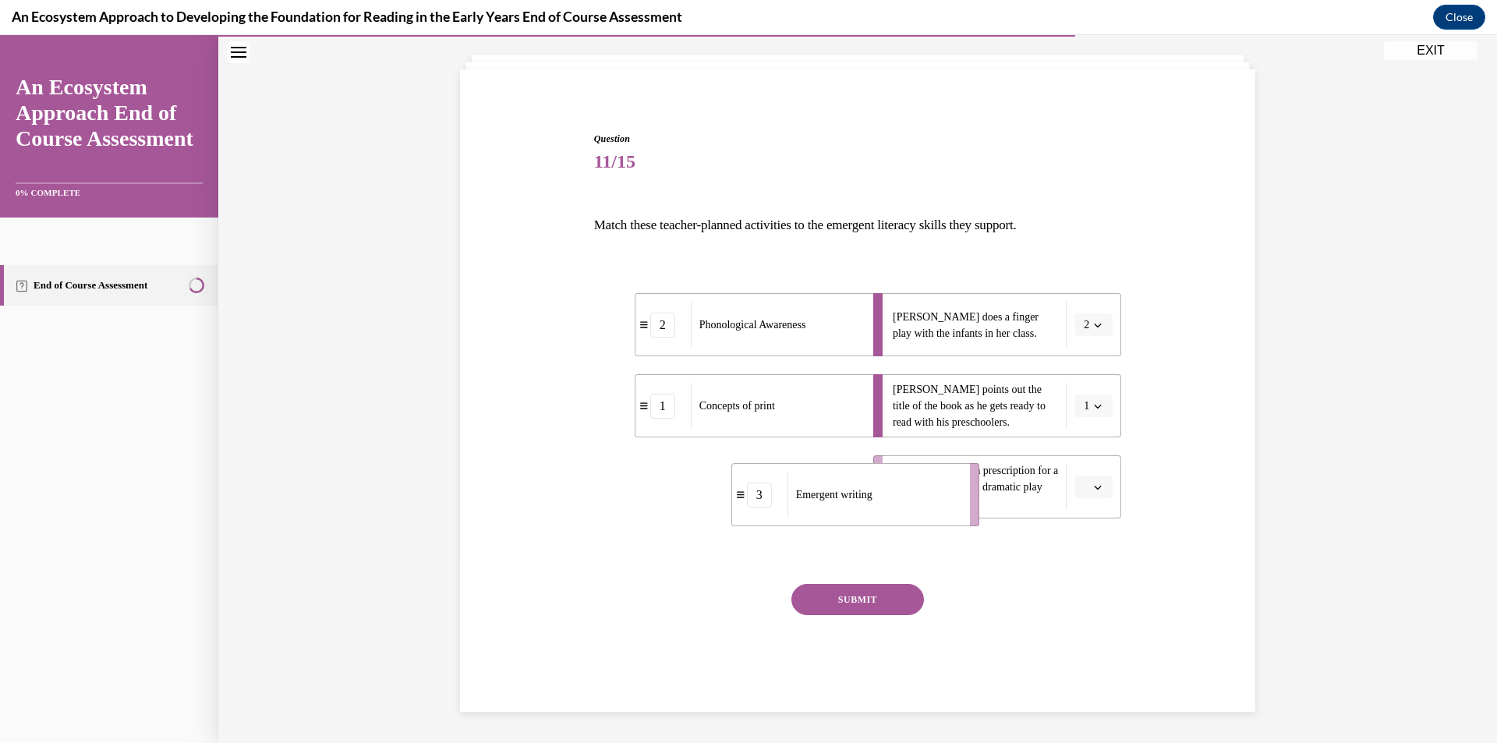
drag, startPoint x: 806, startPoint y: 470, endPoint x: 920, endPoint y: 468, distance: 113.8
click at [920, 472] on div "Emergent writing" at bounding box center [873, 495] width 172 height 46
click at [877, 600] on button "SUBMIT" at bounding box center [857, 599] width 133 height 31
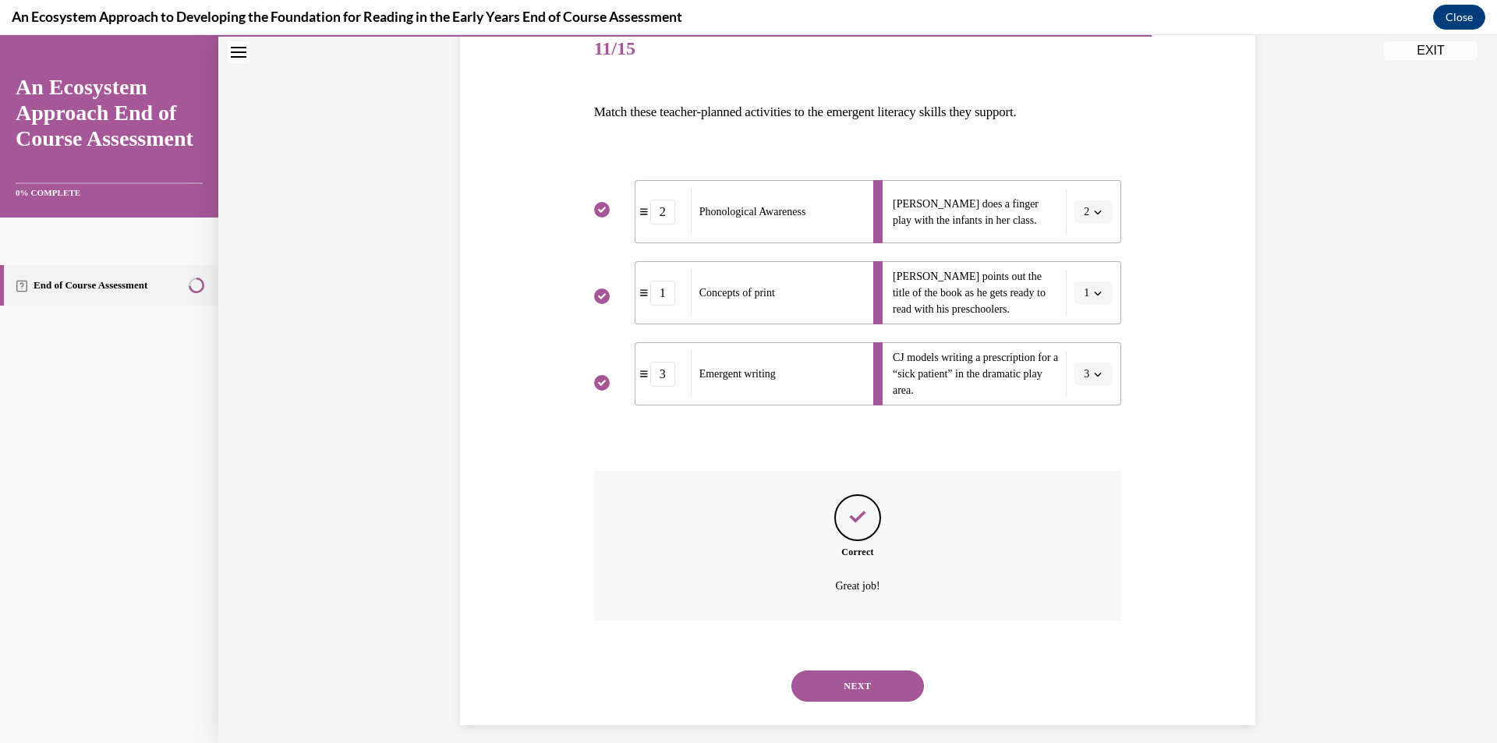
scroll to position [211, 0]
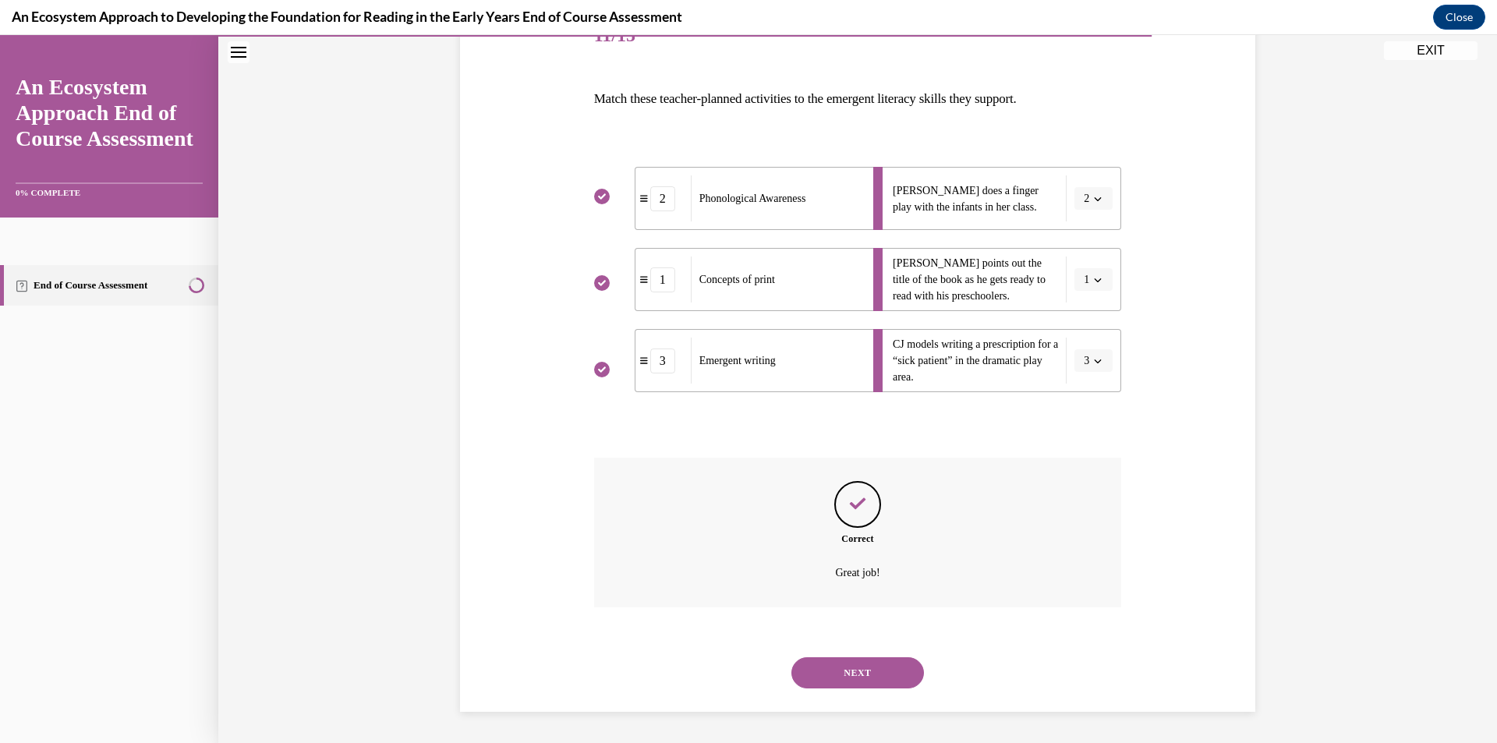
drag, startPoint x: 834, startPoint y: 640, endPoint x: 835, endPoint y: 651, distance: 10.9
click at [835, 649] on div "SUBMIT NEXT" at bounding box center [858, 671] width 528 height 81
click at [836, 657] on button "NEXT" at bounding box center [857, 672] width 133 height 31
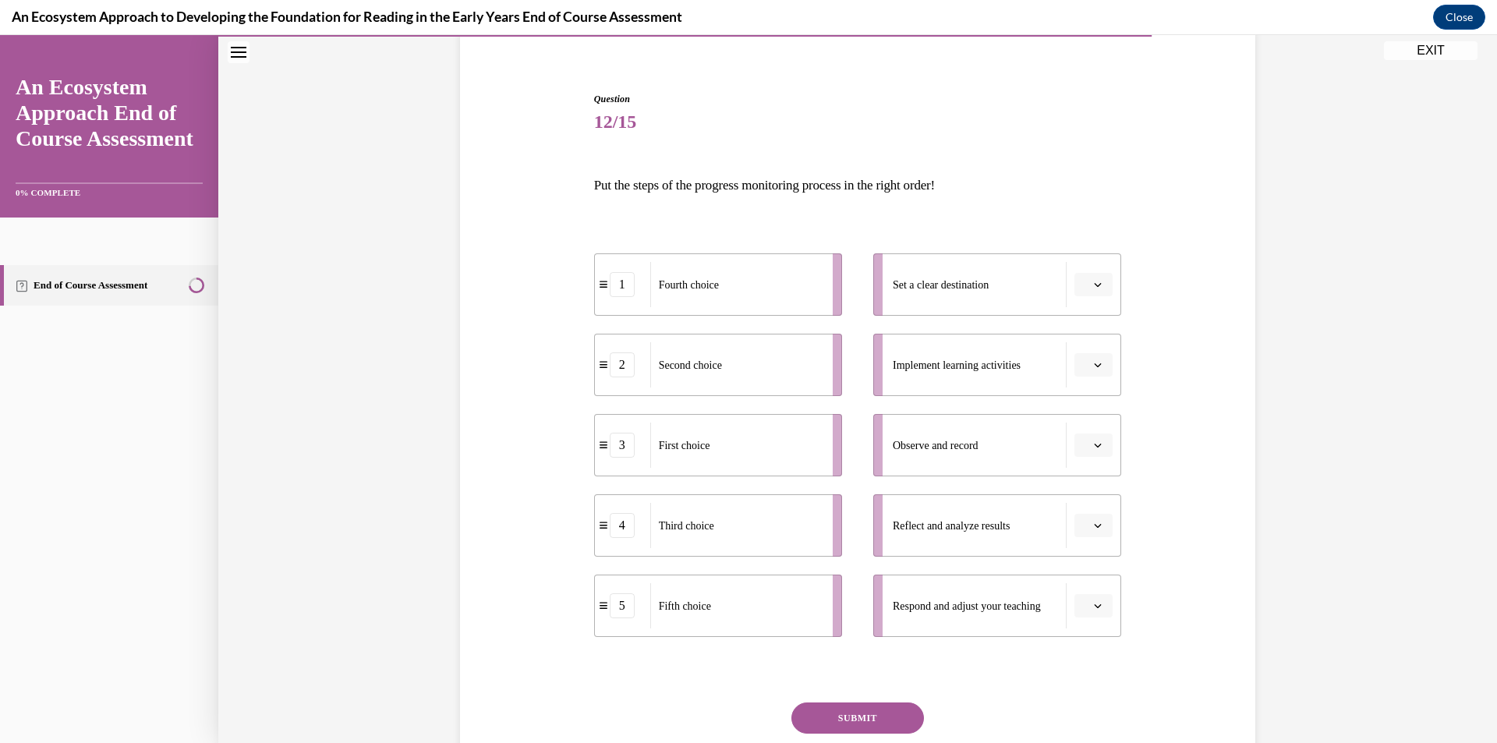
scroll to position [133, 0]
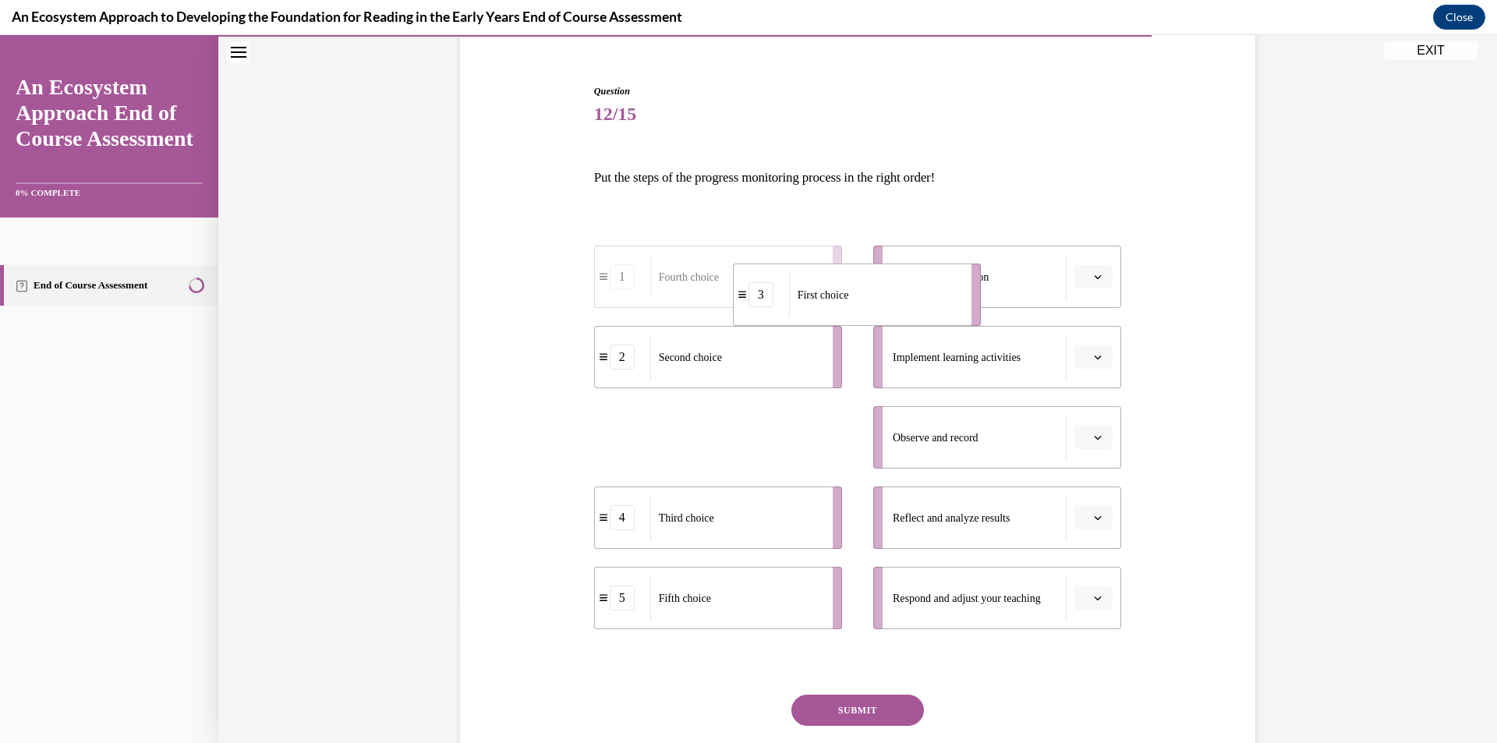
drag, startPoint x: 722, startPoint y: 461, endPoint x: 878, endPoint y: 303, distance: 221.6
click at [877, 305] on li "3 First choice" at bounding box center [857, 294] width 248 height 62
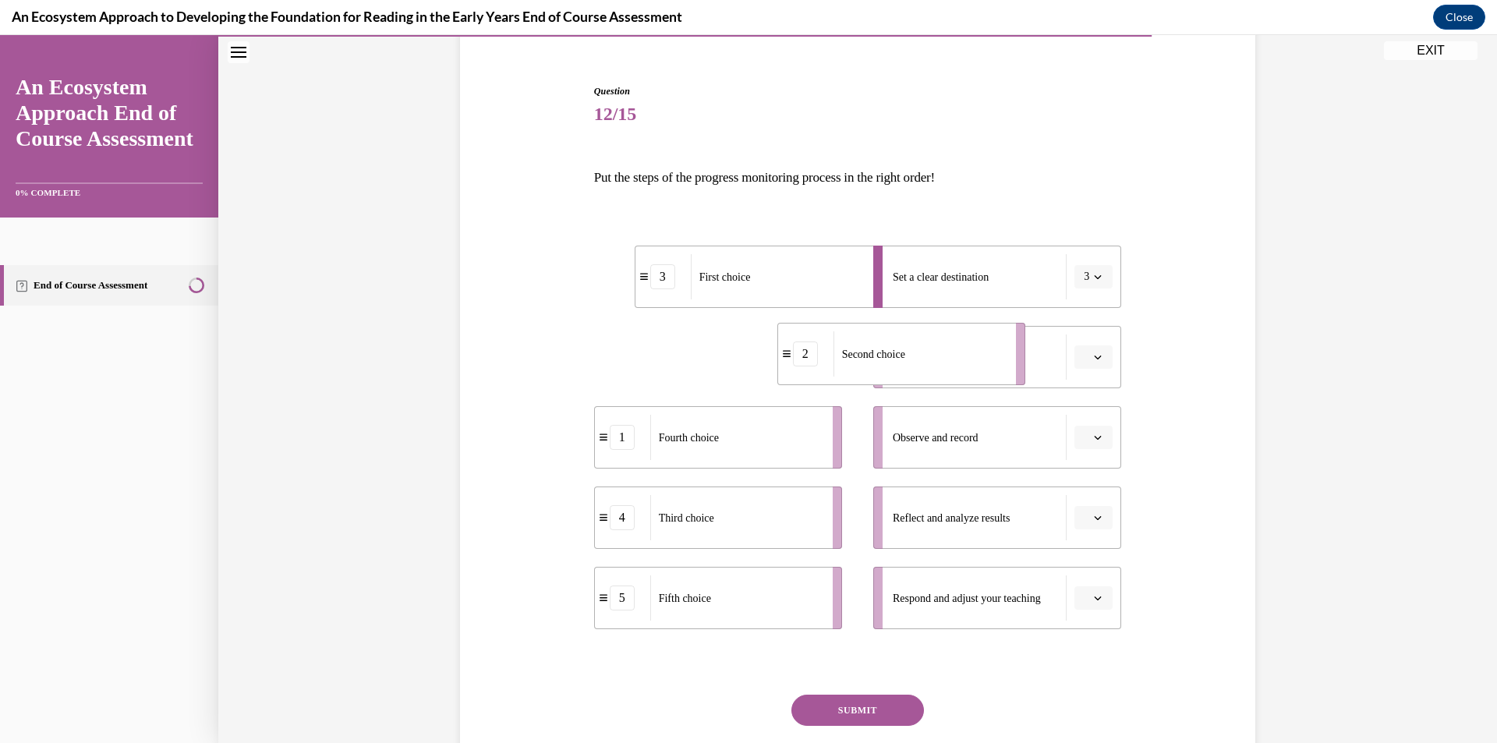
drag, startPoint x: 762, startPoint y: 366, endPoint x: 924, endPoint y: 366, distance: 162.9
click at [934, 365] on div "Second choice" at bounding box center [919, 353] width 172 height 45
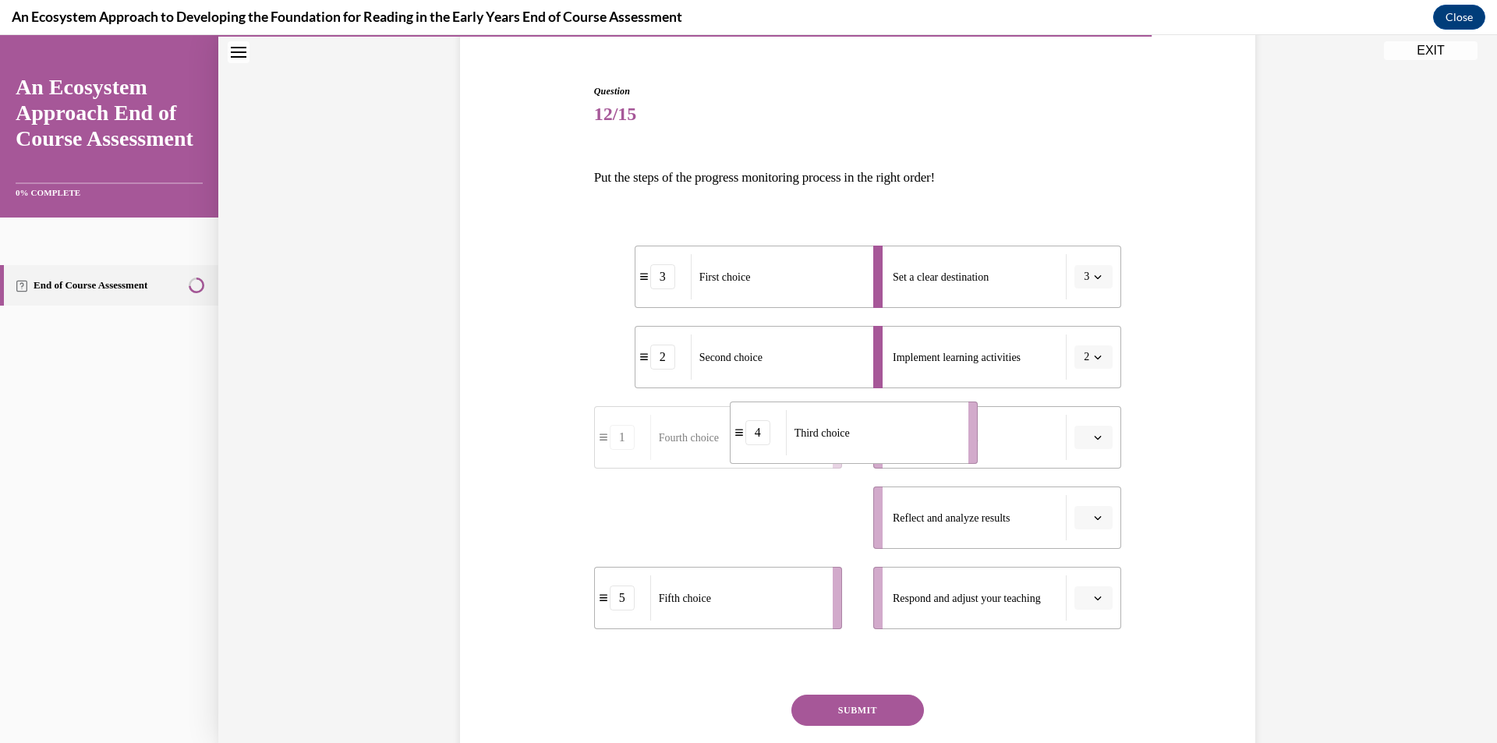
drag, startPoint x: 731, startPoint y: 529, endPoint x: 862, endPoint y: 446, distance: 155.2
click at [862, 446] on div "Third choice" at bounding box center [872, 432] width 172 height 45
drag, startPoint x: 784, startPoint y: 543, endPoint x: 928, endPoint y: 535, distance: 143.7
click at [928, 535] on li "1 Fourth choice" at bounding box center [861, 509] width 248 height 62
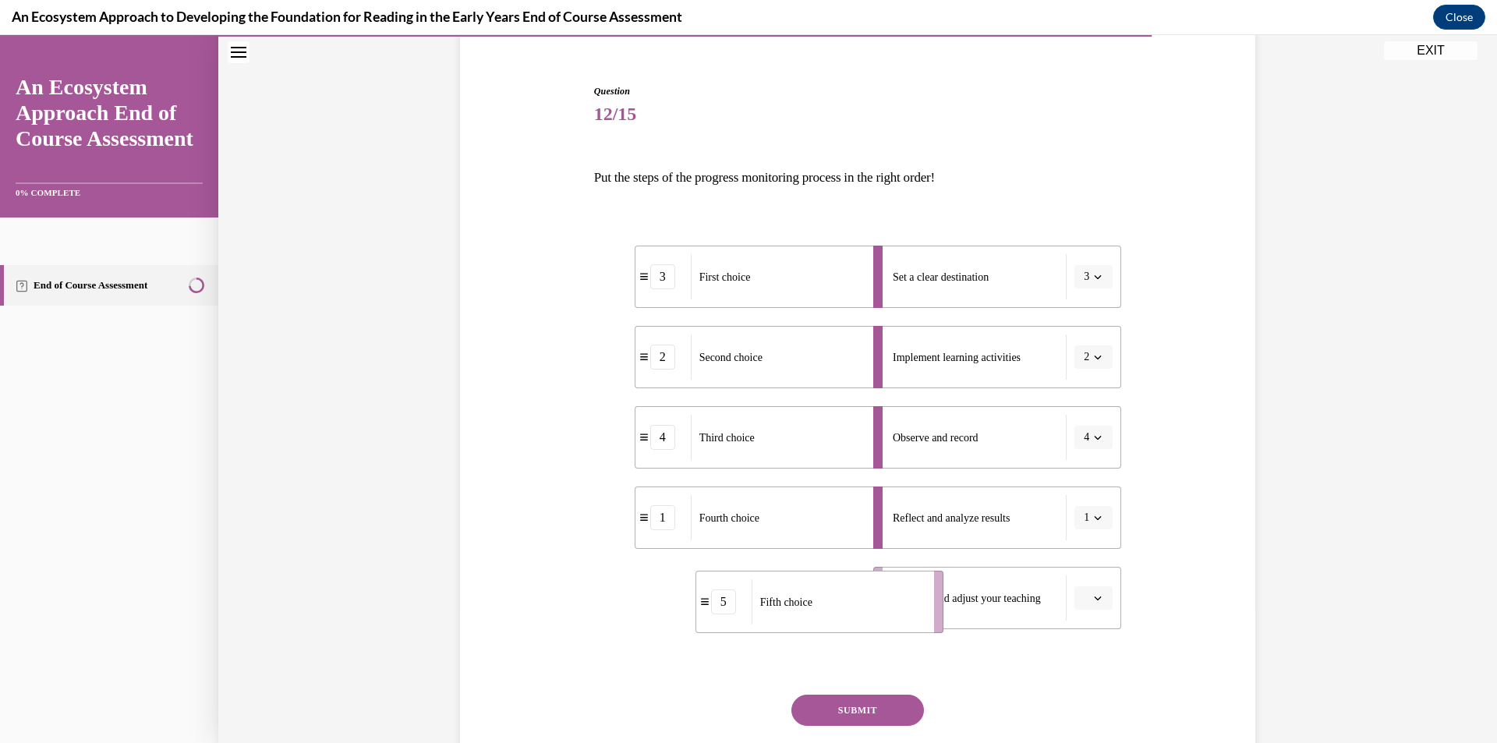
drag, startPoint x: 822, startPoint y: 597, endPoint x: 928, endPoint y: 602, distance: 105.3
click at [928, 602] on li "5 Fifth choice" at bounding box center [819, 602] width 248 height 62
click at [874, 698] on button "SUBMIT" at bounding box center [857, 709] width 133 height 31
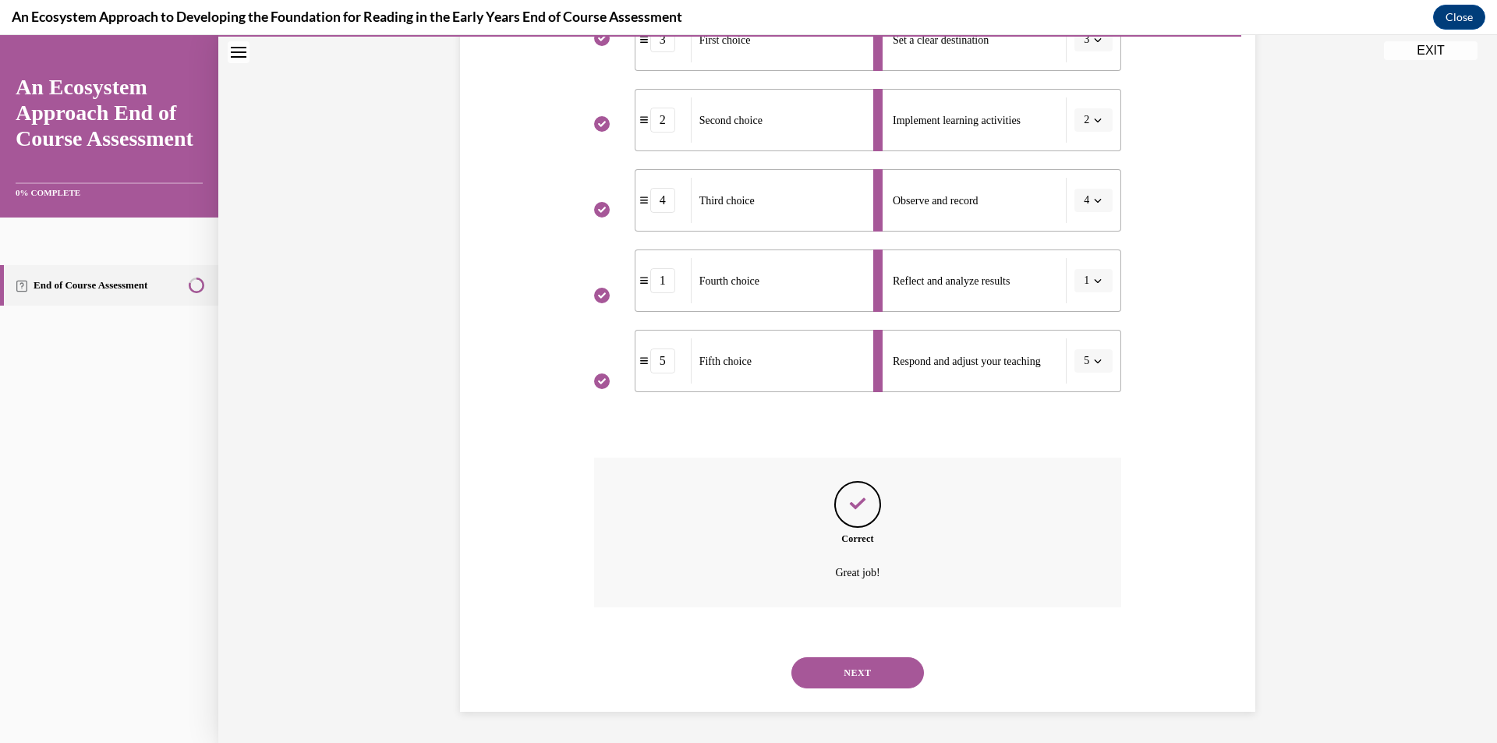
click at [833, 674] on button "NEXT" at bounding box center [857, 672] width 133 height 31
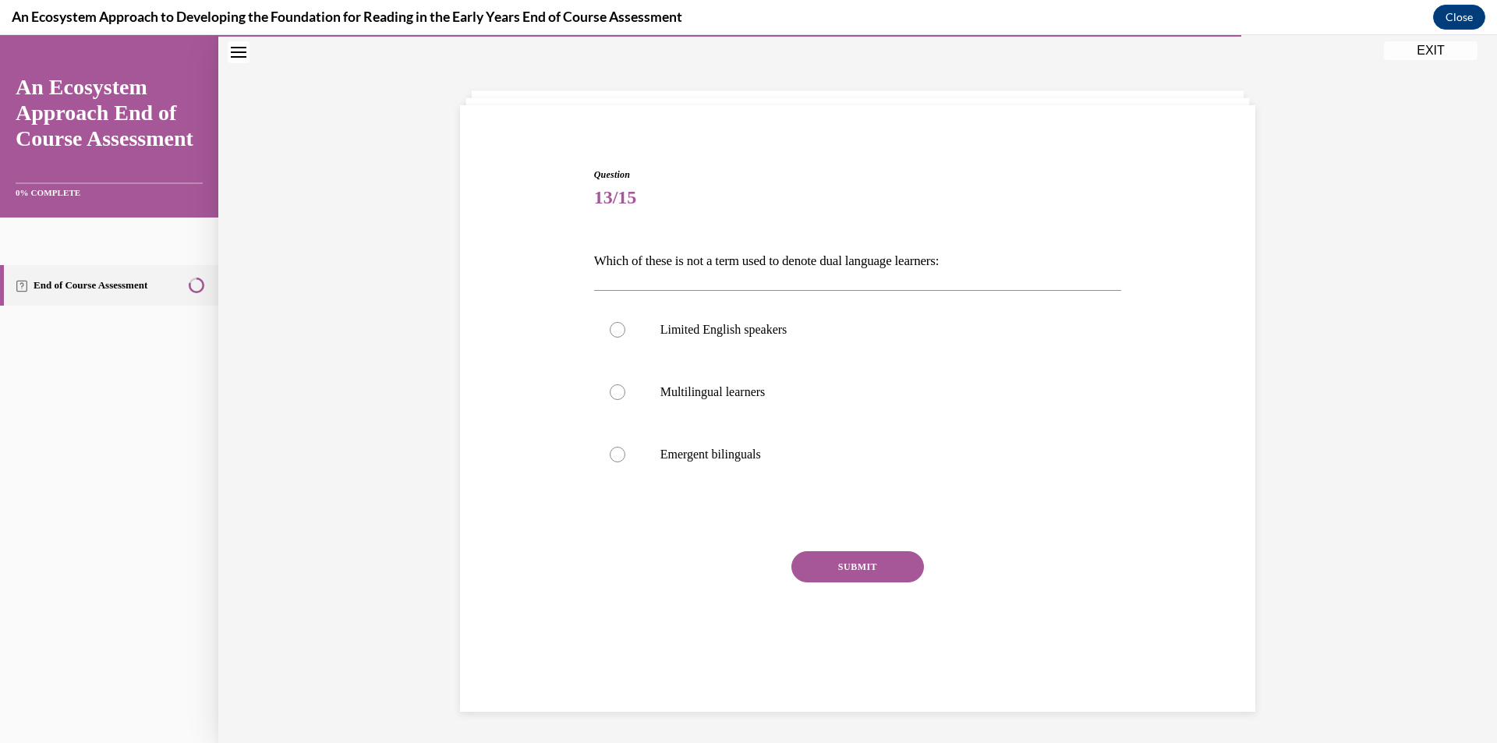
scroll to position [49, 0]
click at [740, 348] on label "Limited English speakers" at bounding box center [858, 330] width 528 height 62
click at [625, 337] on input "Limited English speakers" at bounding box center [618, 330] width 16 height 16
radio input "true"
click at [839, 569] on button "SUBMIT" at bounding box center [857, 566] width 133 height 31
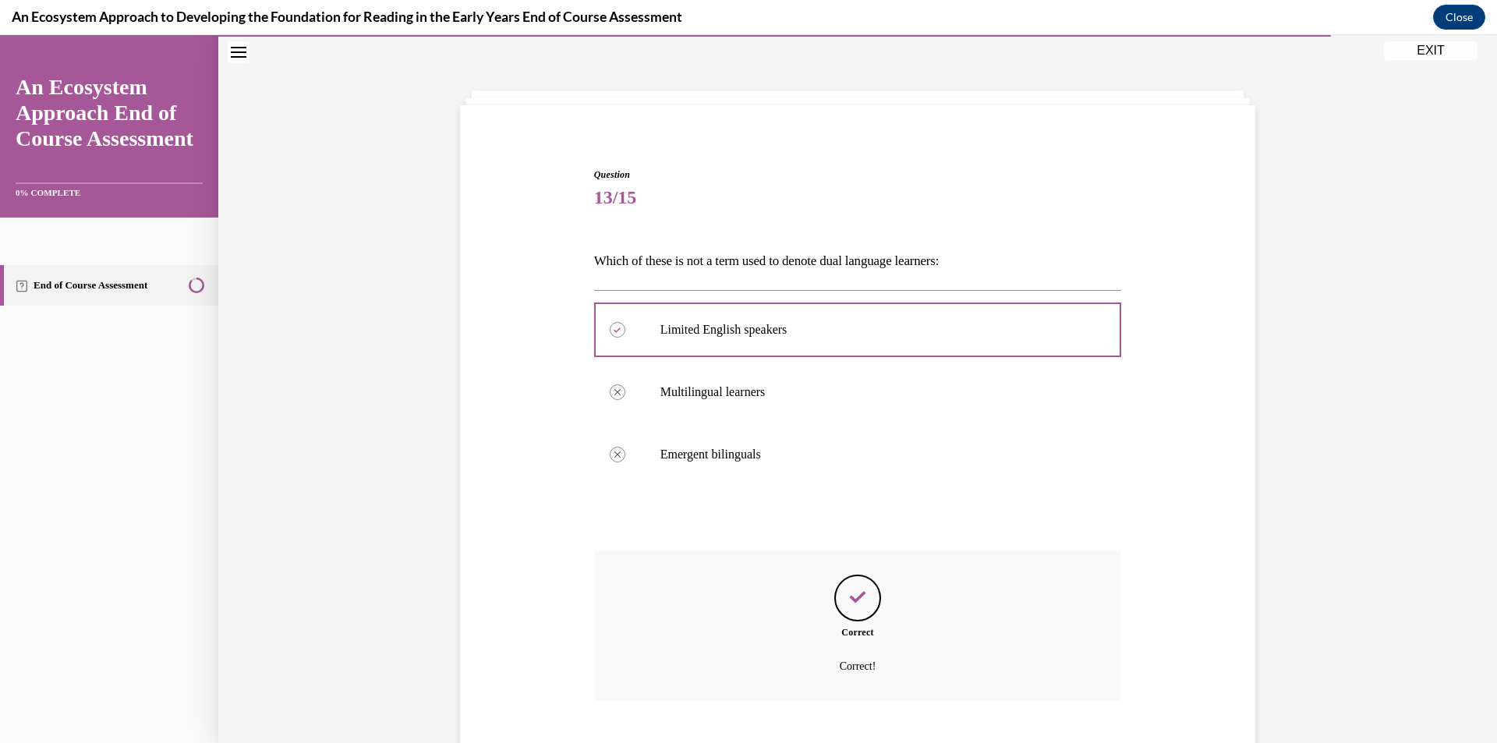
scroll to position [143, 0]
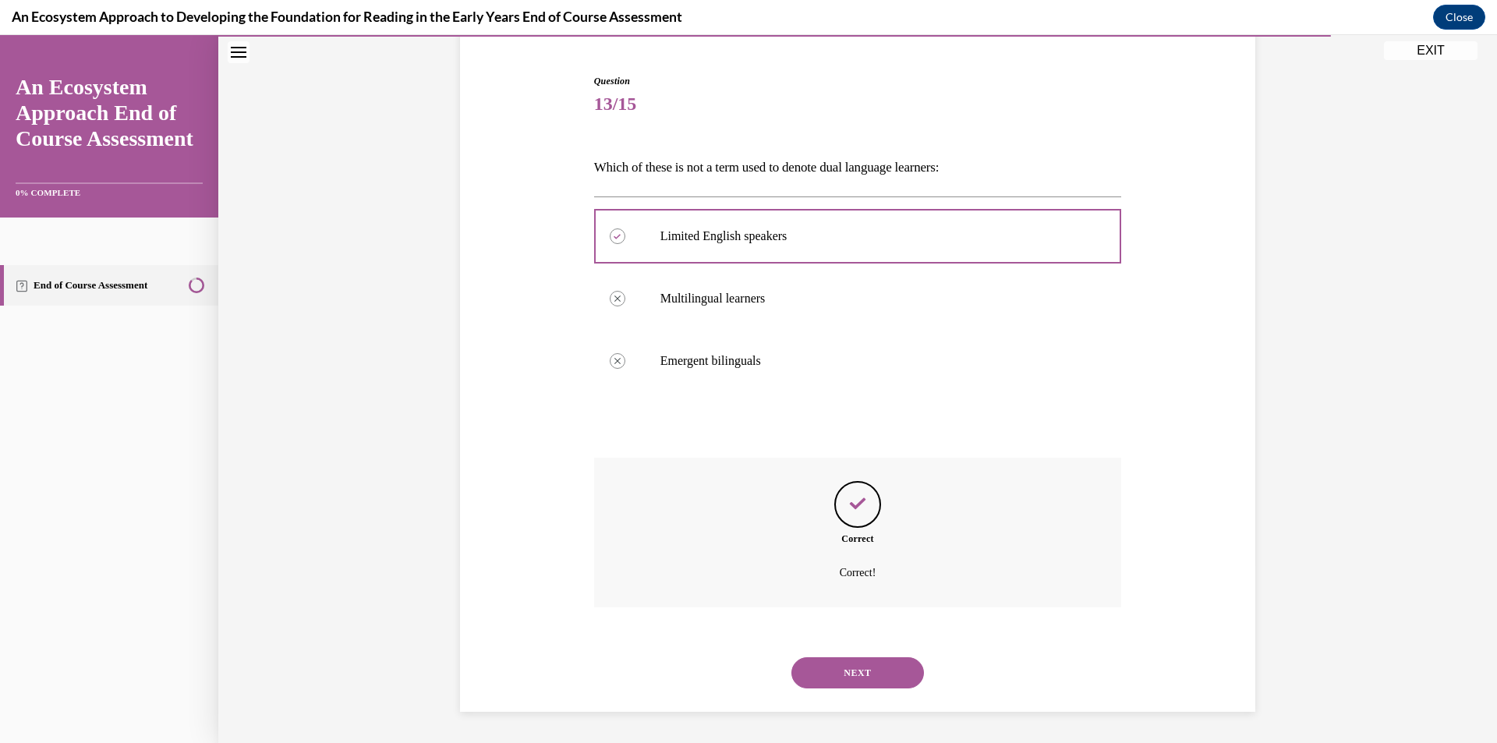
click at [856, 661] on button "NEXT" at bounding box center [857, 672] width 133 height 31
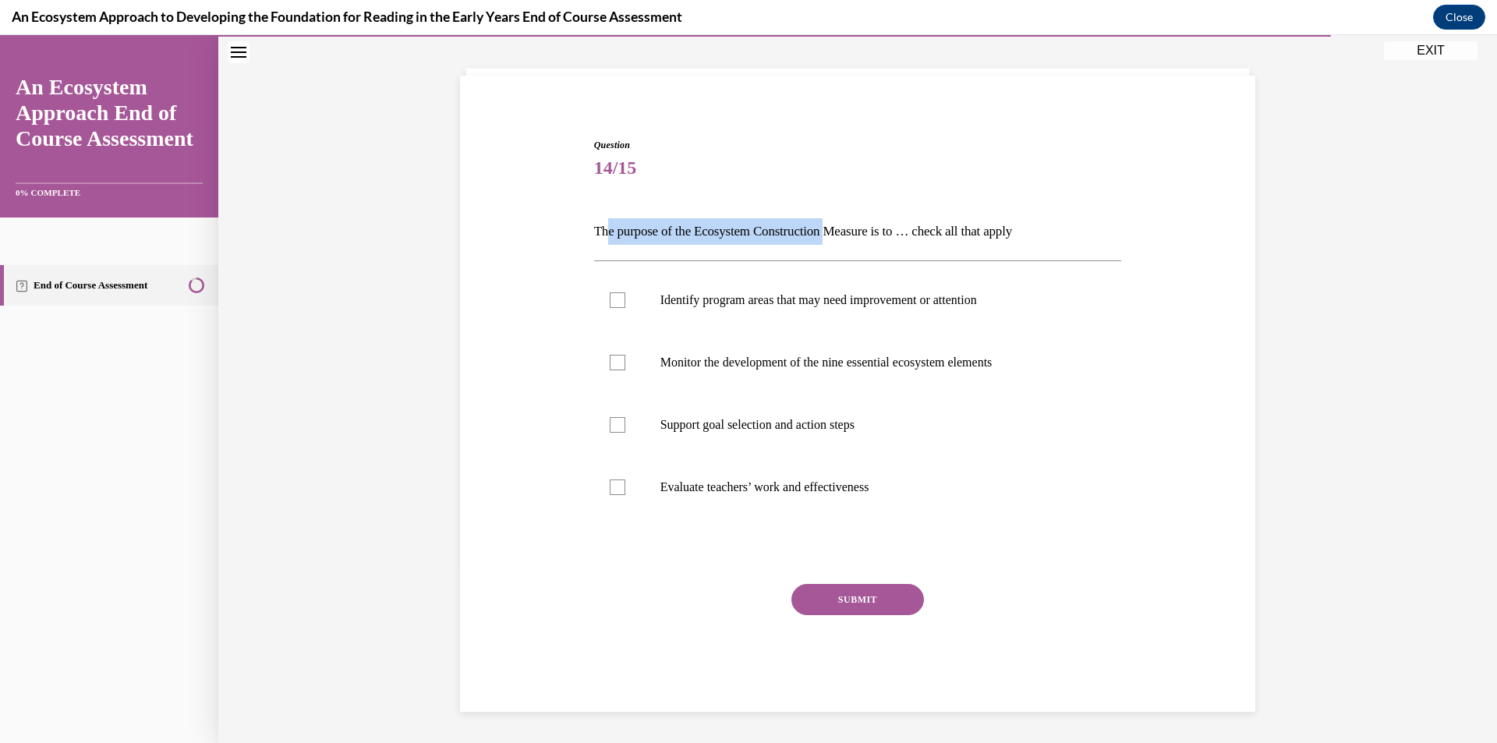
drag, startPoint x: 603, startPoint y: 231, endPoint x: 839, endPoint y: 223, distance: 235.5
click at [839, 223] on p "The purpose of the Ecosystem Construction Measure is to … check all that apply" at bounding box center [858, 231] width 528 height 27
click at [951, 202] on div "Question 14/15 The purpose of the Ecosystem Construction Measure is to … check …" at bounding box center [858, 425] width 528 height 574
drag, startPoint x: 667, startPoint y: 221, endPoint x: 626, endPoint y: 213, distance: 42.2
click at [626, 213] on div "Question 14/15 The purpose of the Ecosystem Construction Measure is to … check …" at bounding box center [858, 425] width 528 height 574
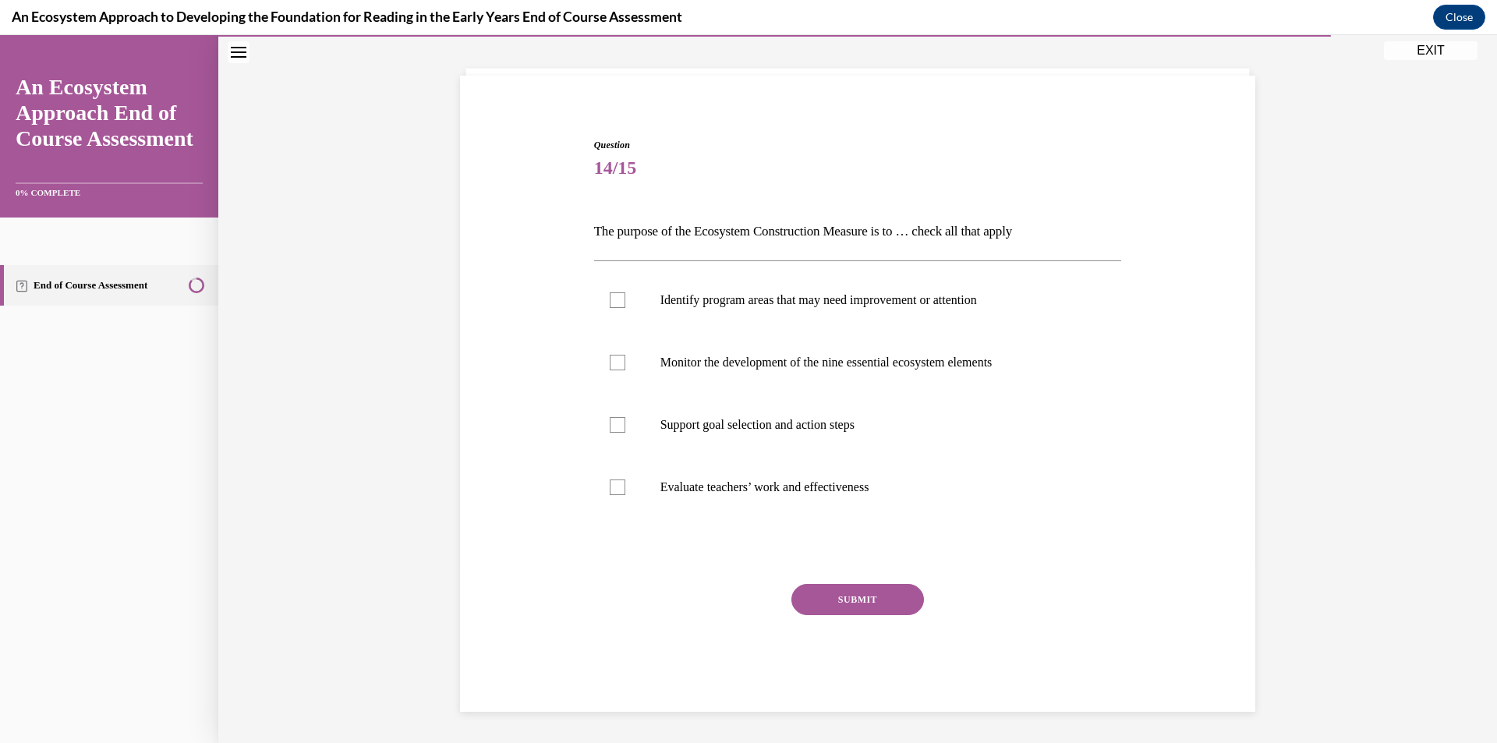
click at [988, 213] on div "Question 14/15 The purpose of the Ecosystem Construction Measure is to … check …" at bounding box center [858, 425] width 528 height 574
drag, startPoint x: 514, startPoint y: 225, endPoint x: 790, endPoint y: 217, distance: 276.0
click at [790, 217] on div "Question 14/15 The purpose of the Ecosystem Construction Measure is to … check …" at bounding box center [857, 401] width 803 height 620
drag, startPoint x: 804, startPoint y: 224, endPoint x: 779, endPoint y: 221, distance: 25.8
click at [802, 224] on p "The purpose of the Ecosystem Construction Measure is to … check all that apply" at bounding box center [858, 231] width 528 height 27
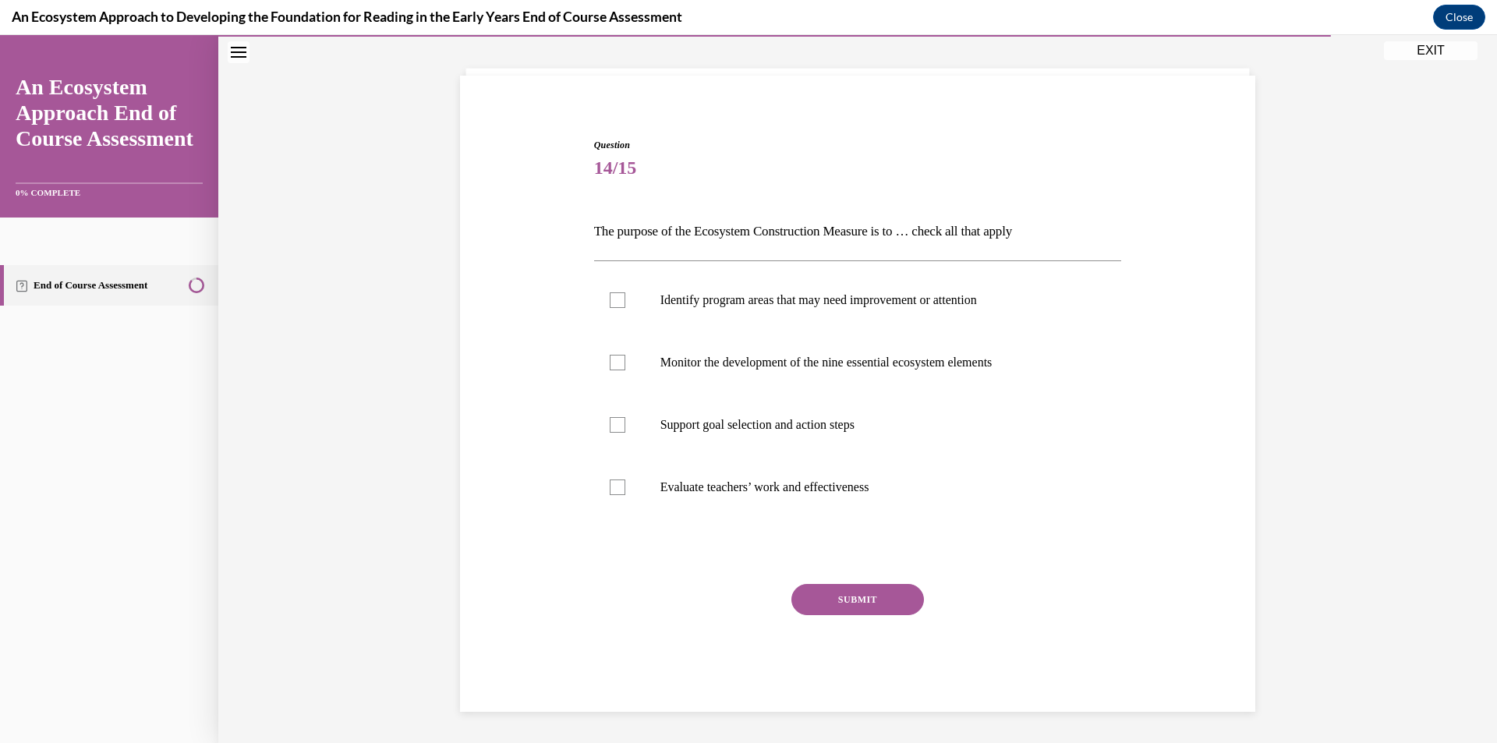
click at [765, 208] on div "Question 14/15 The purpose of the Ecosystem Construction Measure is to … check …" at bounding box center [858, 425] width 528 height 574
click at [840, 238] on p "The purpose of the Ecosystem Construction Measure is to … check all that apply" at bounding box center [858, 231] width 528 height 27
click at [712, 307] on p "Identify program areas that may need improvement or attention" at bounding box center [871, 300] width 422 height 16
click at [625, 307] on input "Identify program areas that may need improvement or attention" at bounding box center [618, 300] width 16 height 16
checkbox input "true"
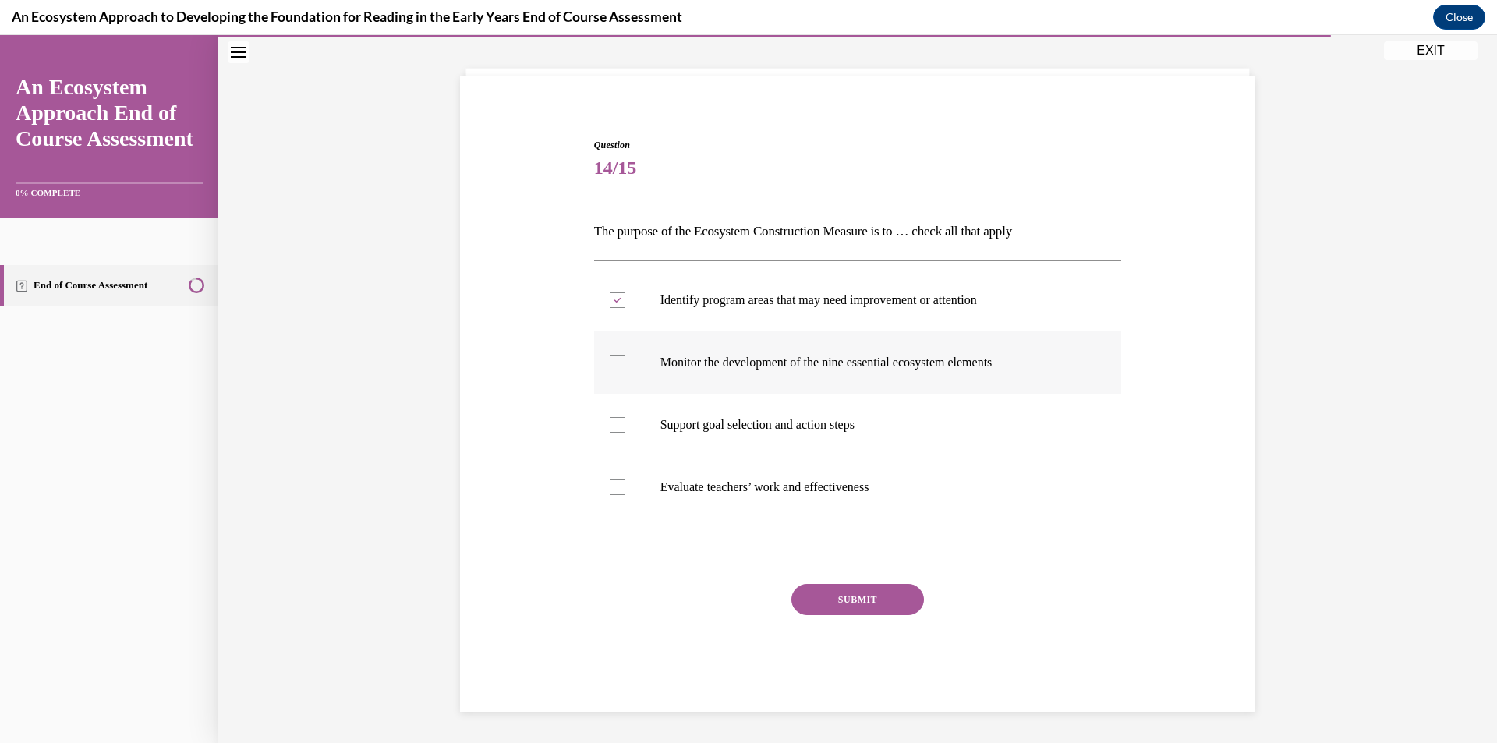
click at [723, 372] on label "Monitor the development of the nine essential ecosystem elements" at bounding box center [858, 362] width 528 height 62
click at [625, 370] on input "Monitor the development of the nine essential ecosystem elements" at bounding box center [618, 363] width 16 height 16
checkbox input "true"
click at [711, 408] on label "Support goal selection and action steps" at bounding box center [858, 425] width 528 height 62
click at [625, 417] on input "Support goal selection and action steps" at bounding box center [618, 425] width 16 height 16
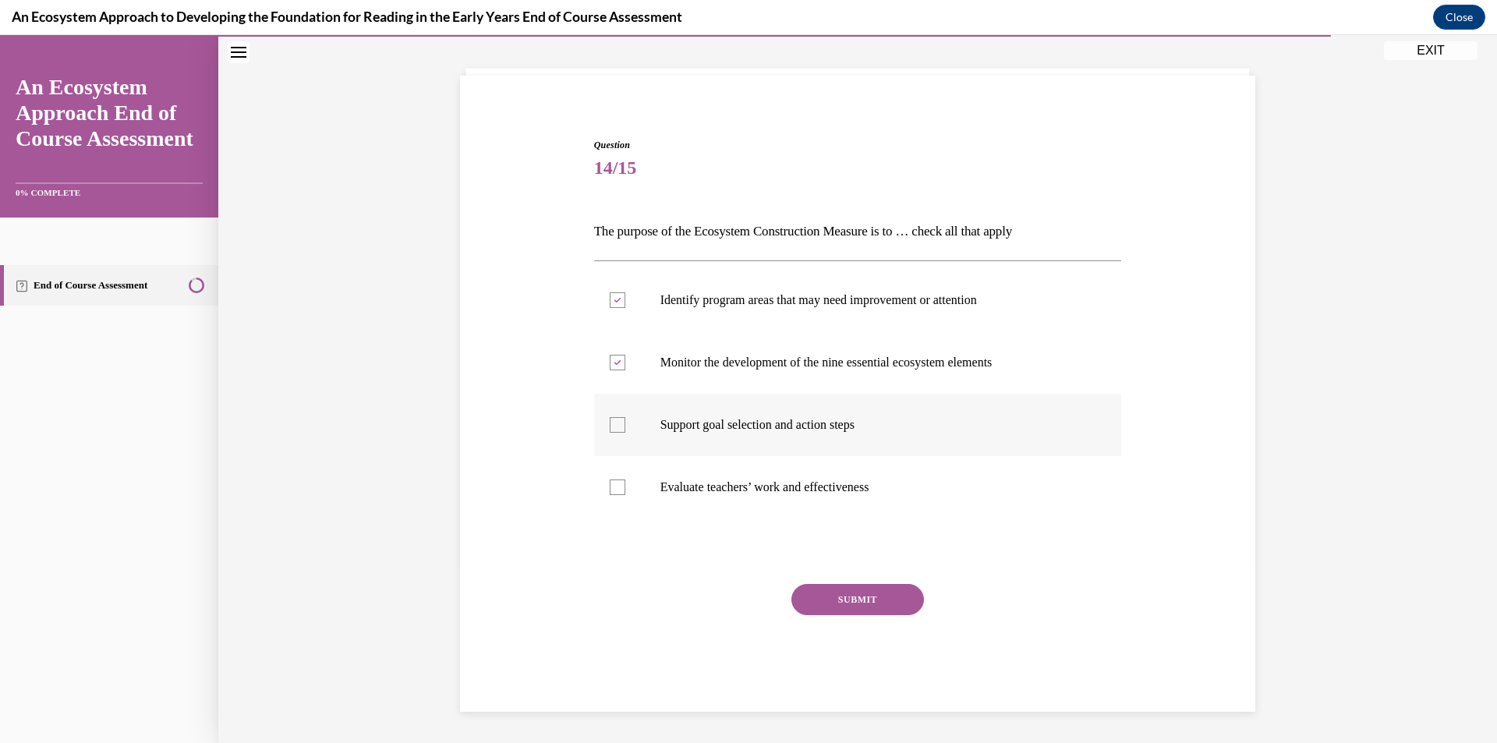
checkbox input "true"
click at [806, 602] on button "SUBMIT" at bounding box center [857, 599] width 133 height 31
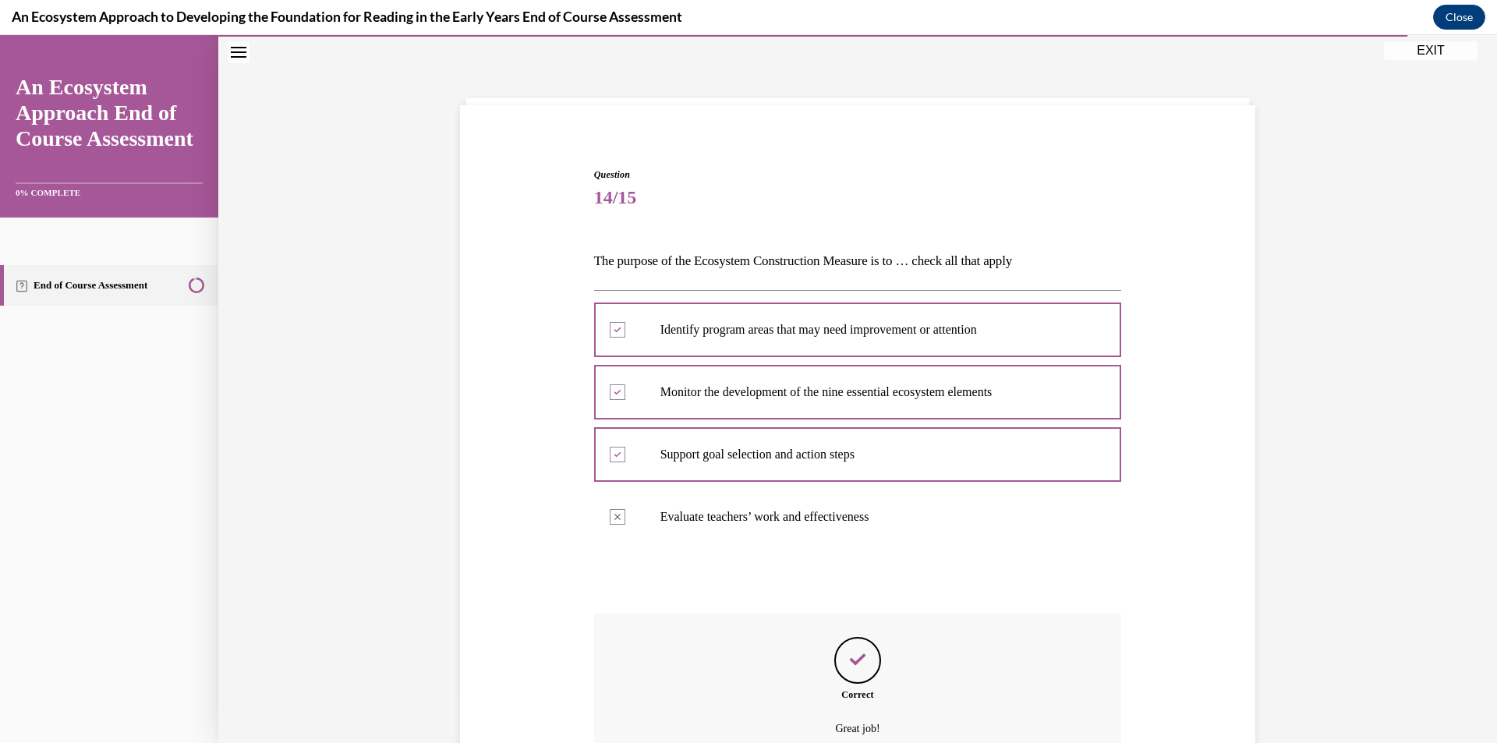
click at [806, 602] on div "Question 14/15 The purpose of the Ecosystem Construction Measure is to … check …" at bounding box center [858, 518] width 528 height 700
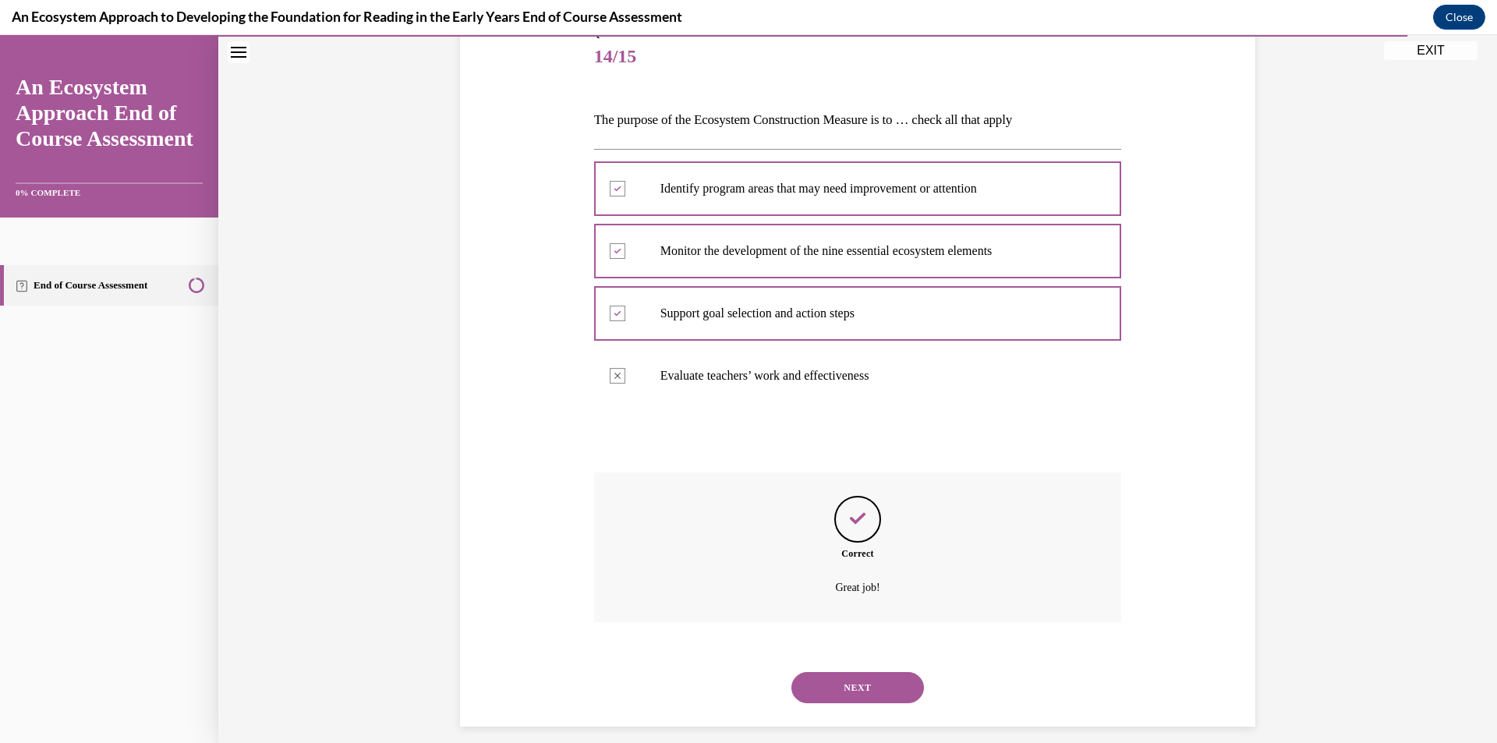
scroll to position [205, 0]
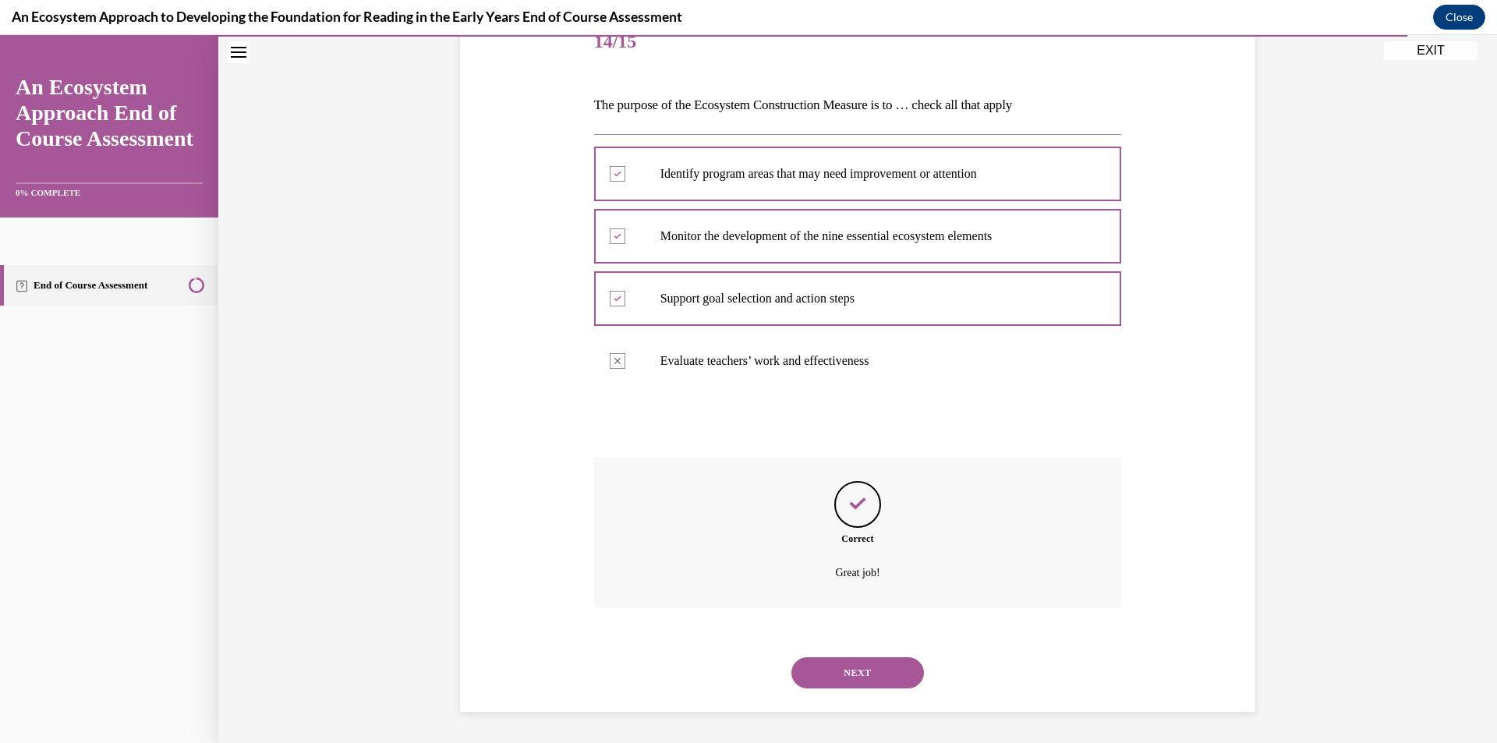
click at [816, 656] on div "NEXT" at bounding box center [858, 672] width 528 height 62
click at [823, 656] on div "NEXT" at bounding box center [858, 672] width 528 height 62
click at [837, 663] on button "NEXT" at bounding box center [857, 672] width 133 height 31
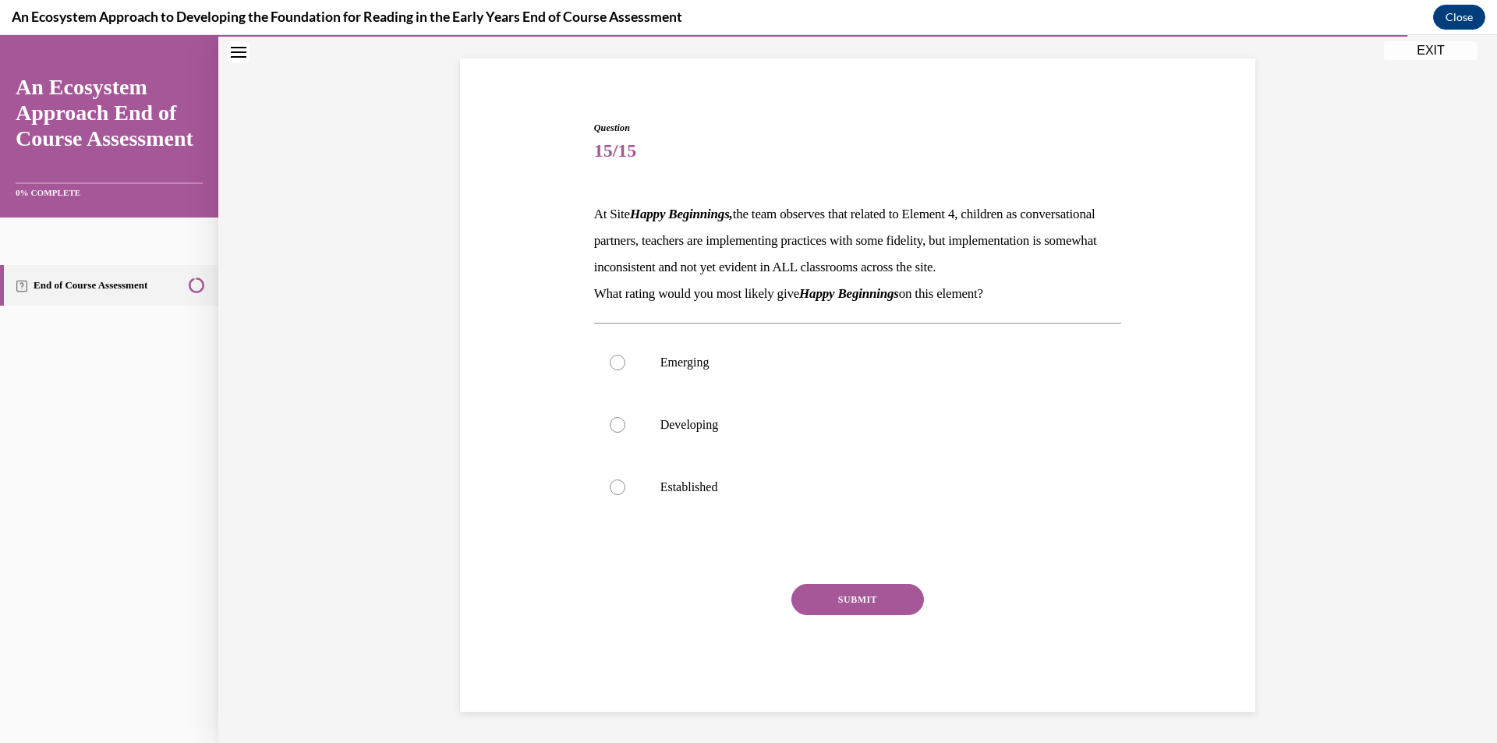
scroll to position [122, 0]
click at [663, 390] on label "Emerging" at bounding box center [858, 362] width 528 height 62
click at [625, 370] on input "Emerging" at bounding box center [618, 363] width 16 height 16
radio input "true"
click at [866, 613] on button "SUBMIT" at bounding box center [857, 599] width 133 height 31
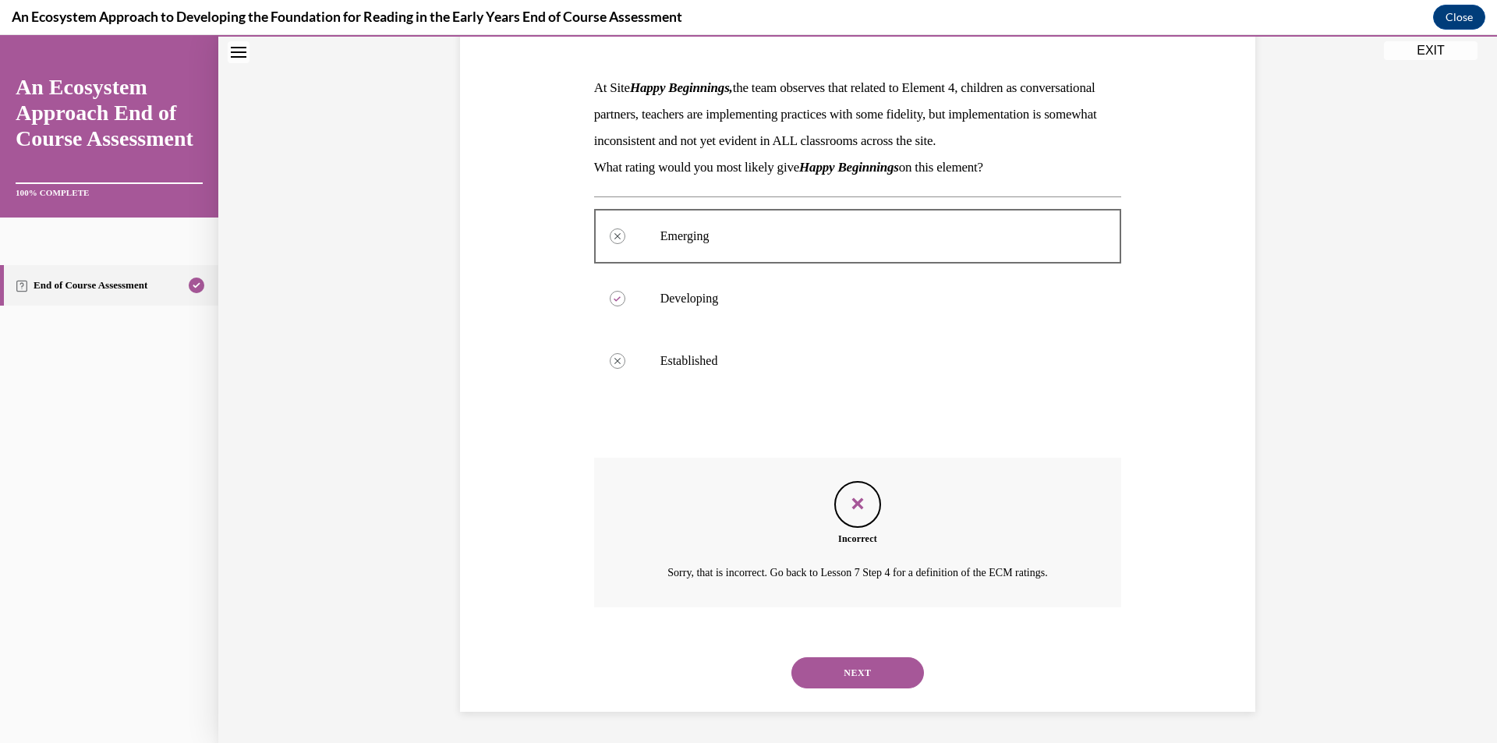
scroll to position [249, 0]
click at [837, 667] on button "NEXT" at bounding box center [857, 672] width 133 height 31
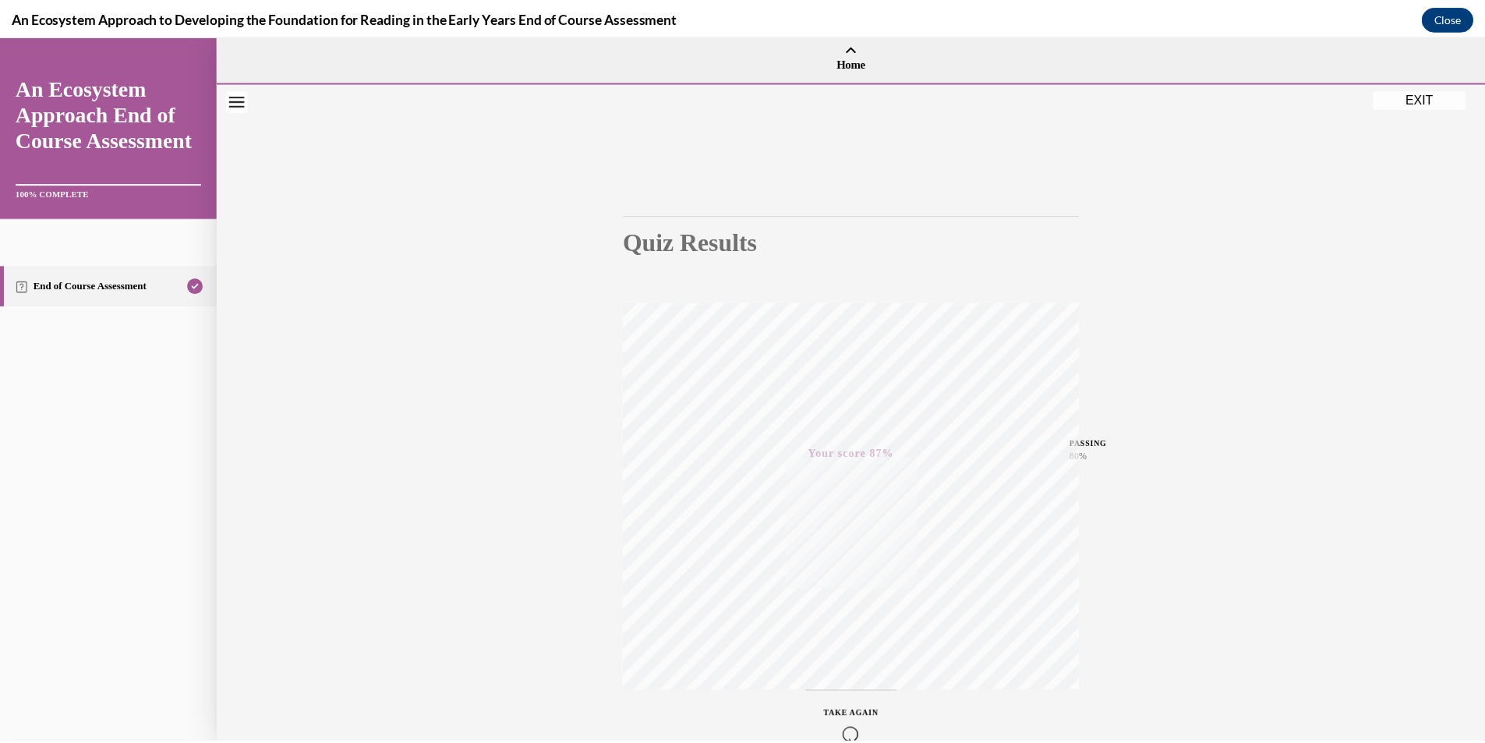
scroll to position [0, 0]
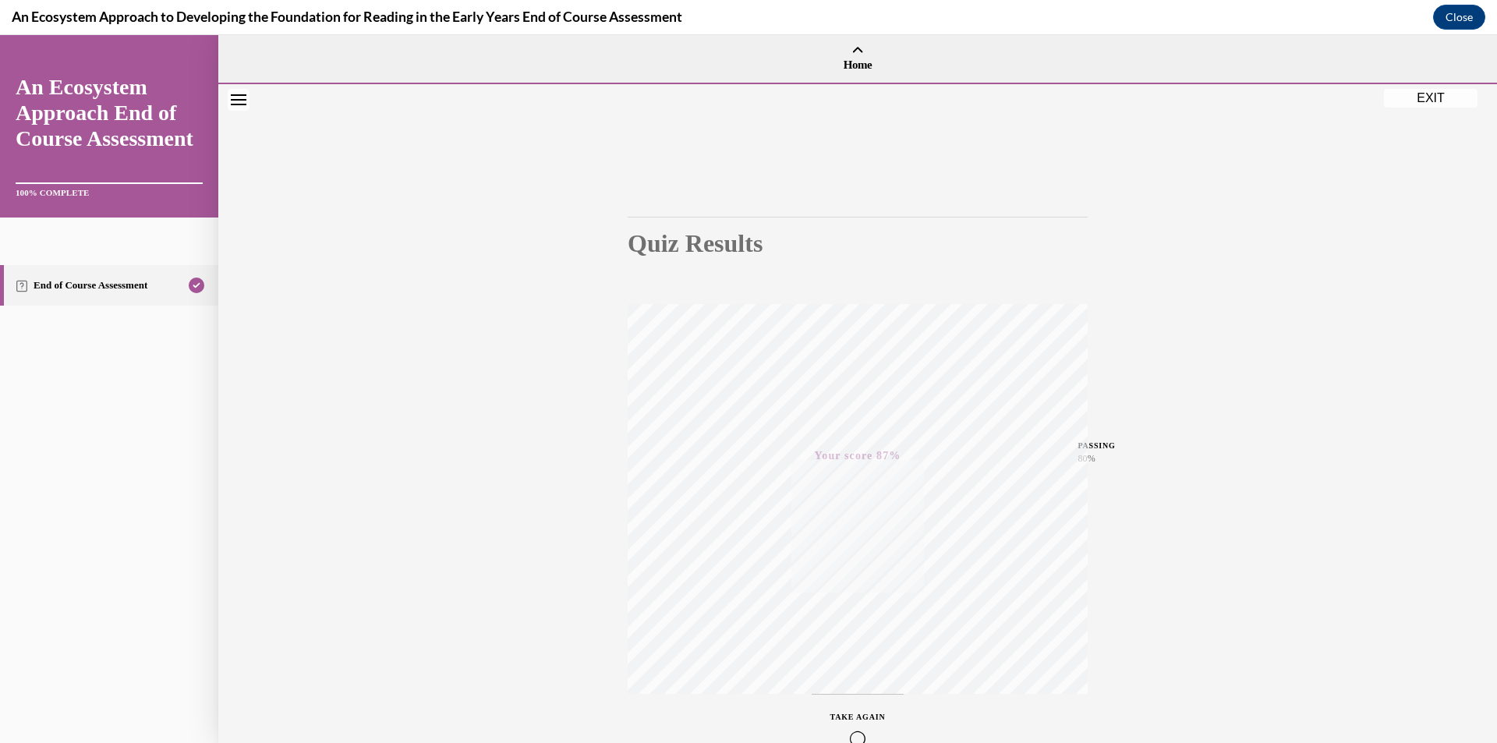
click at [1408, 96] on button "EXIT" at bounding box center [1431, 98] width 94 height 19
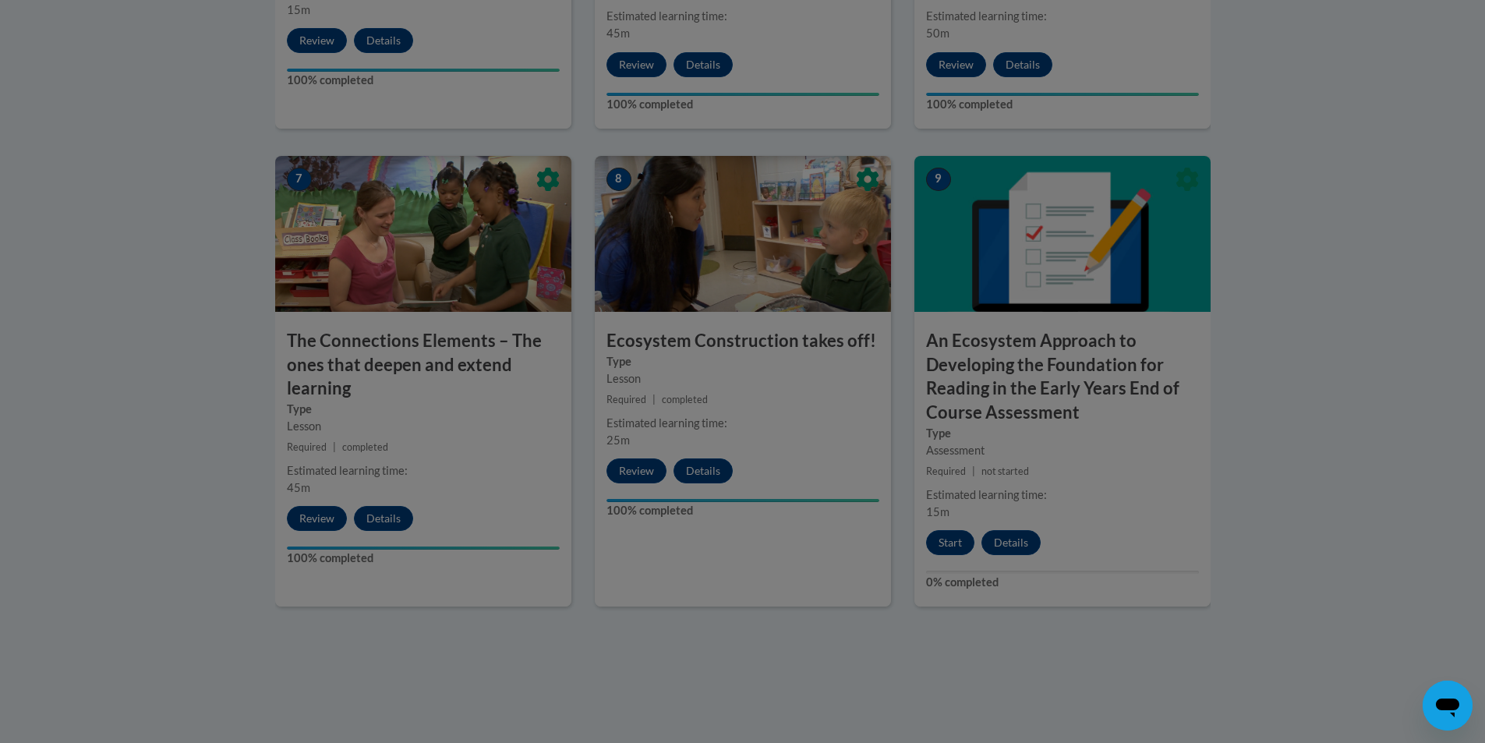
scroll to position [1403, 0]
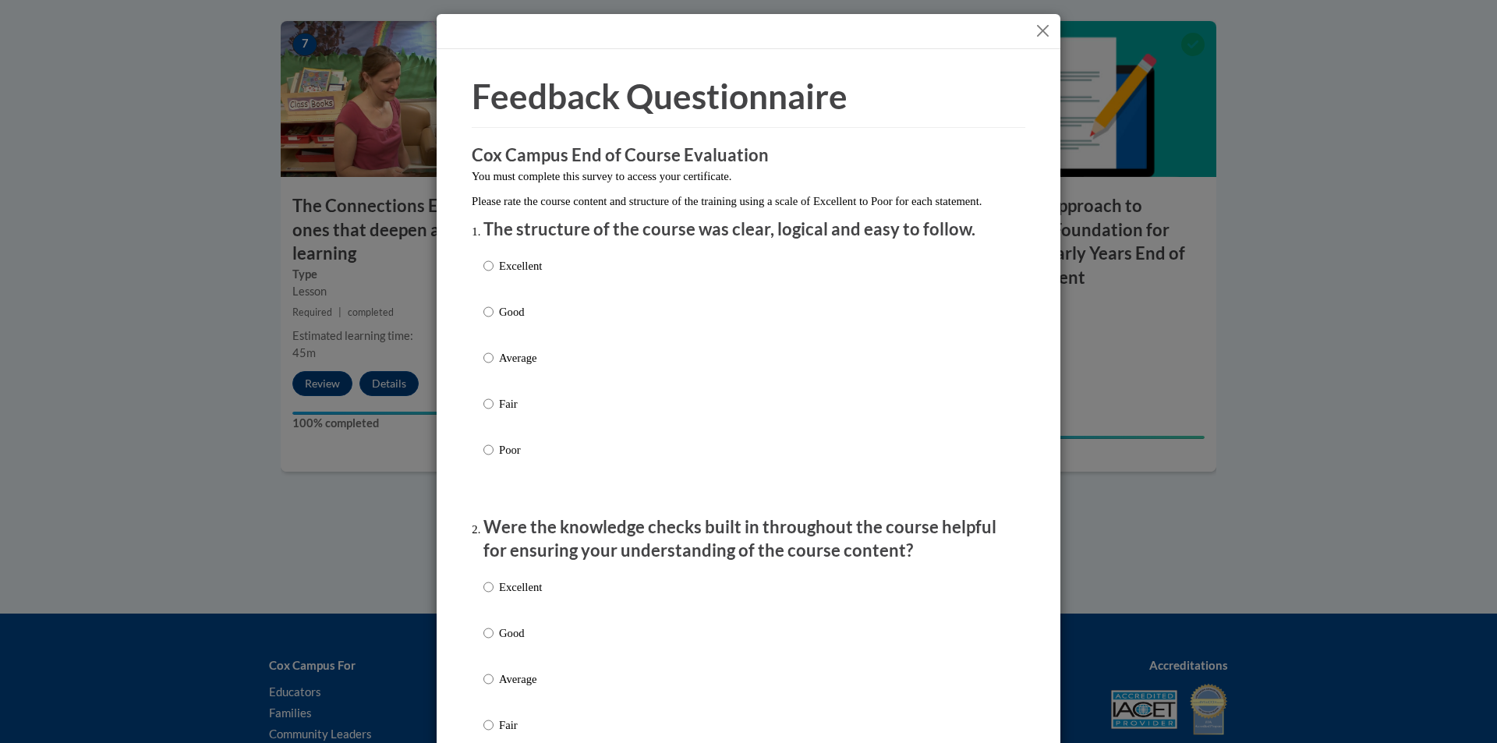
click at [1033, 34] on button "Close" at bounding box center [1042, 30] width 19 height 19
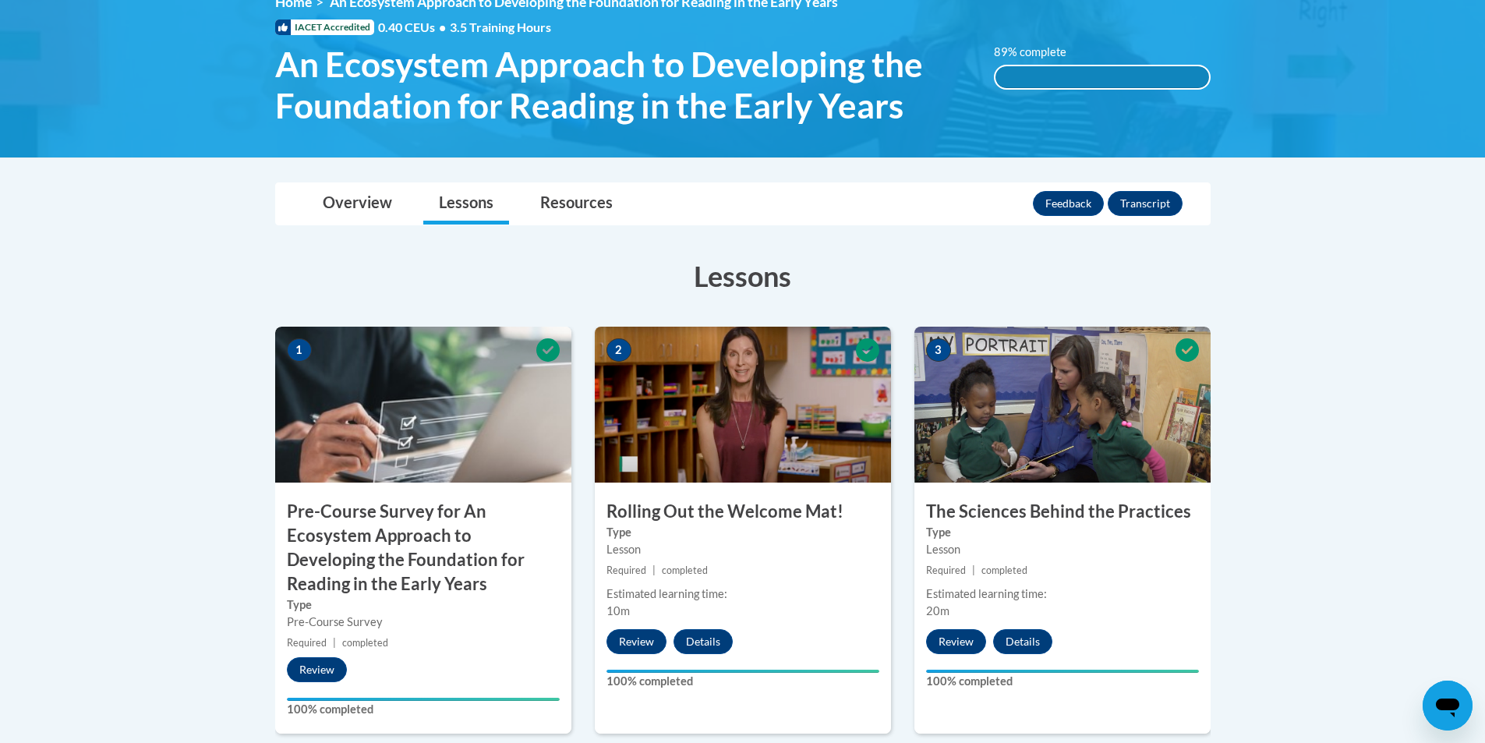
scroll to position [206, 0]
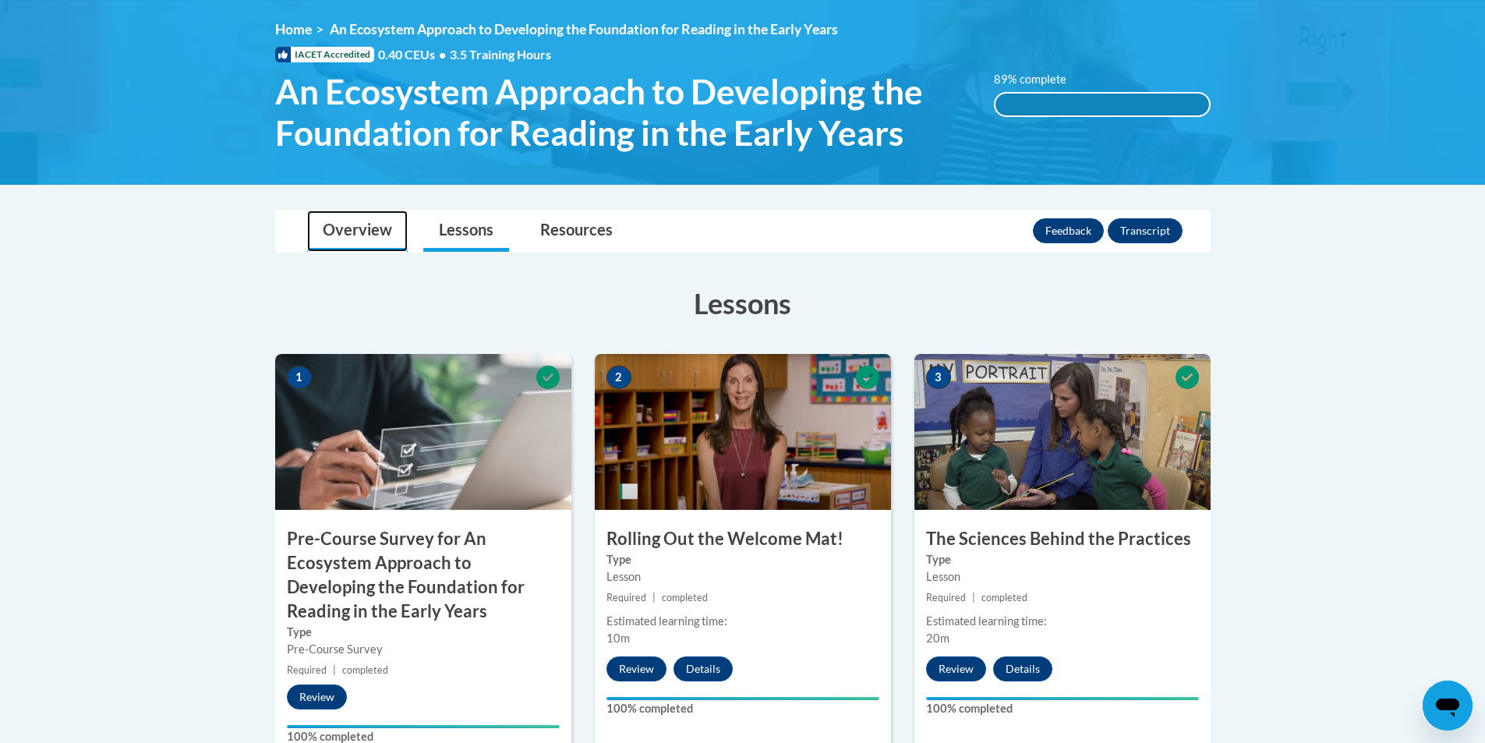
click at [377, 233] on link "Overview" at bounding box center [357, 230] width 101 height 41
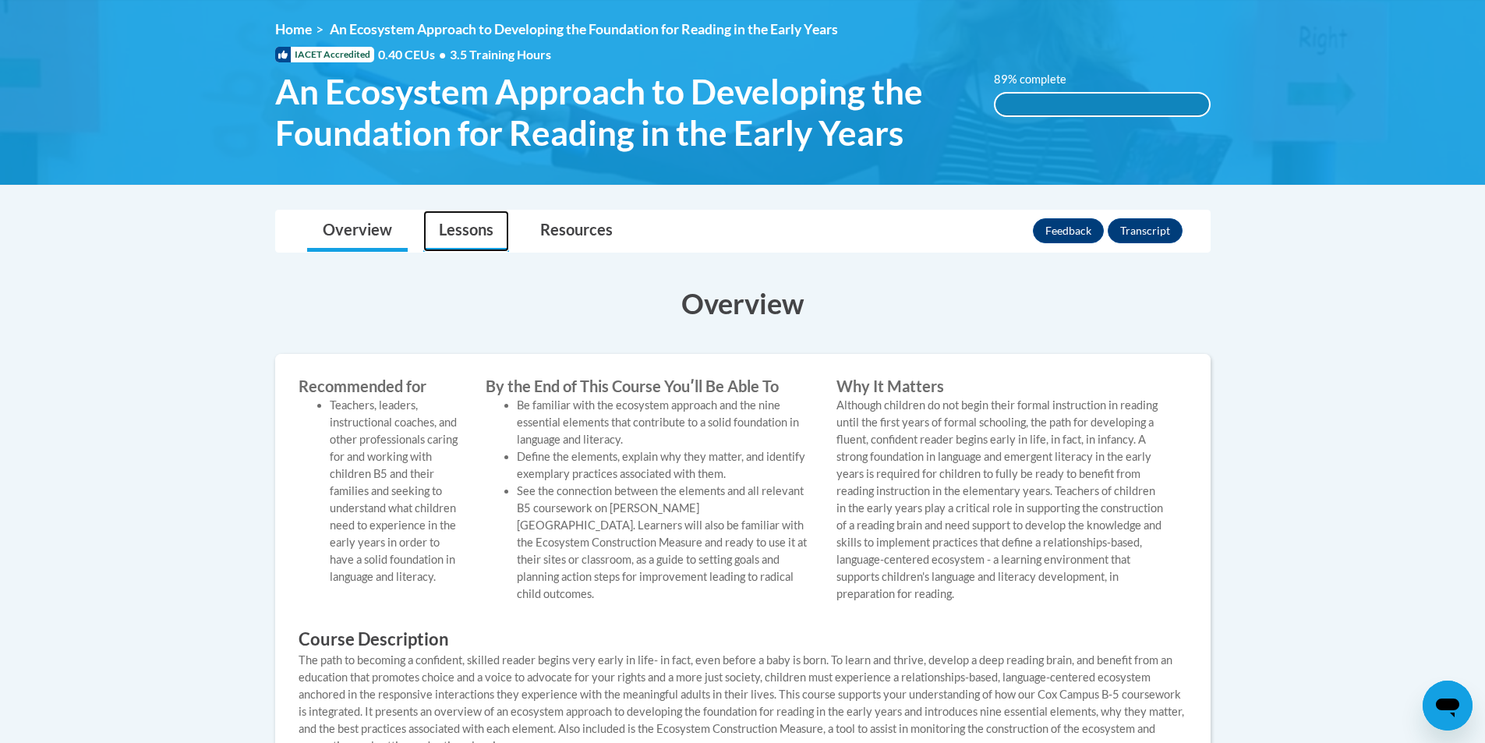
click at [505, 232] on link "Lessons" at bounding box center [466, 230] width 86 height 41
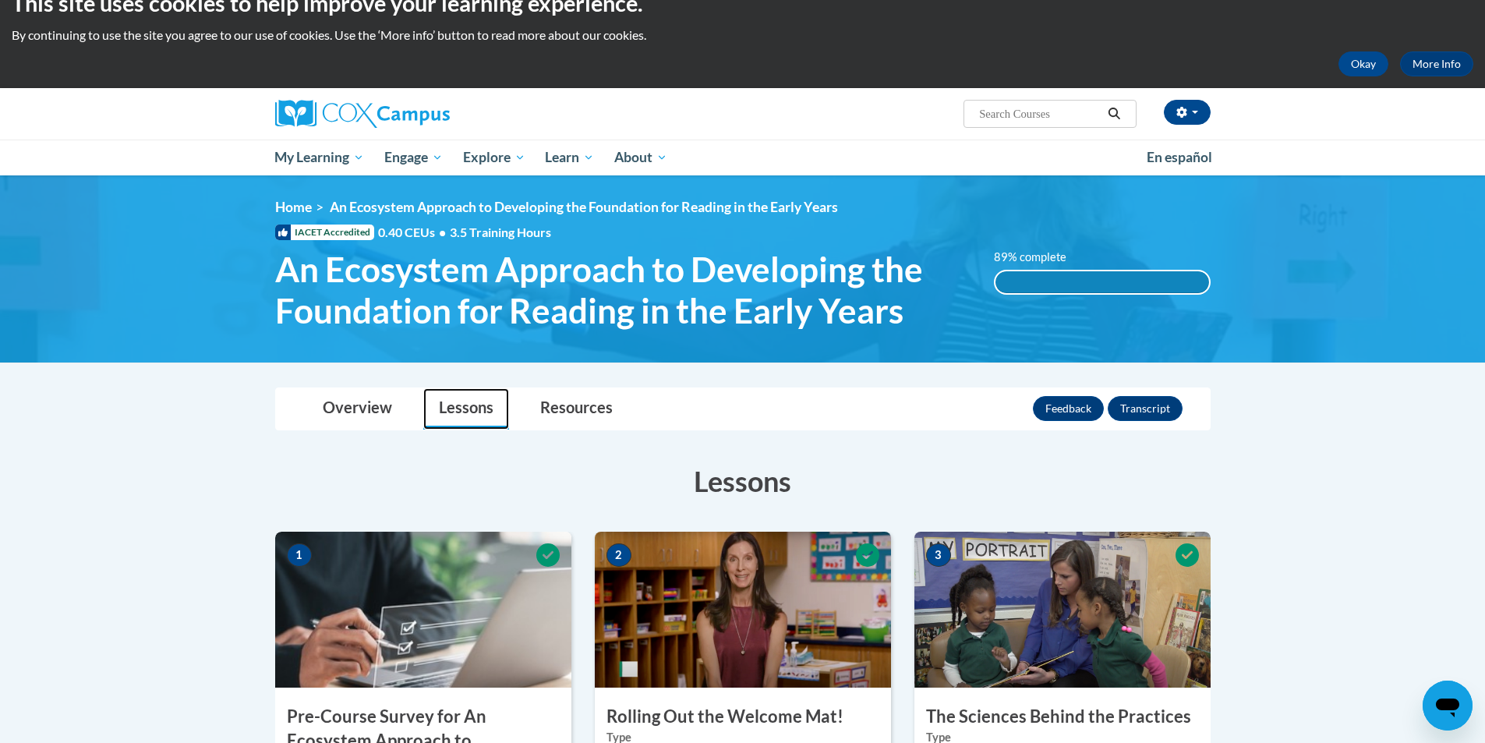
scroll to position [0, 0]
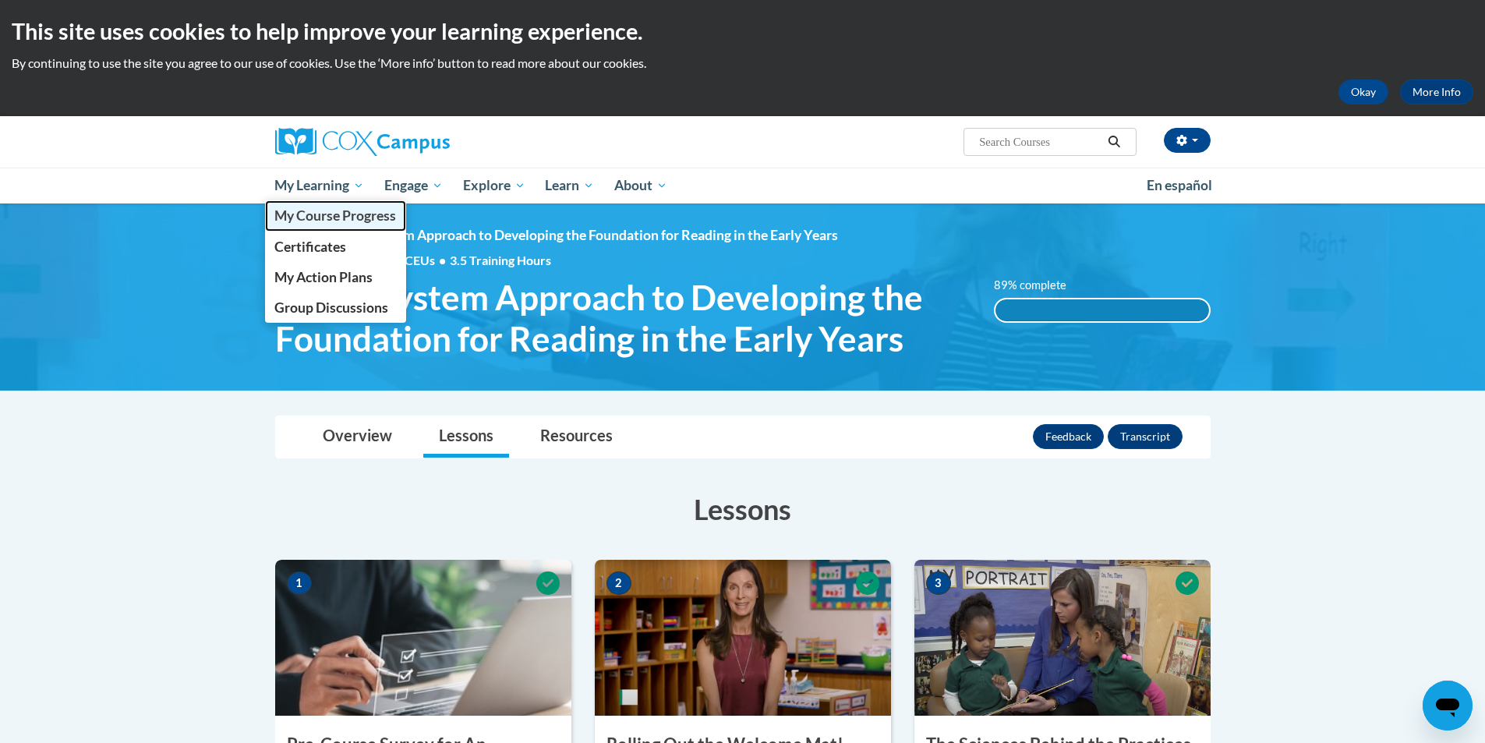
click at [344, 220] on span "My Course Progress" at bounding box center [335, 215] width 122 height 16
